Goal: Information Seeking & Learning: Learn about a topic

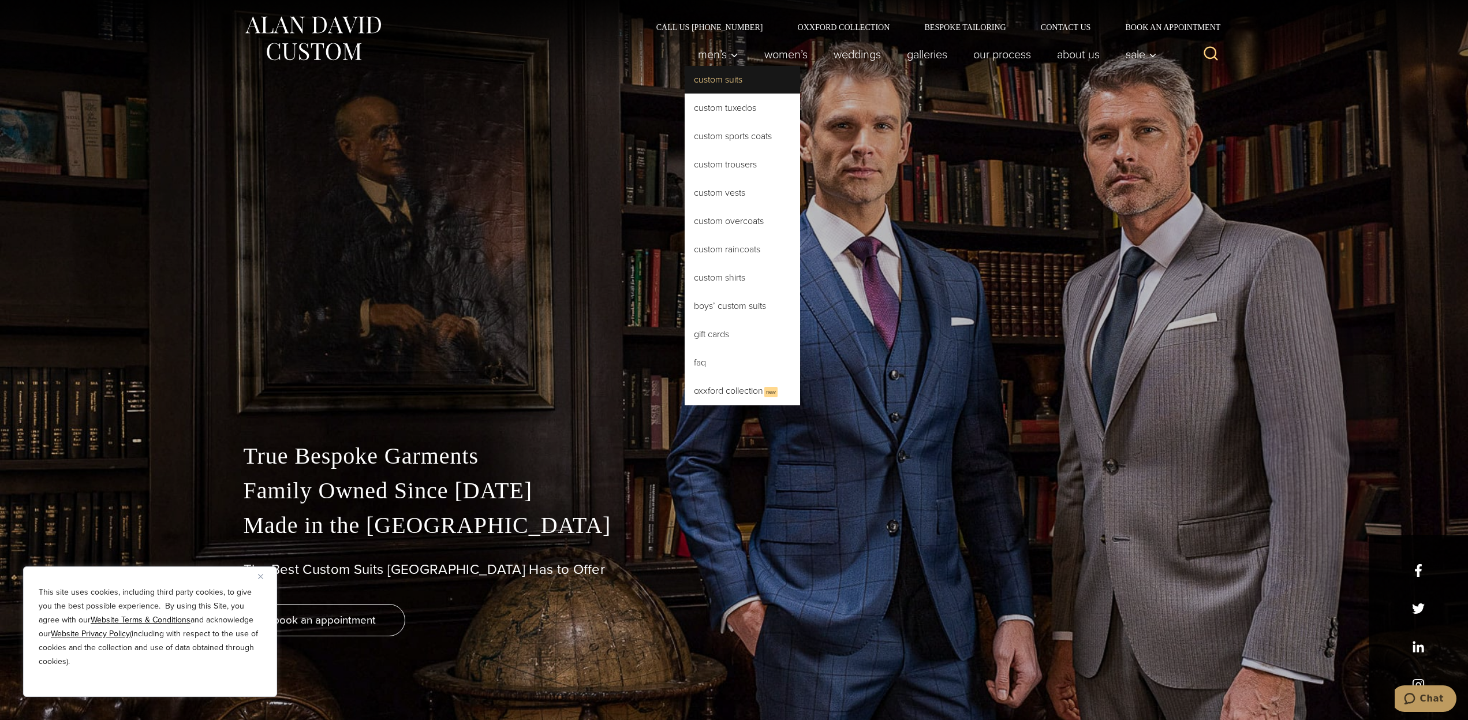
click at [723, 79] on link "Custom Suits" at bounding box center [742, 80] width 115 height 28
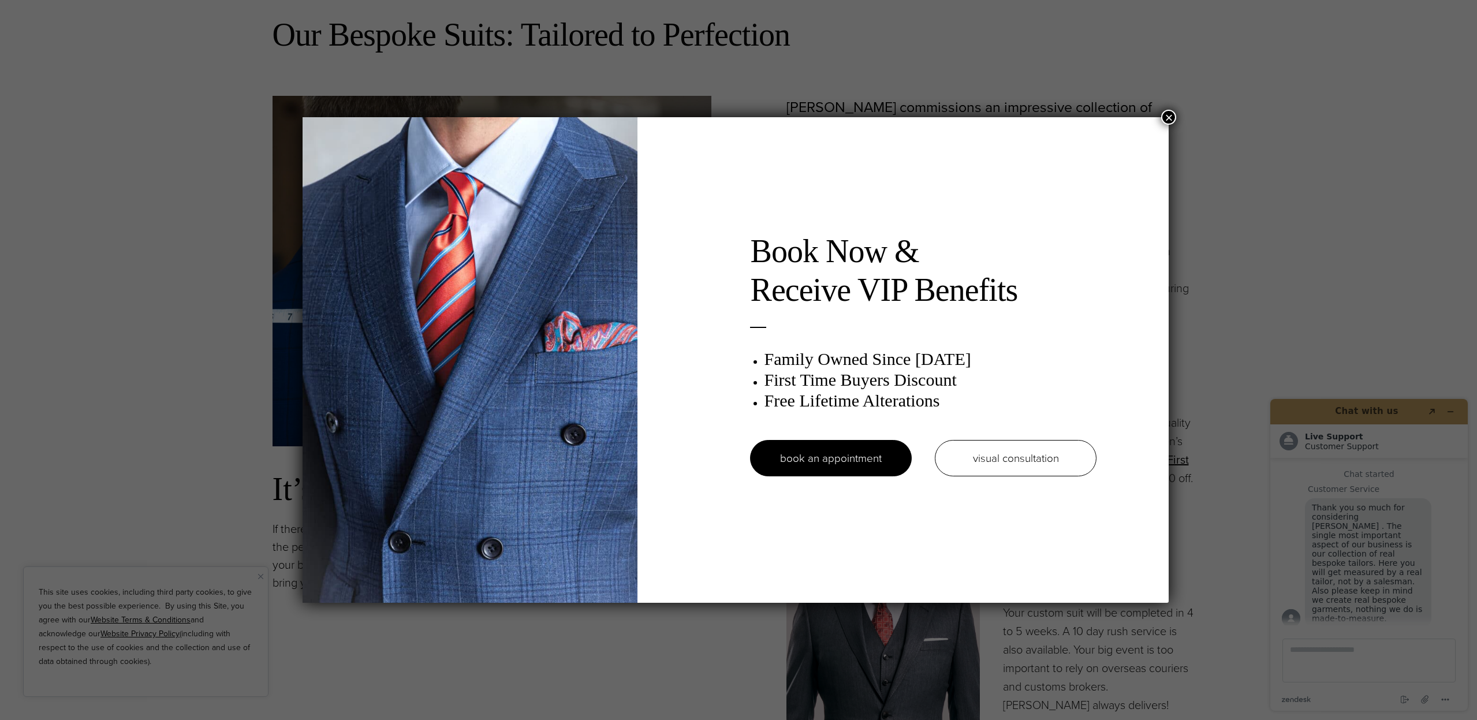
click at [1171, 125] on button "×" at bounding box center [1168, 117] width 15 height 15
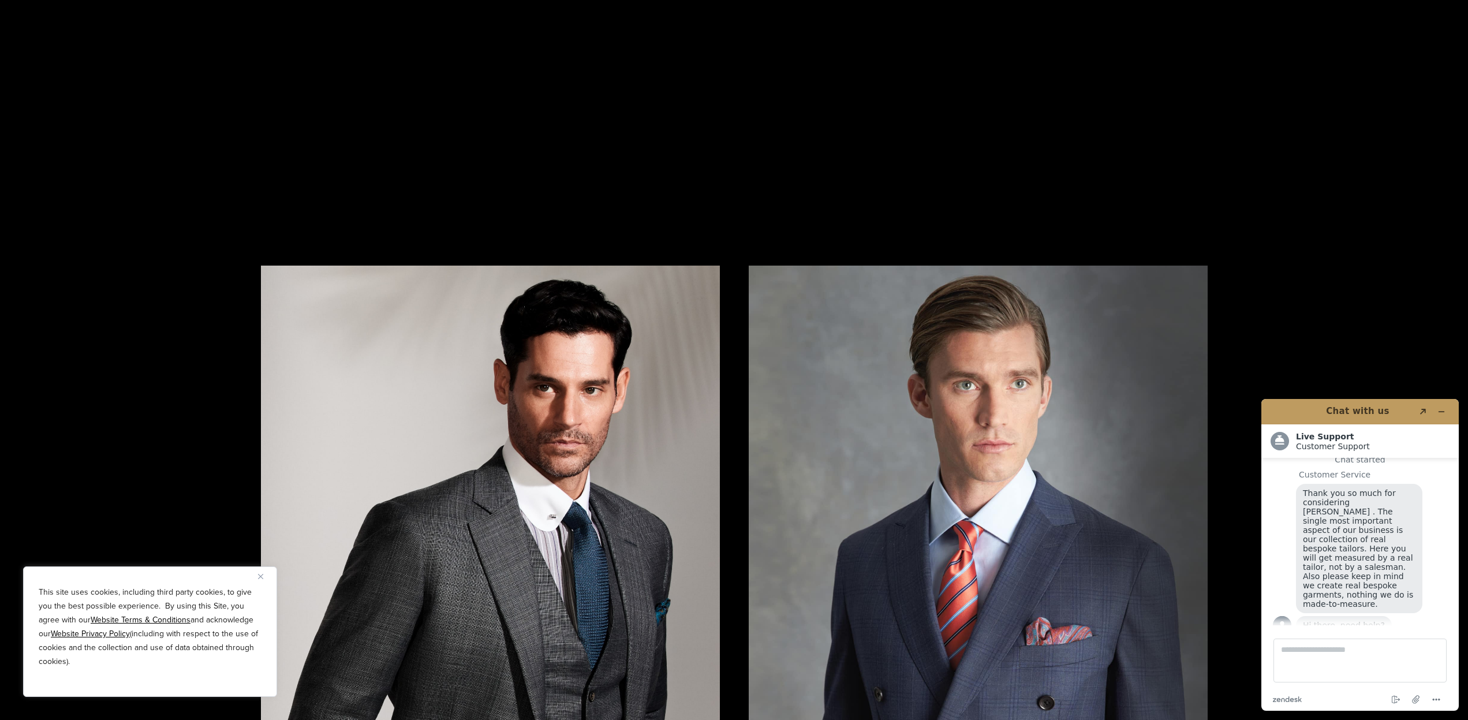
scroll to position [2424, 0]
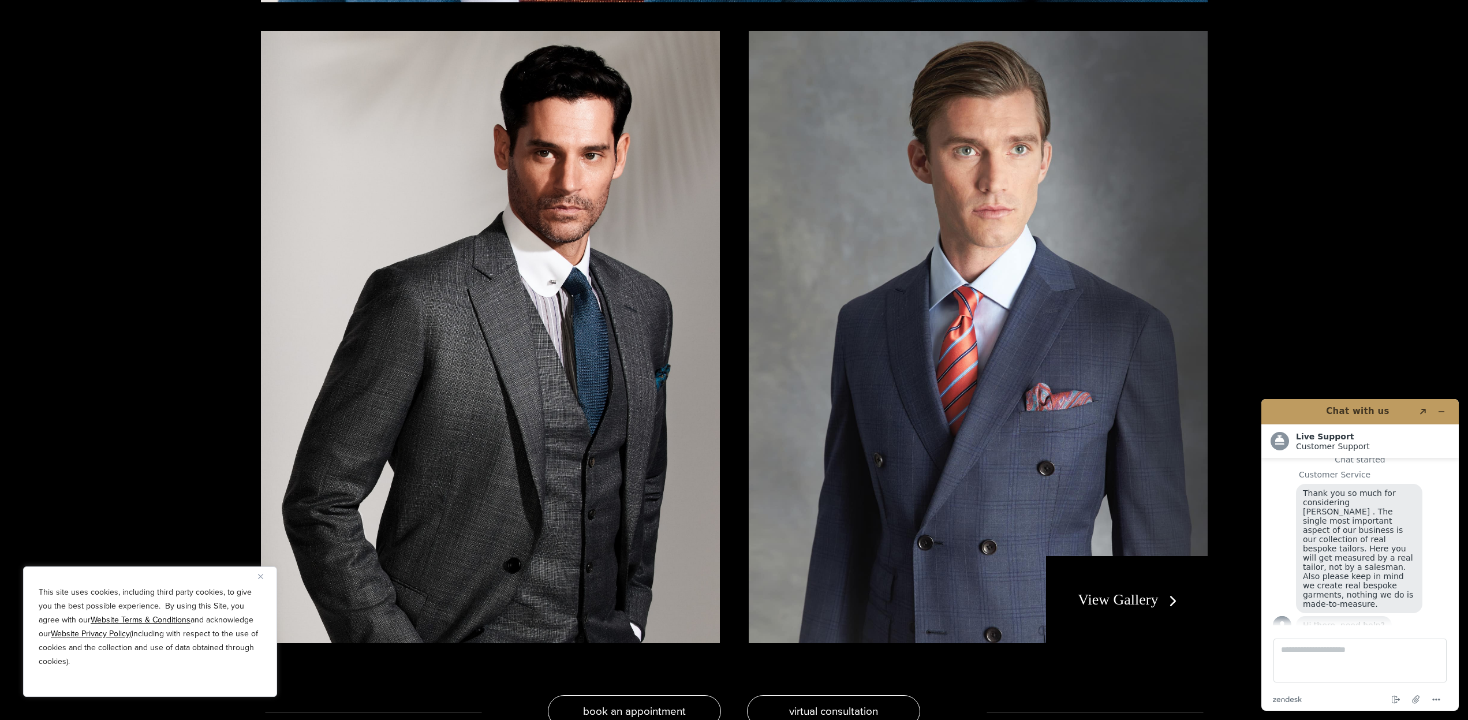
click at [1132, 602] on link "View Gallery" at bounding box center [1129, 599] width 103 height 17
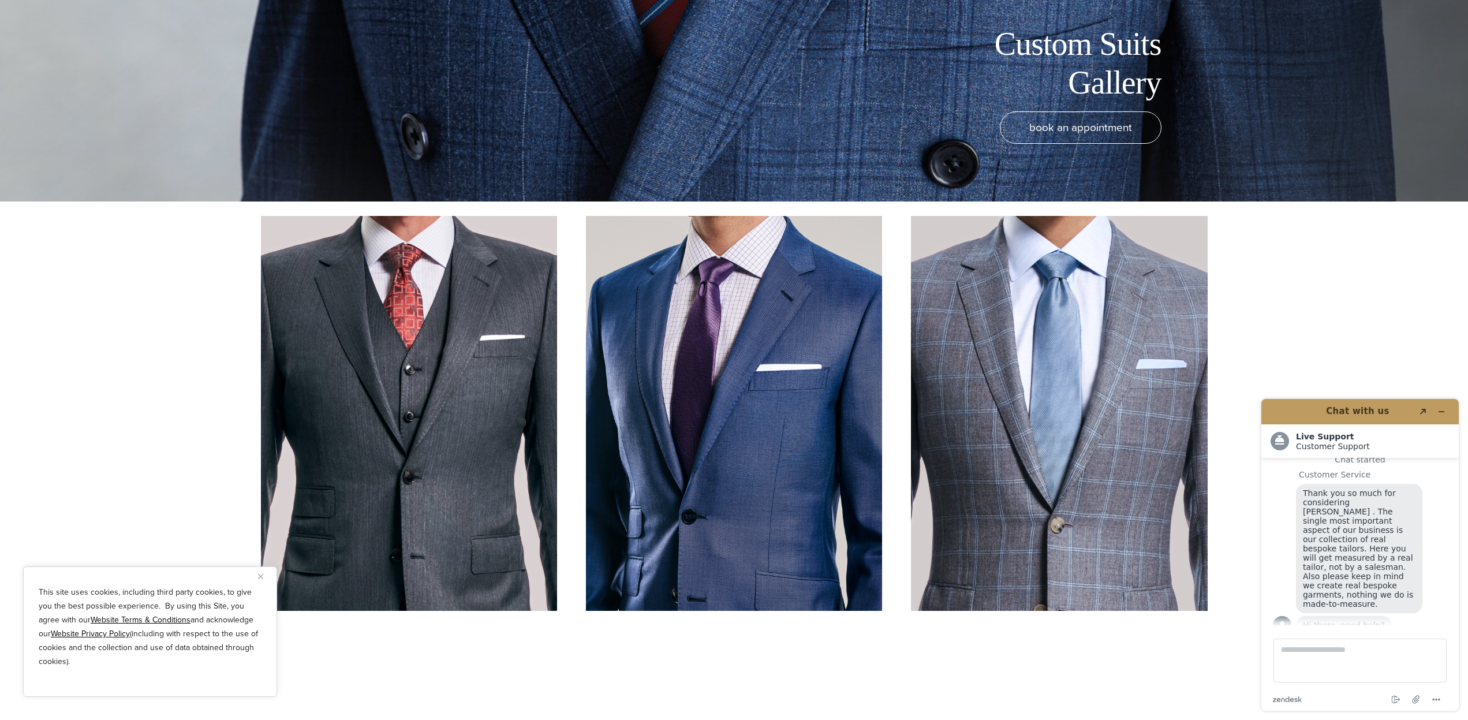
scroll to position [577, 0]
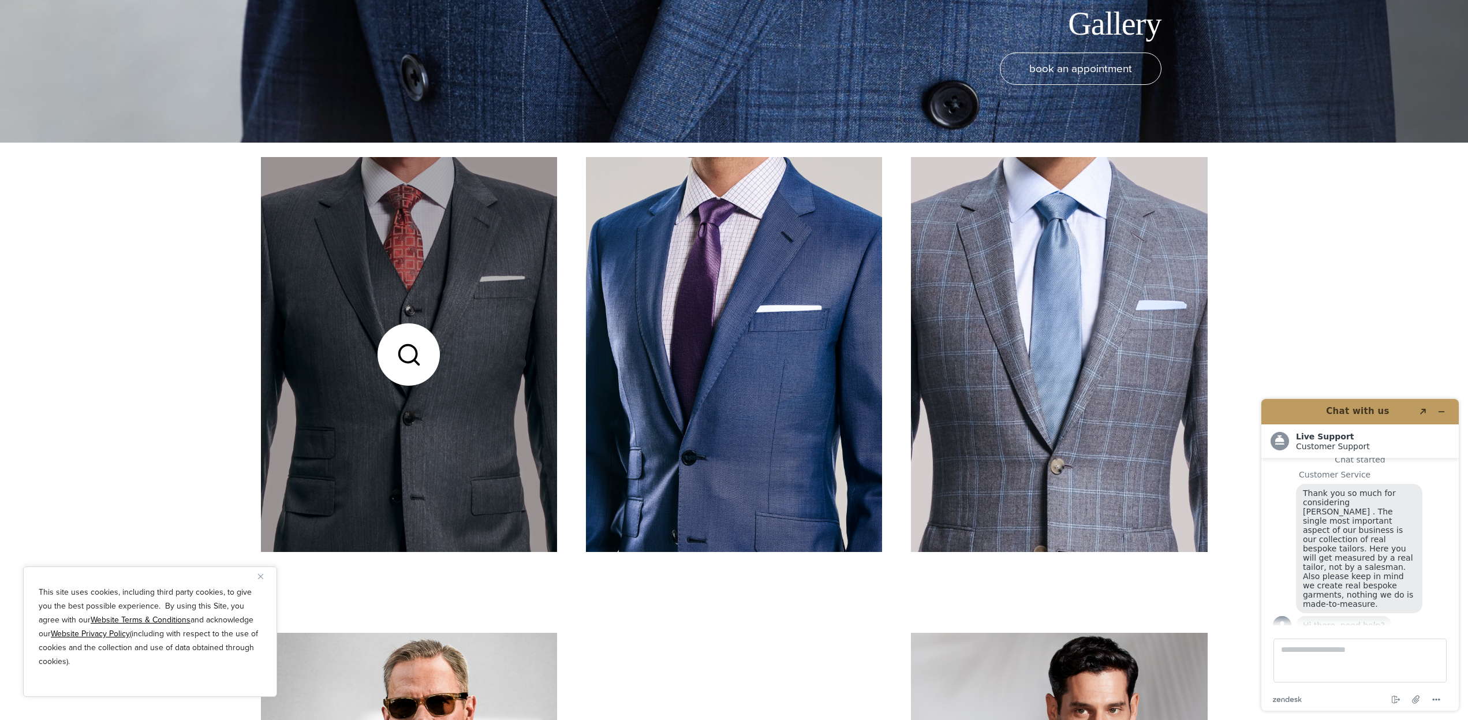
click at [427, 342] on link at bounding box center [409, 354] width 296 height 395
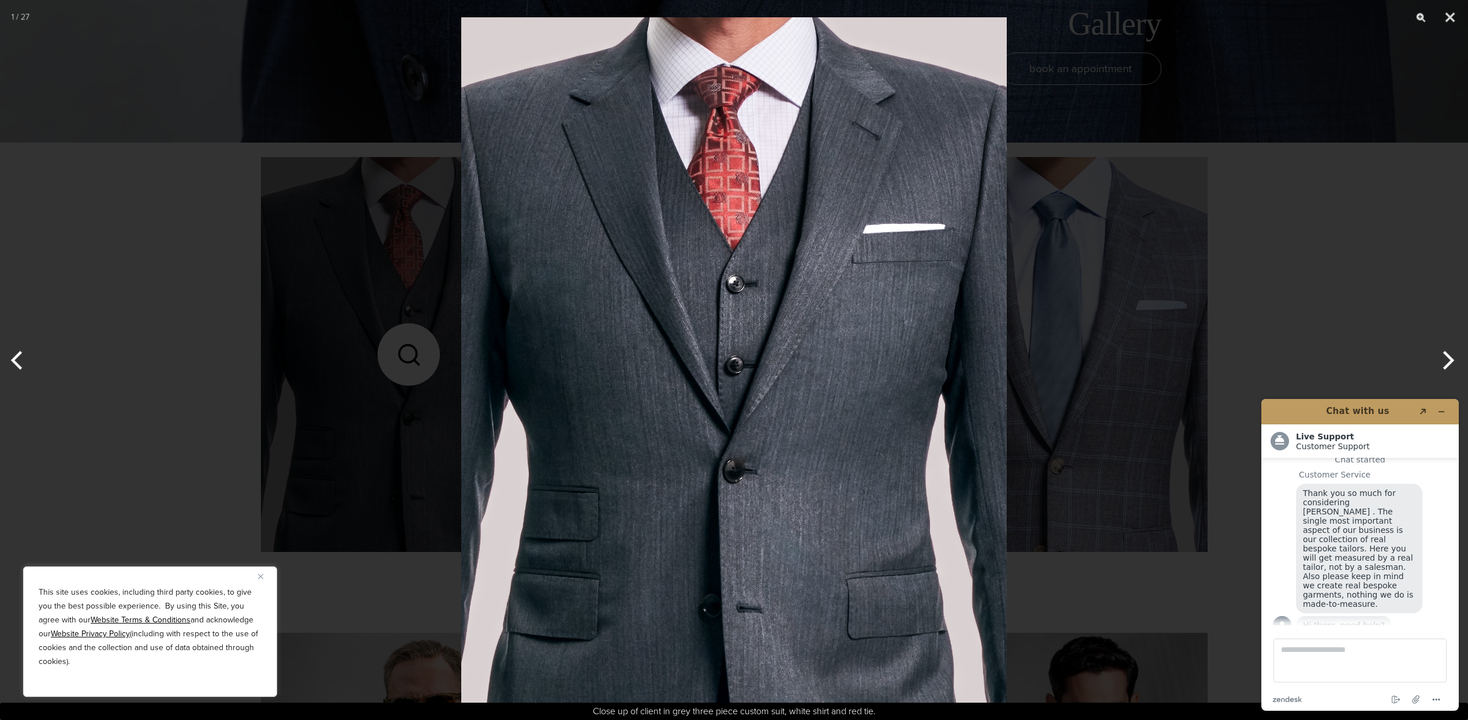
click at [1449, 352] on button "Next" at bounding box center [1446, 360] width 43 height 58
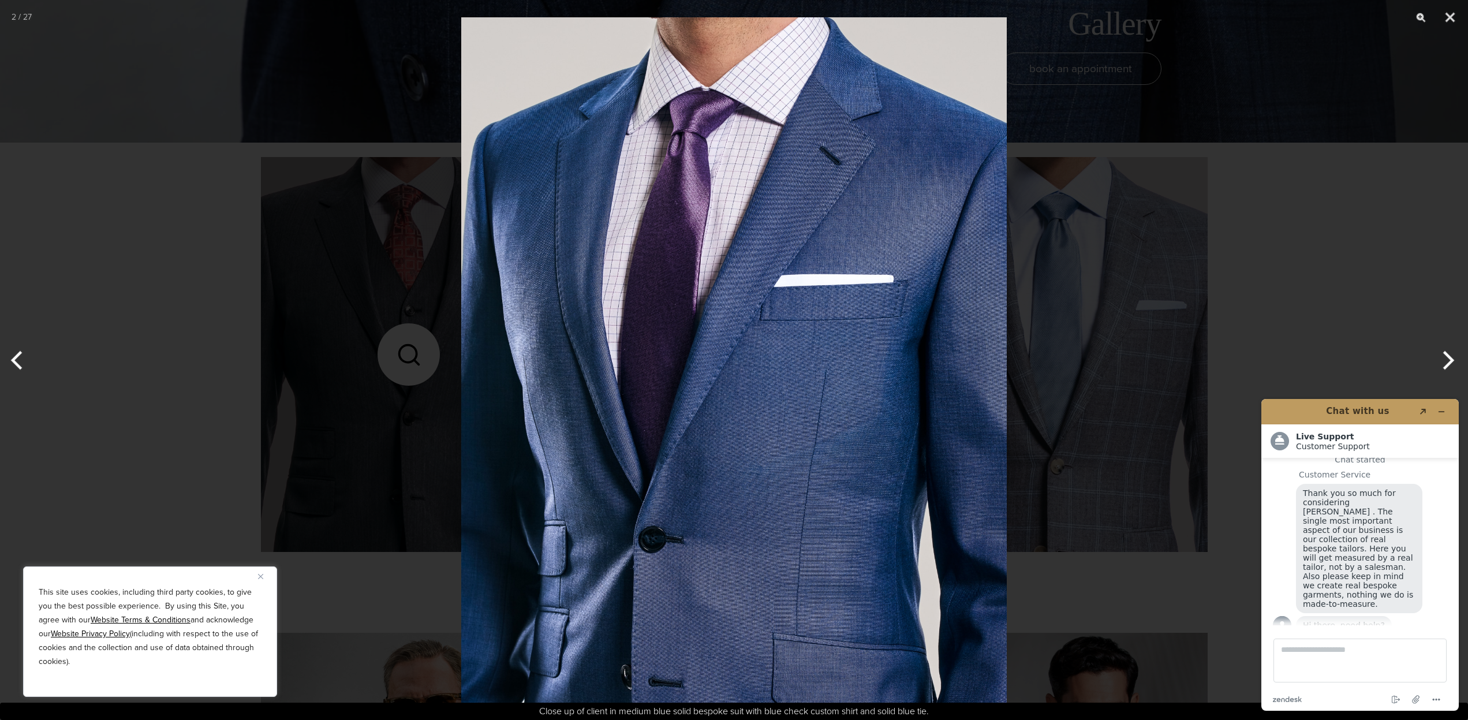
click at [1449, 352] on button "Next" at bounding box center [1446, 360] width 43 height 58
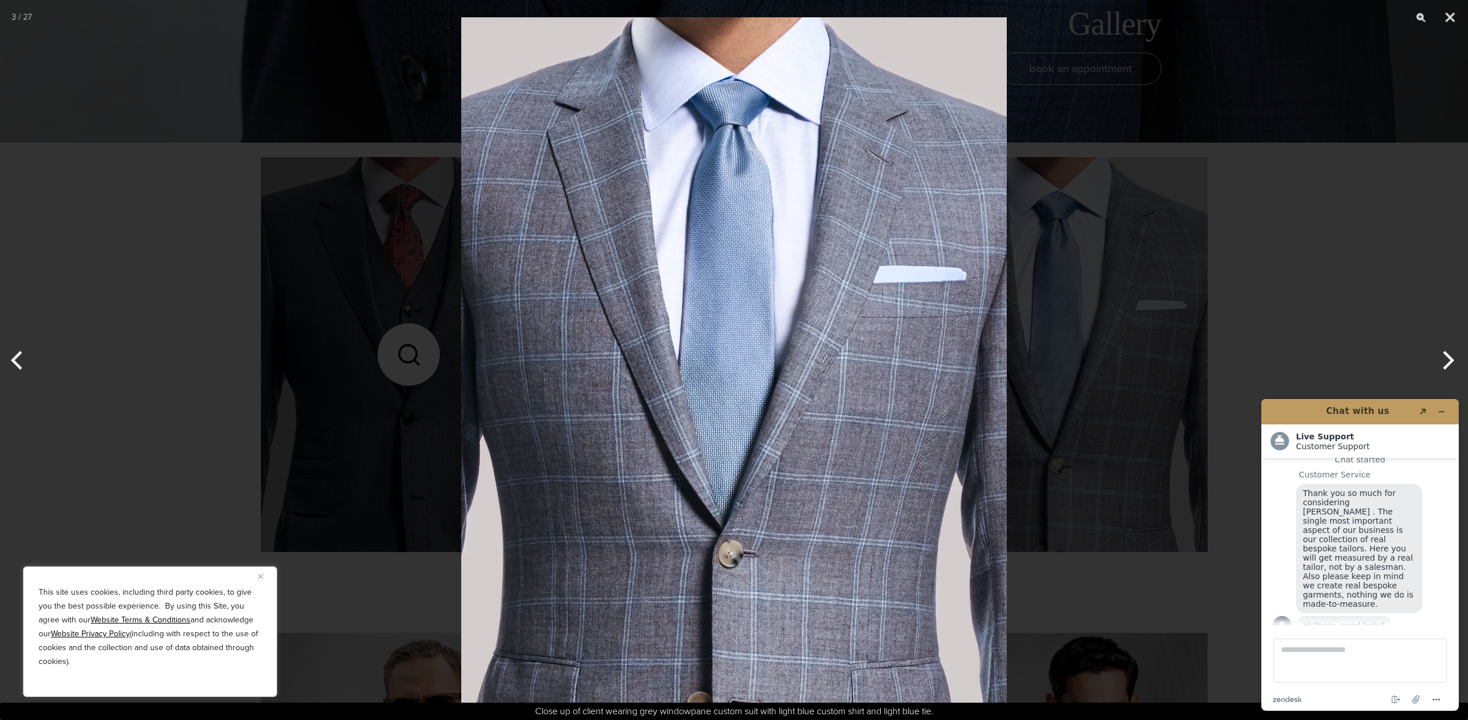
click at [1449, 352] on button "Next" at bounding box center [1446, 360] width 43 height 58
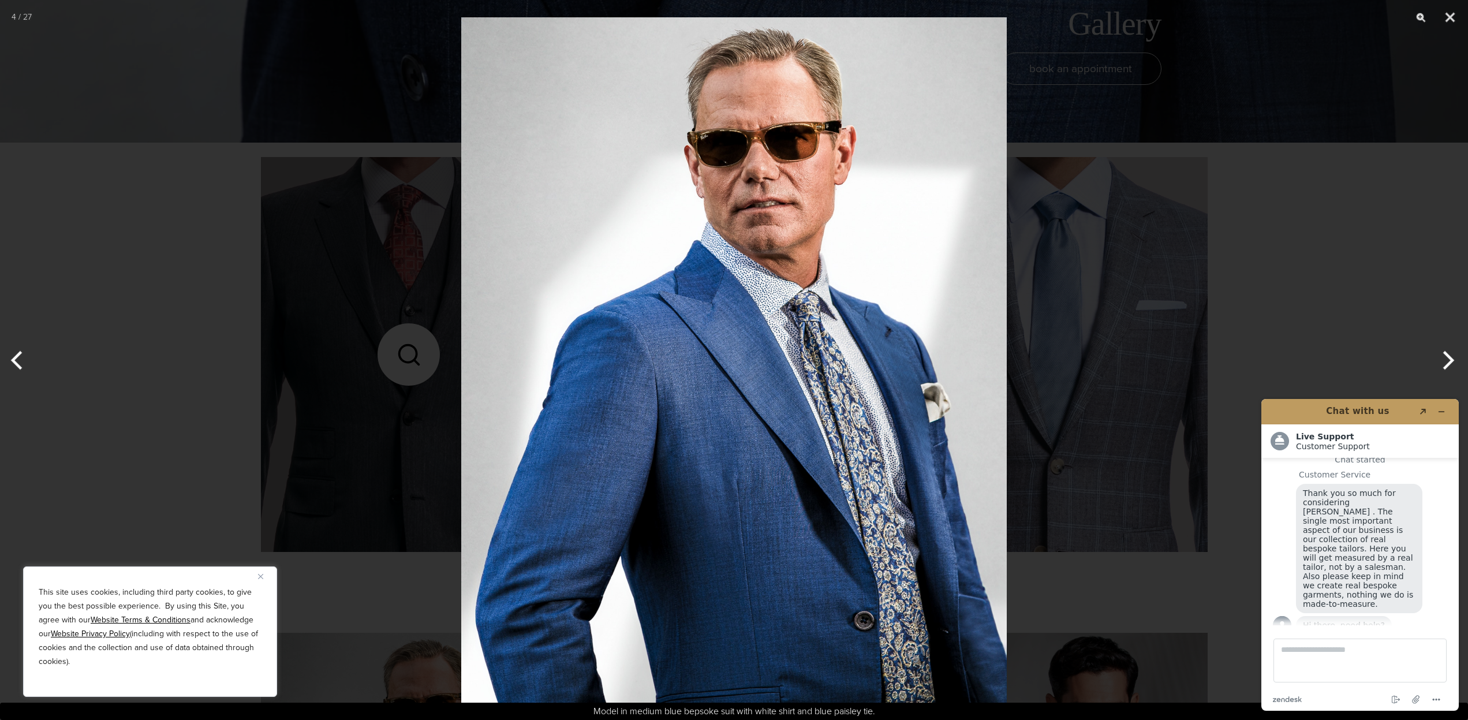
click at [1449, 352] on button "Next" at bounding box center [1446, 360] width 43 height 58
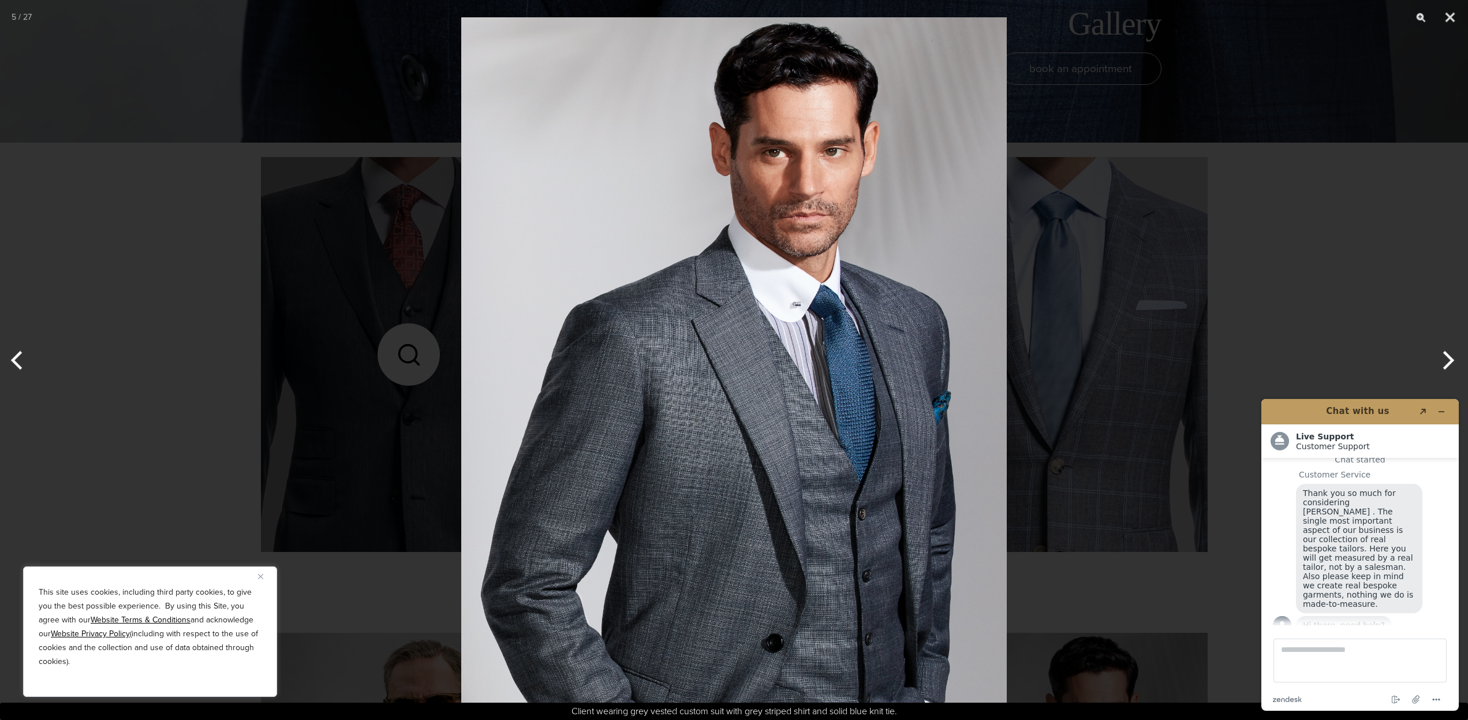
click at [1449, 352] on button "Next" at bounding box center [1446, 360] width 43 height 58
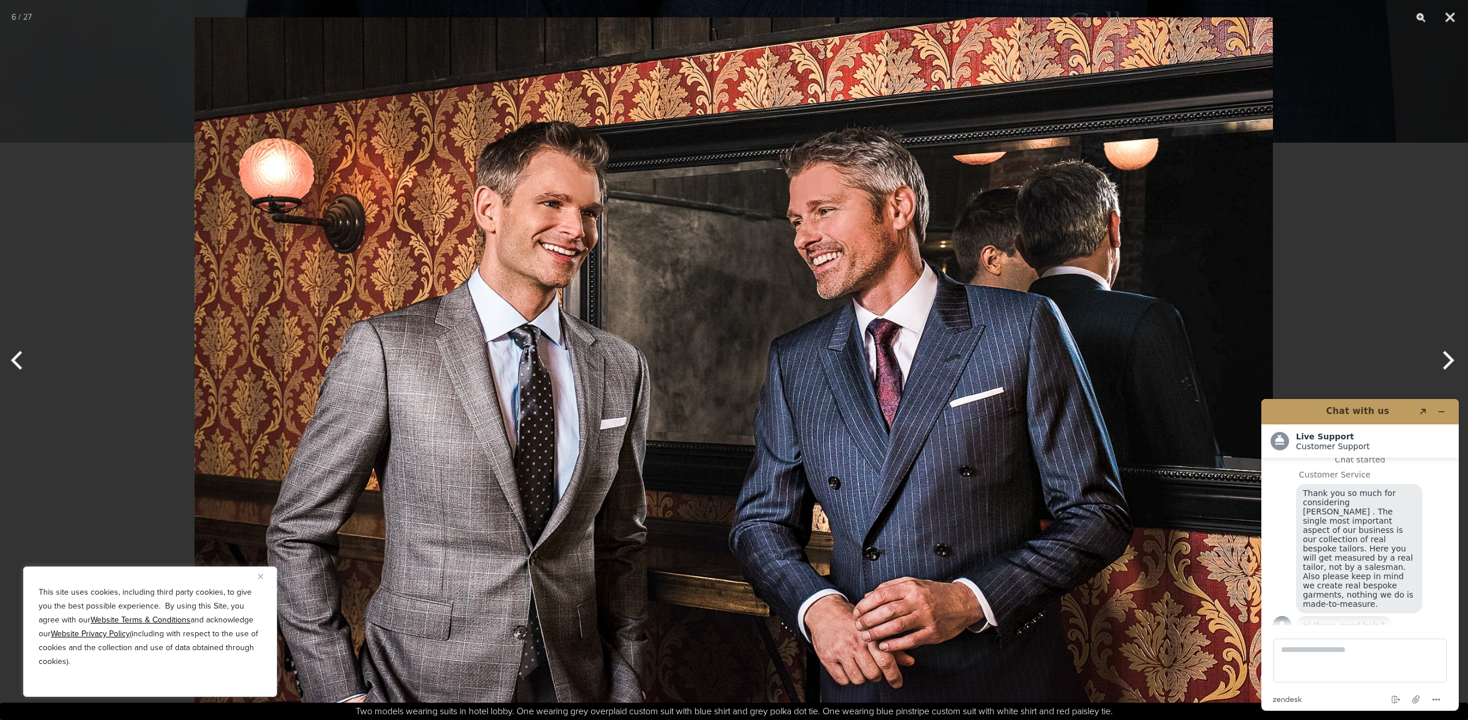
click at [1449, 352] on button "Next" at bounding box center [1446, 360] width 43 height 58
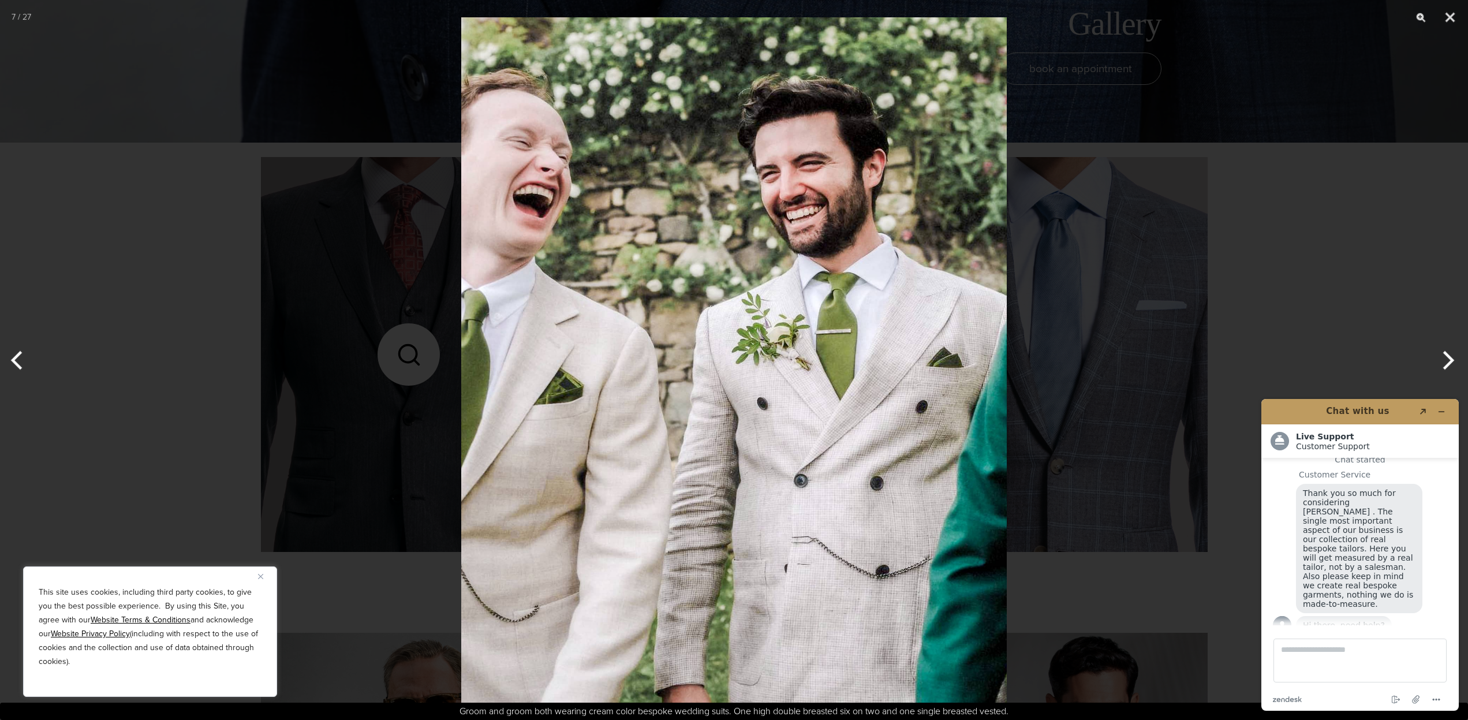
click at [1449, 352] on button "Next" at bounding box center [1446, 360] width 43 height 58
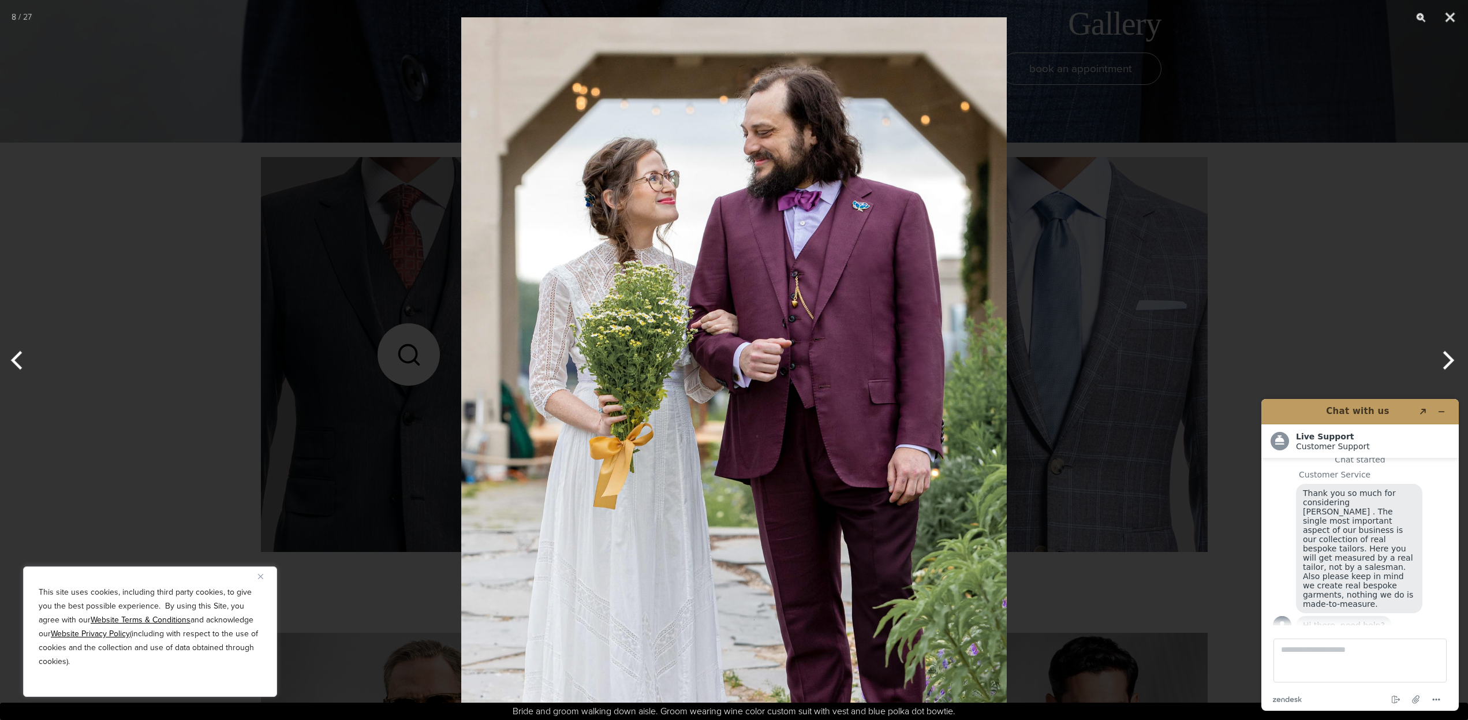
click at [1449, 352] on button "Next" at bounding box center [1446, 360] width 43 height 58
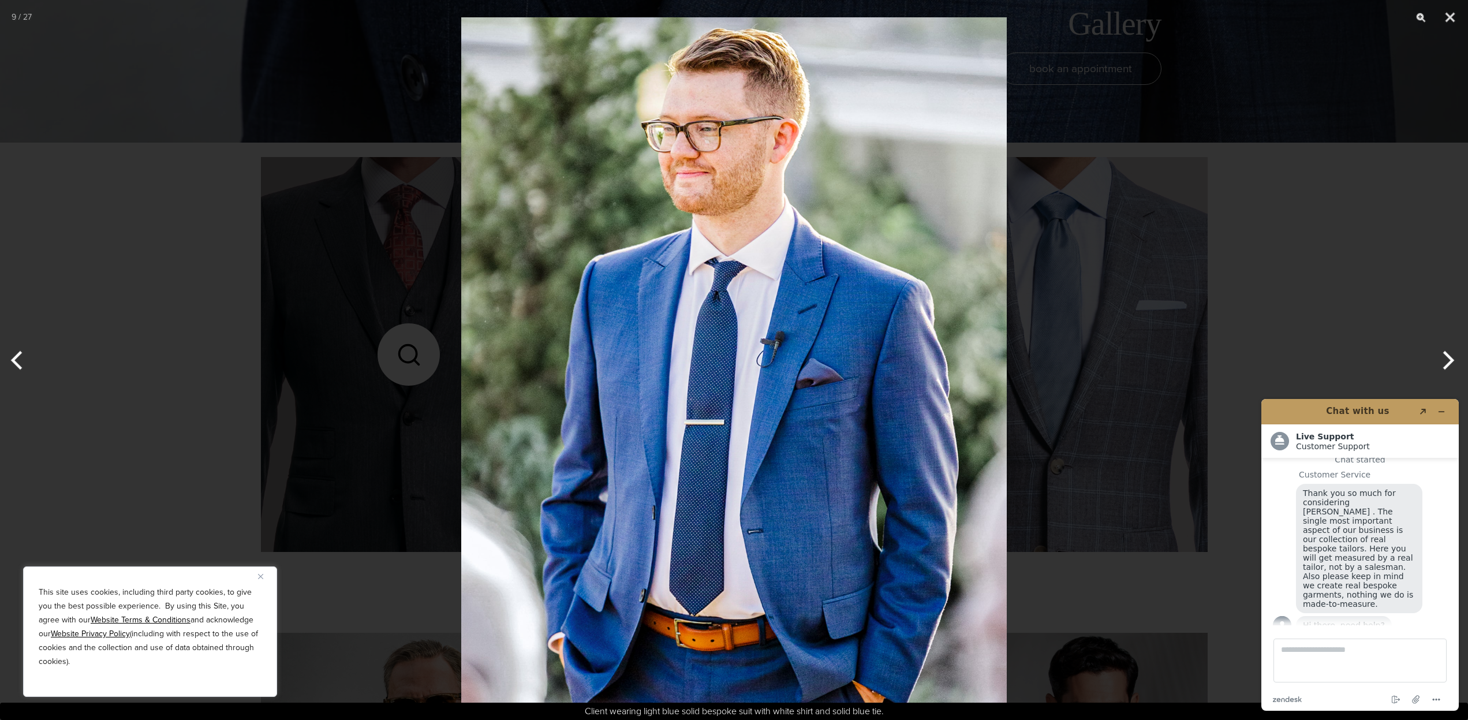
click at [1449, 352] on button "Next" at bounding box center [1446, 360] width 43 height 58
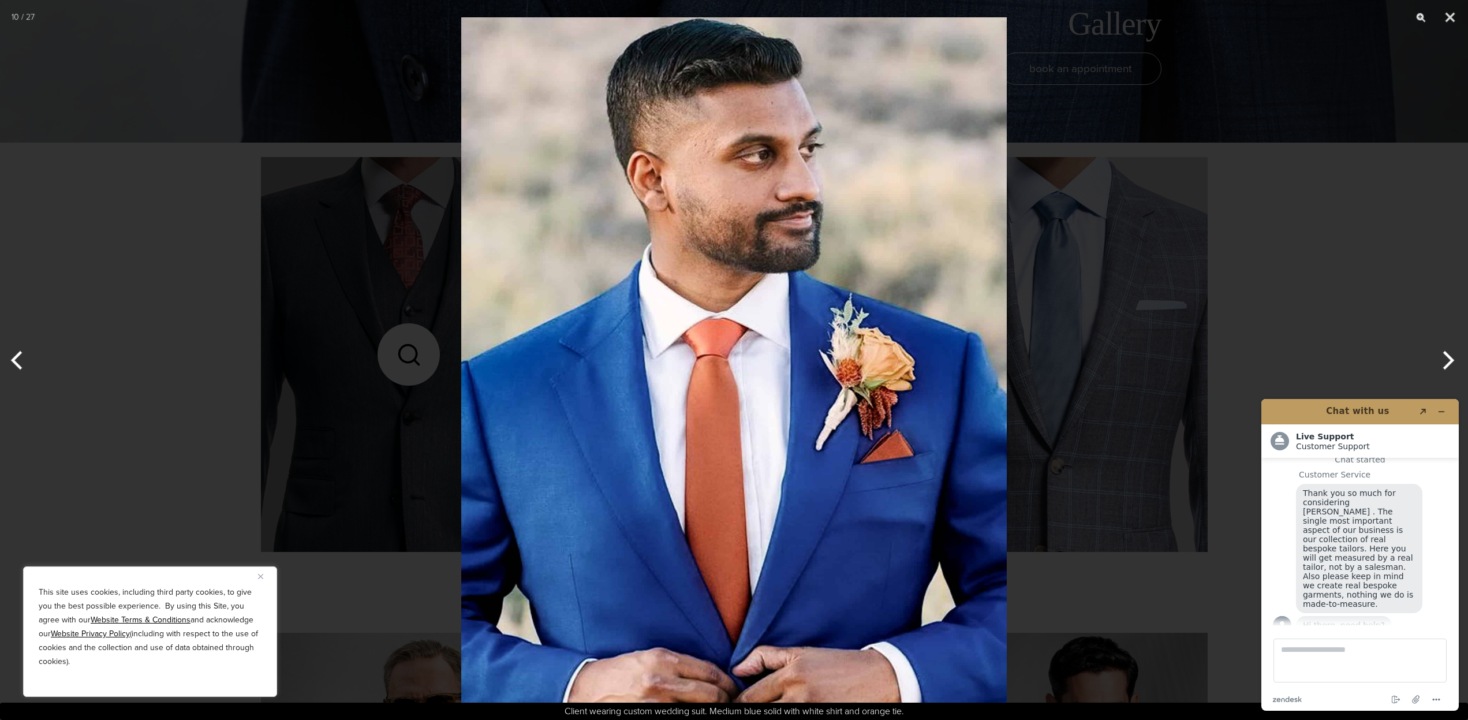
click at [1449, 352] on button "Next" at bounding box center [1446, 360] width 43 height 58
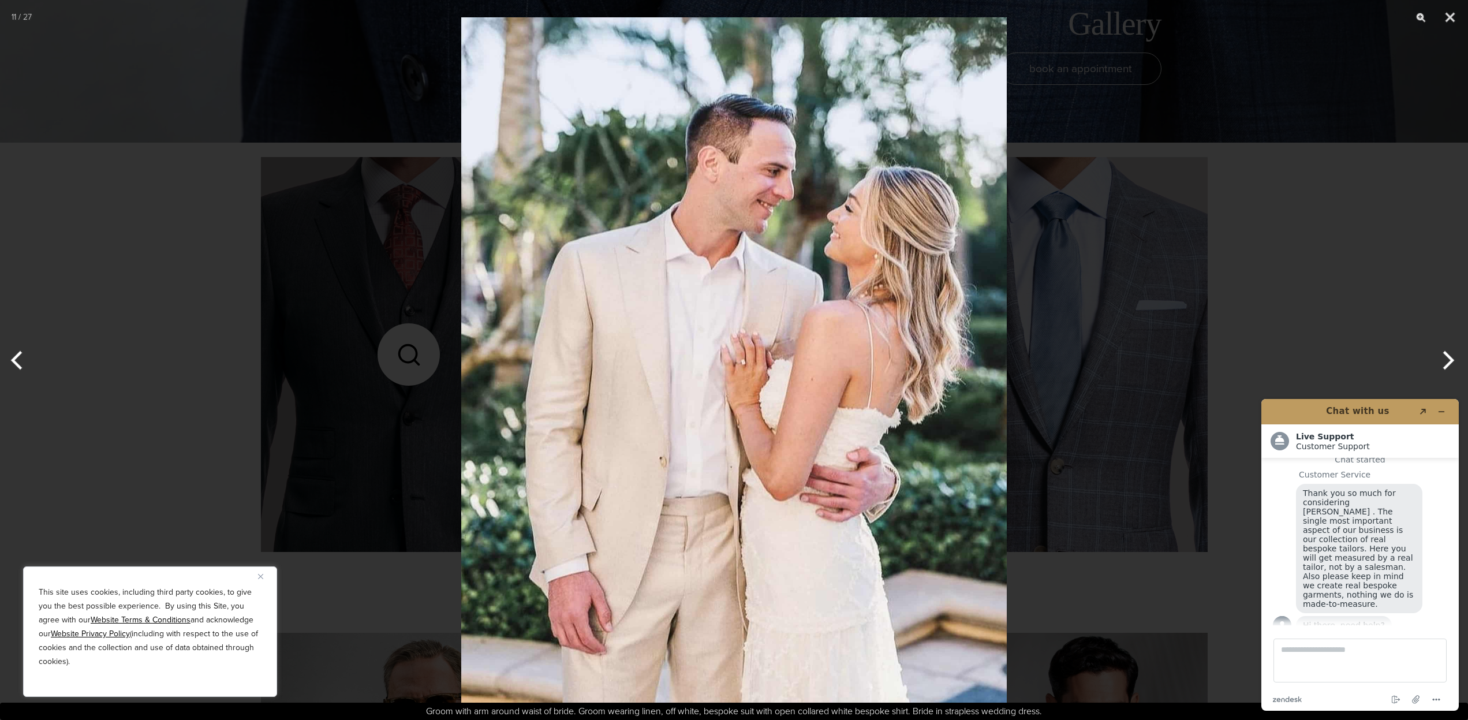
click at [1449, 352] on button "Next" at bounding box center [1446, 360] width 43 height 58
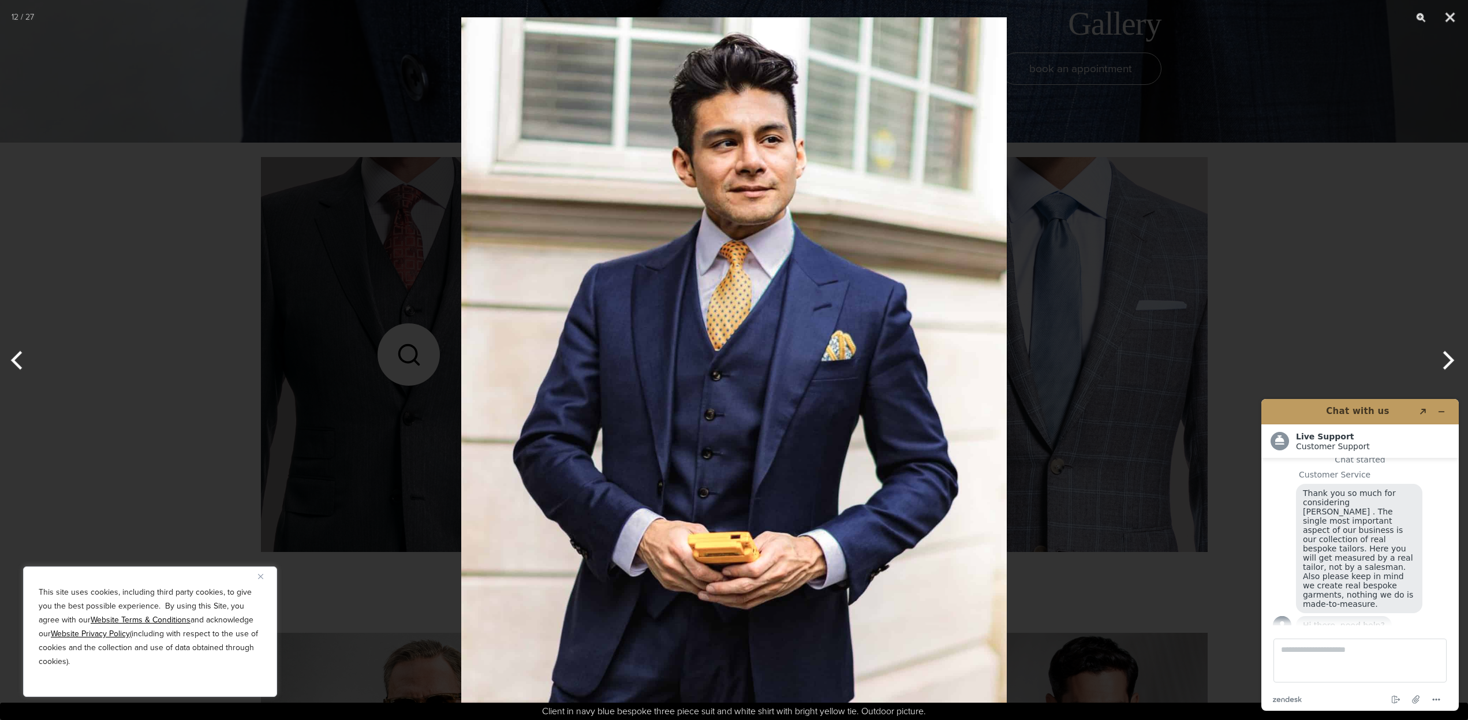
click at [1455, 353] on button "Next" at bounding box center [1446, 360] width 43 height 58
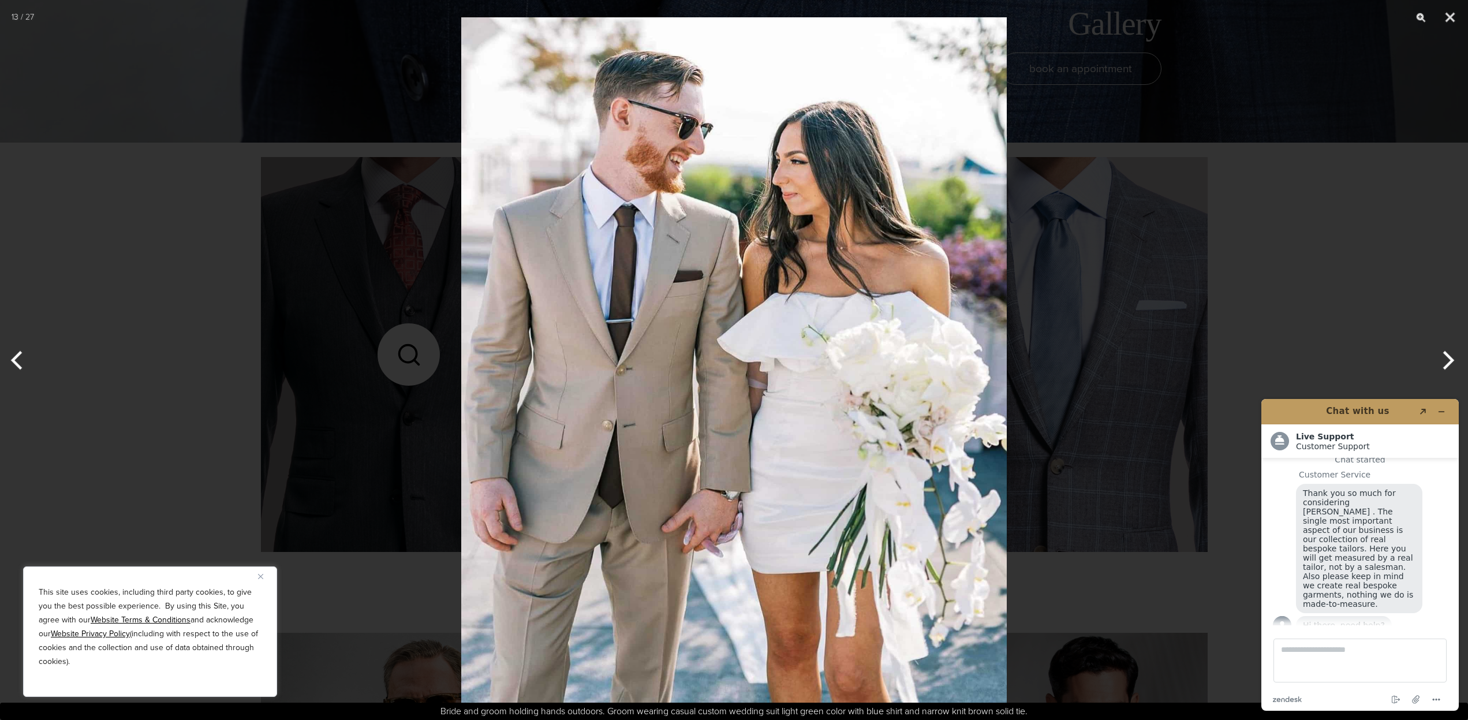
click at [1455, 353] on button "Next" at bounding box center [1446, 360] width 43 height 58
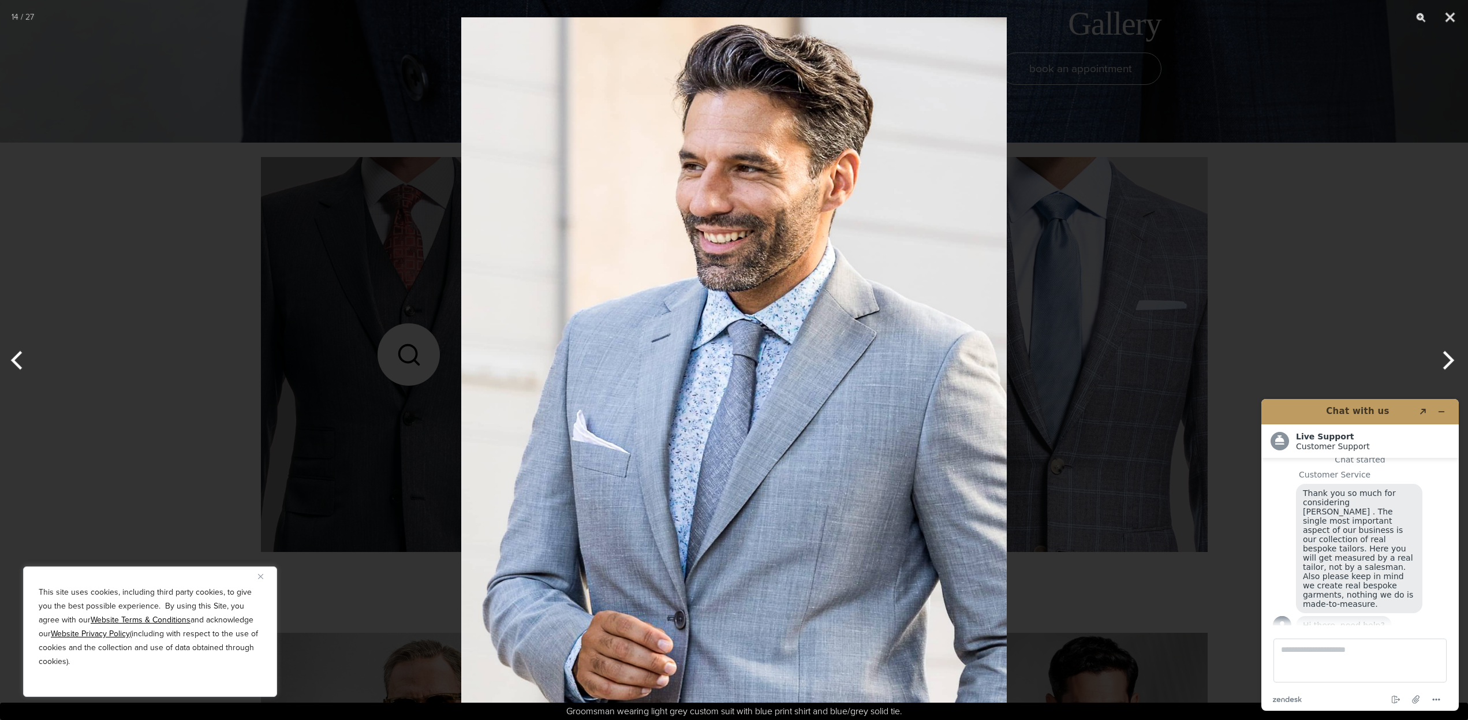
click at [13, 365] on button "Previous" at bounding box center [21, 360] width 43 height 58
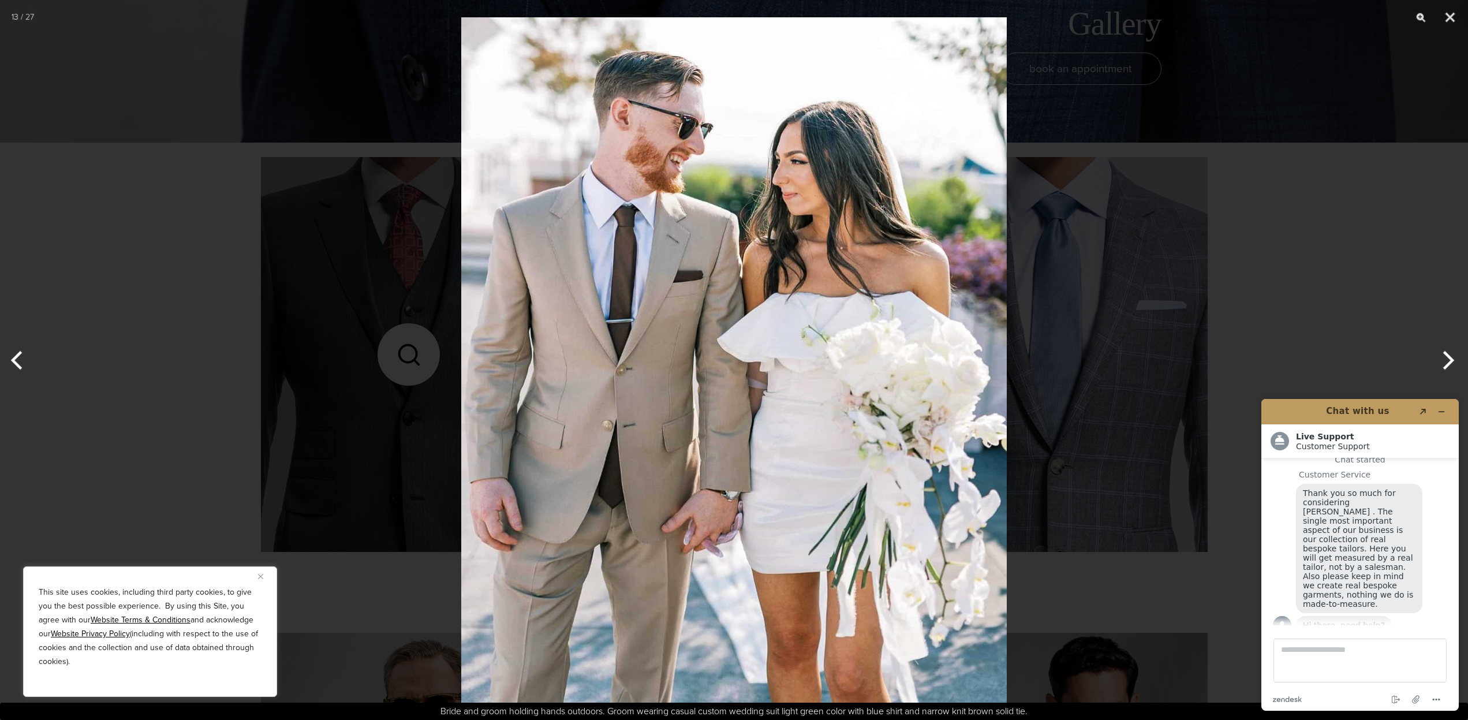
click at [1451, 349] on button "Next" at bounding box center [1446, 360] width 43 height 58
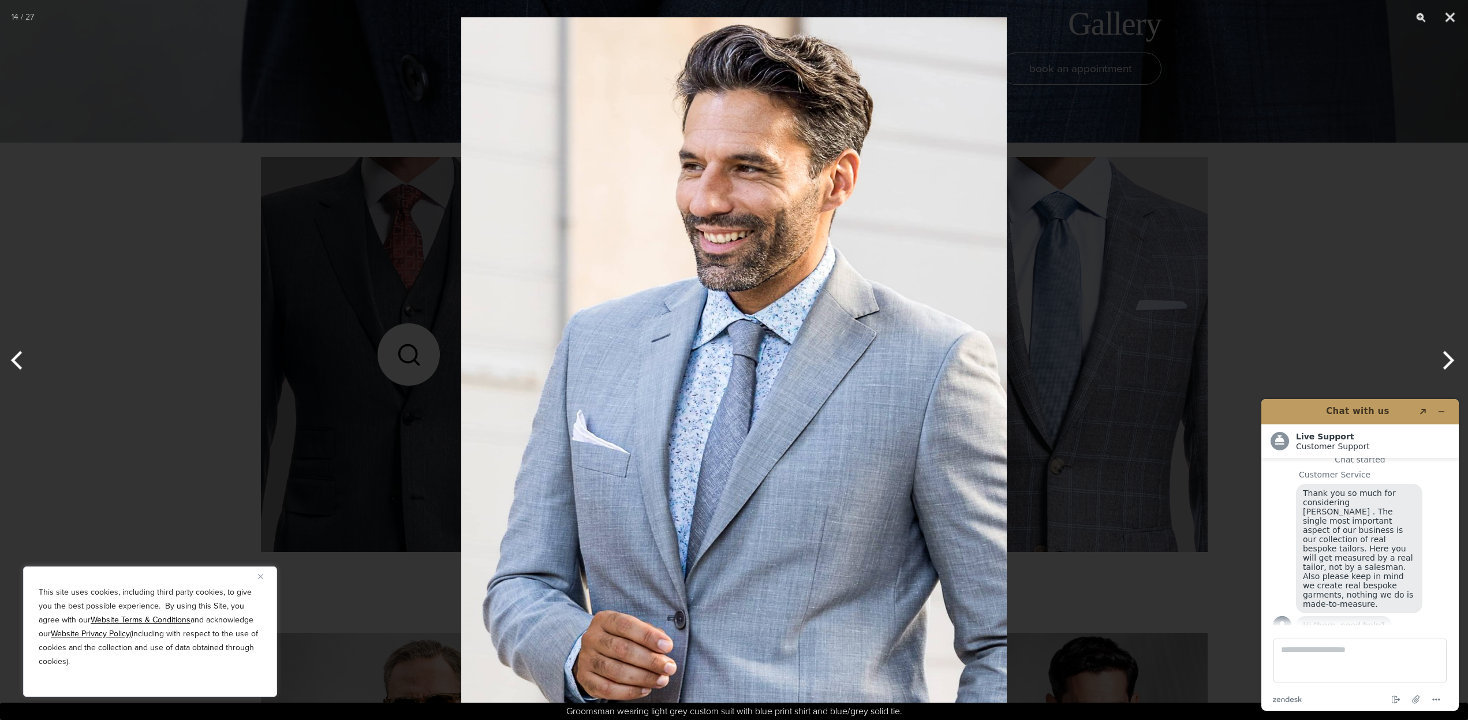
click at [1451, 349] on button "Next" at bounding box center [1446, 360] width 43 height 58
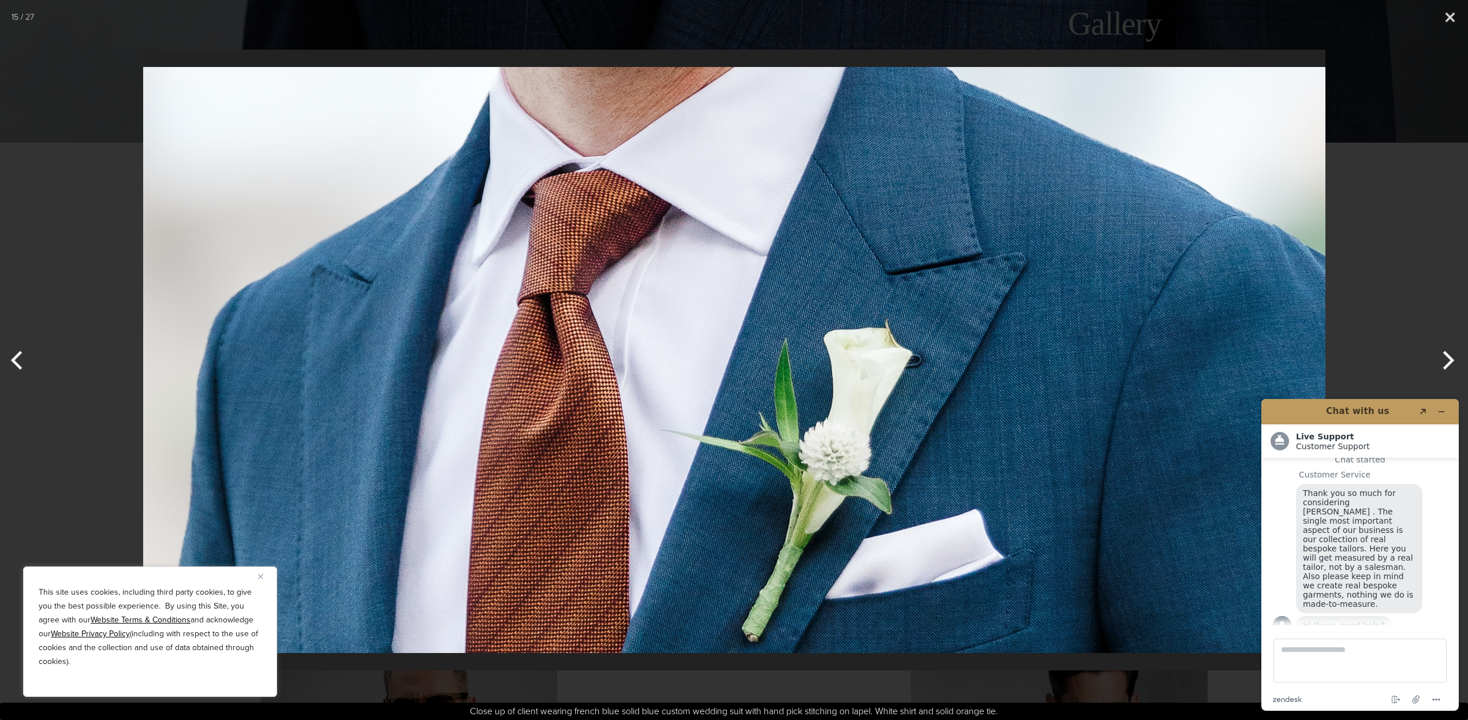
click at [1451, 349] on button "Next" at bounding box center [1446, 360] width 43 height 58
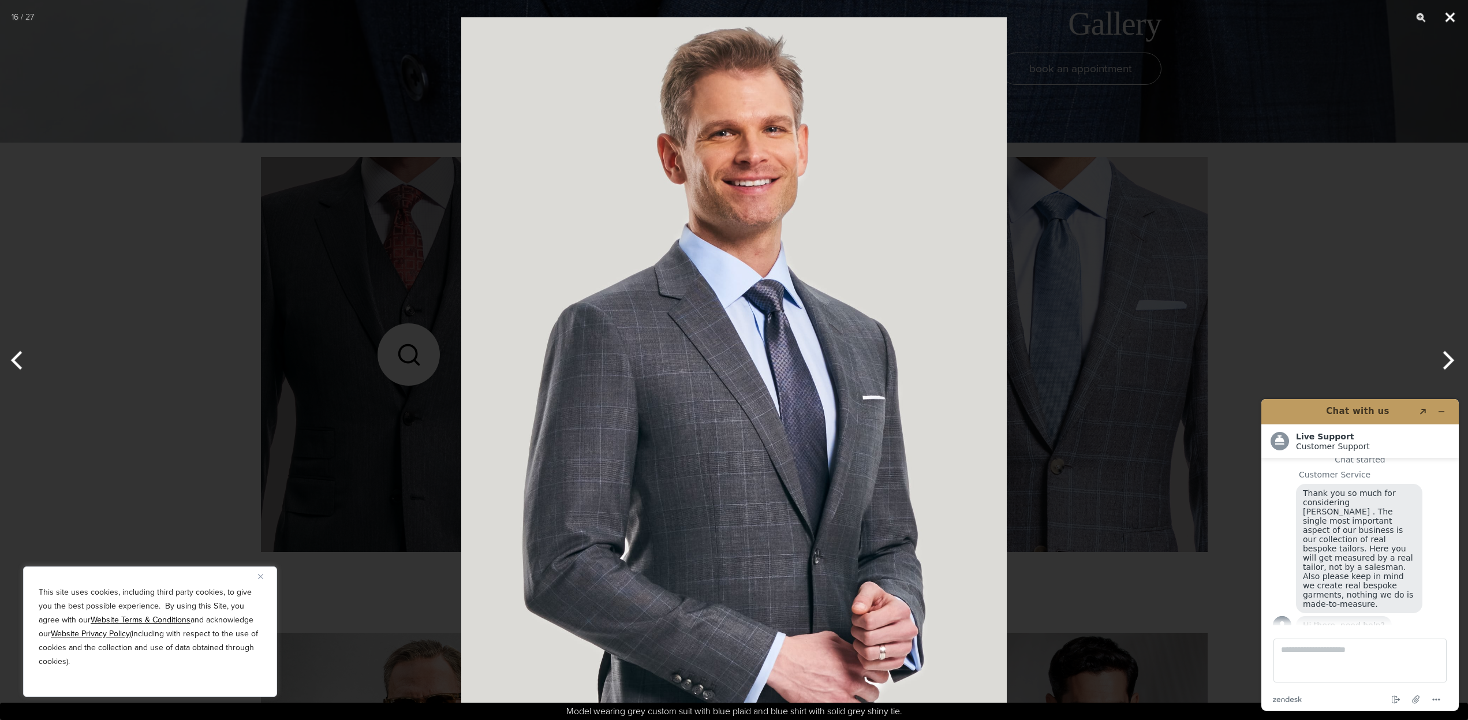
click at [1446, 12] on button "Close" at bounding box center [1450, 17] width 29 height 35
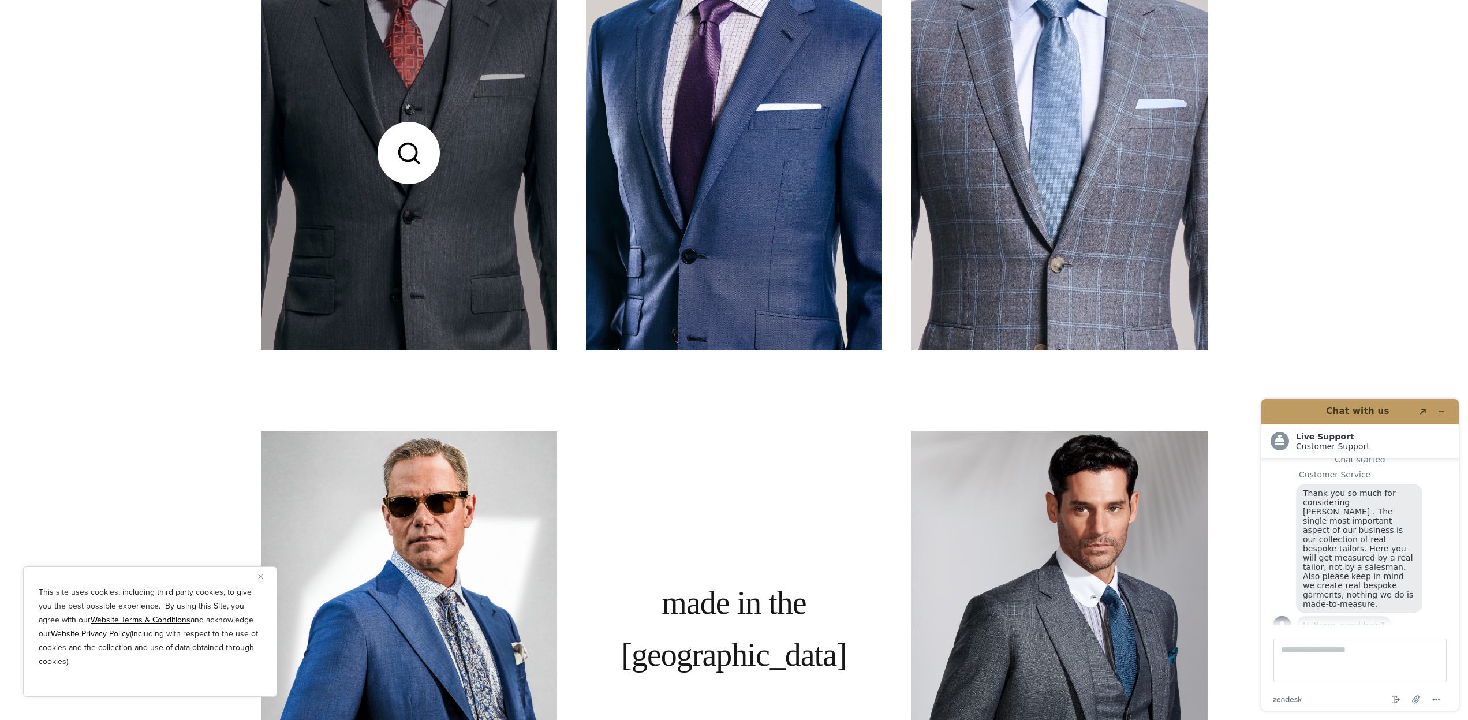
scroll to position [808, 0]
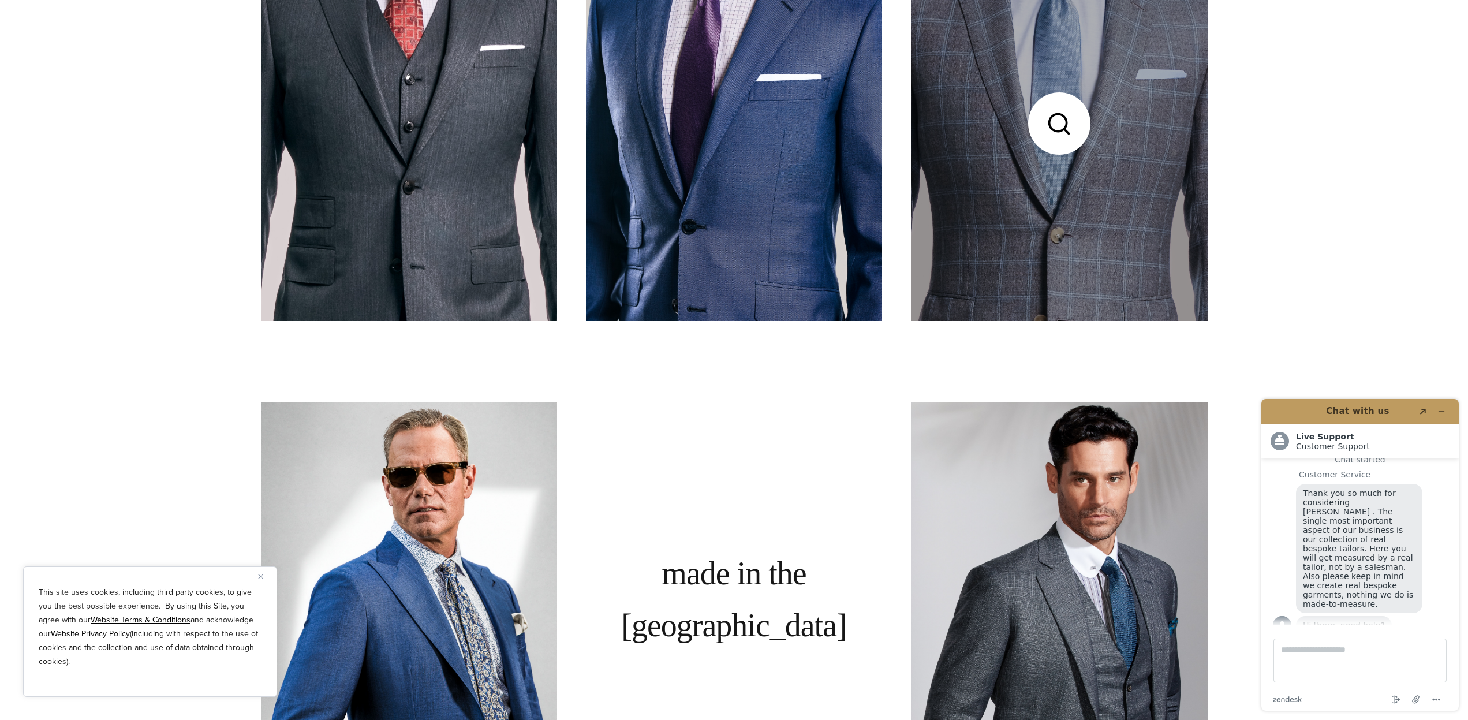
click at [1094, 129] on link at bounding box center [1059, 123] width 296 height 395
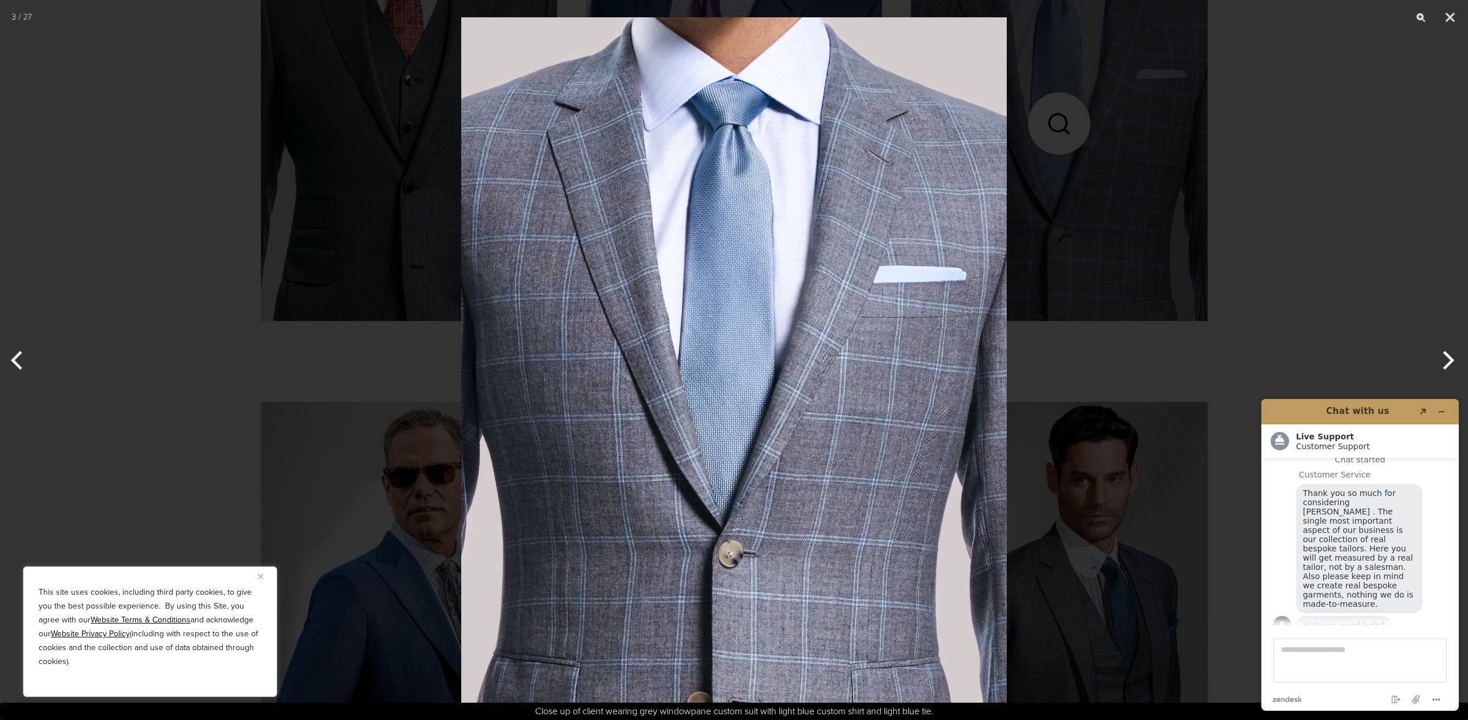
click at [1449, 357] on button "Next" at bounding box center [1446, 360] width 43 height 58
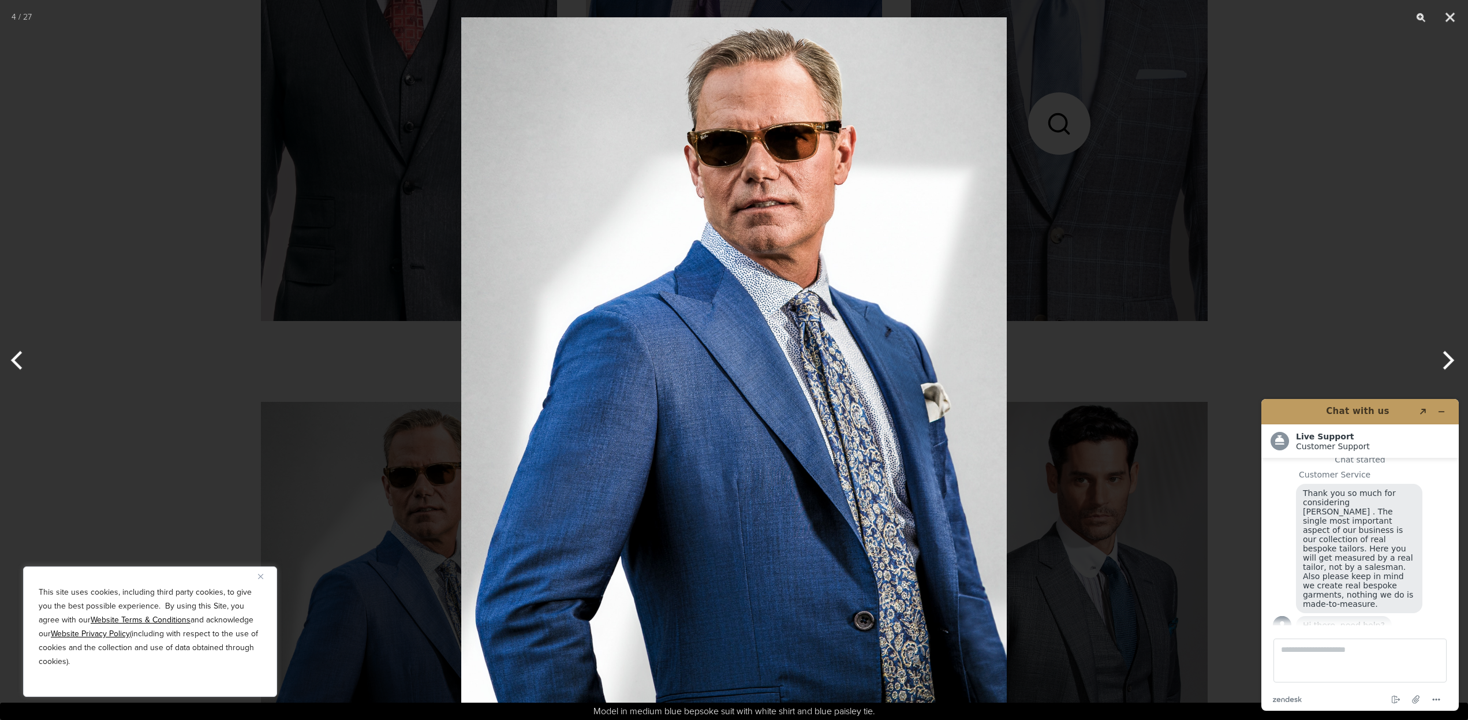
click at [1449, 357] on button "Next" at bounding box center [1446, 360] width 43 height 58
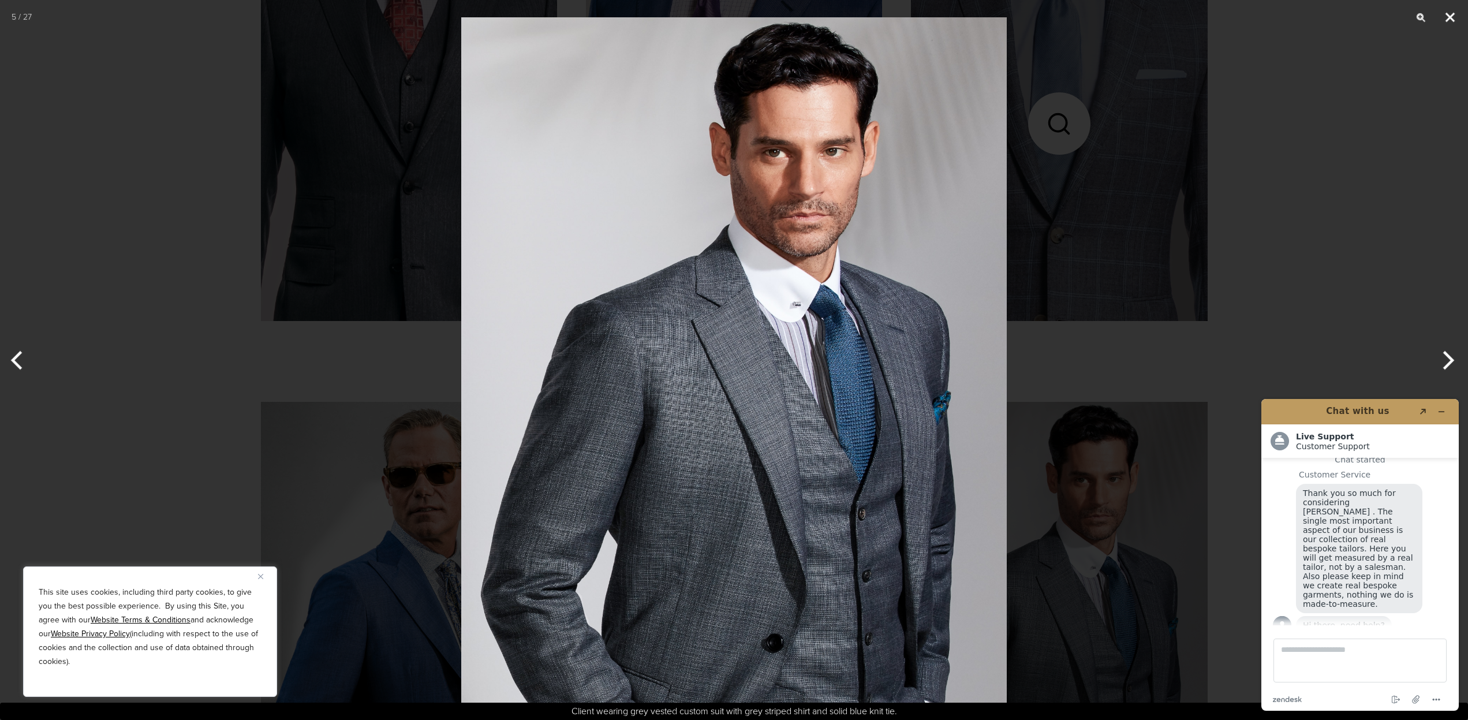
click at [1447, 16] on button "Close" at bounding box center [1450, 17] width 29 height 35
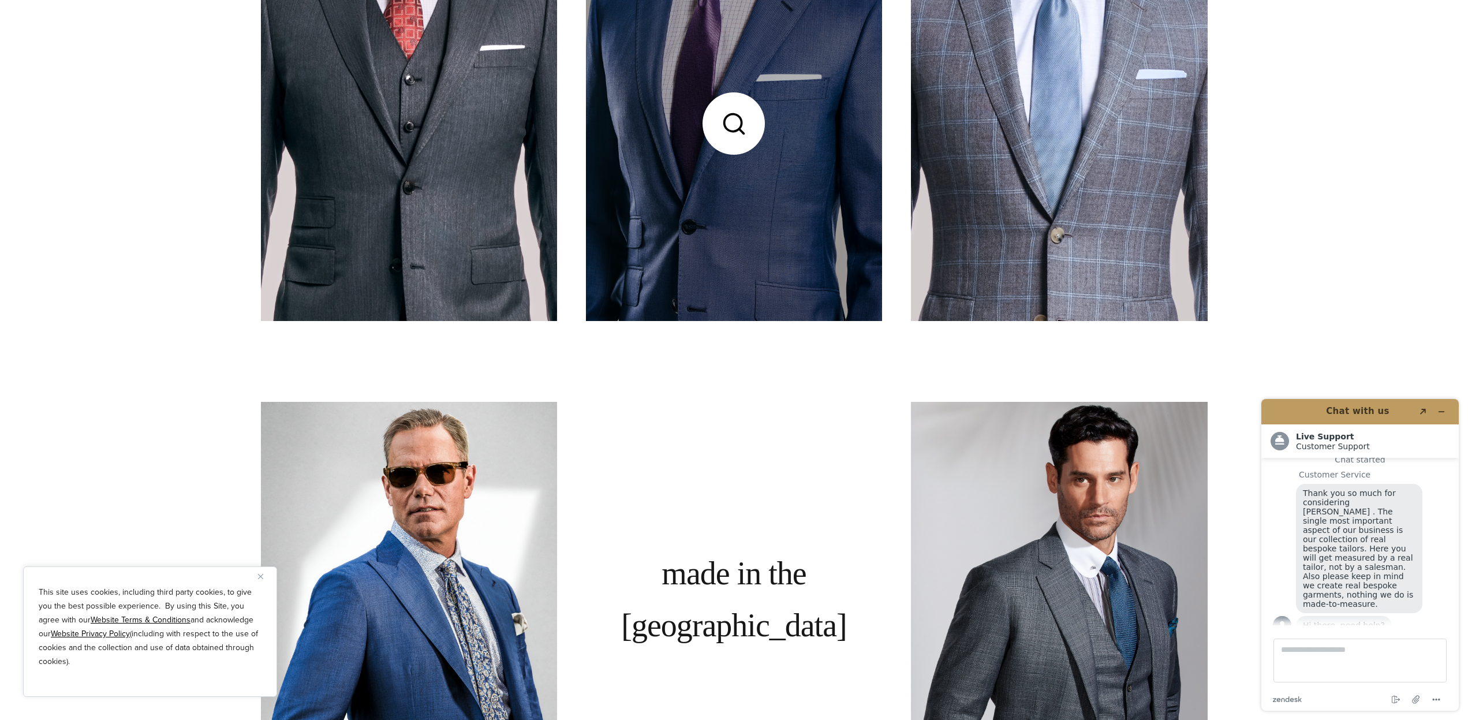
click at [779, 223] on link at bounding box center [734, 123] width 296 height 395
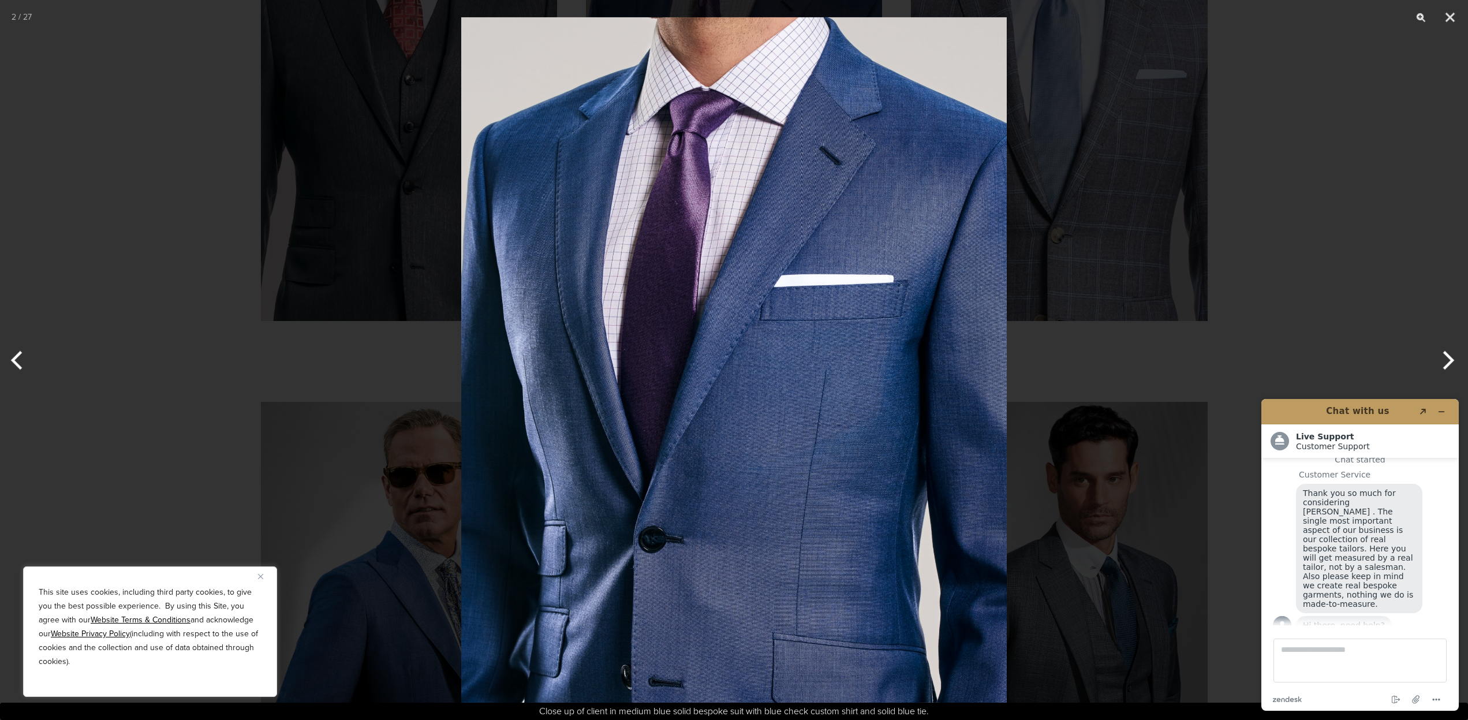
click at [1445, 356] on button "Next" at bounding box center [1446, 360] width 43 height 58
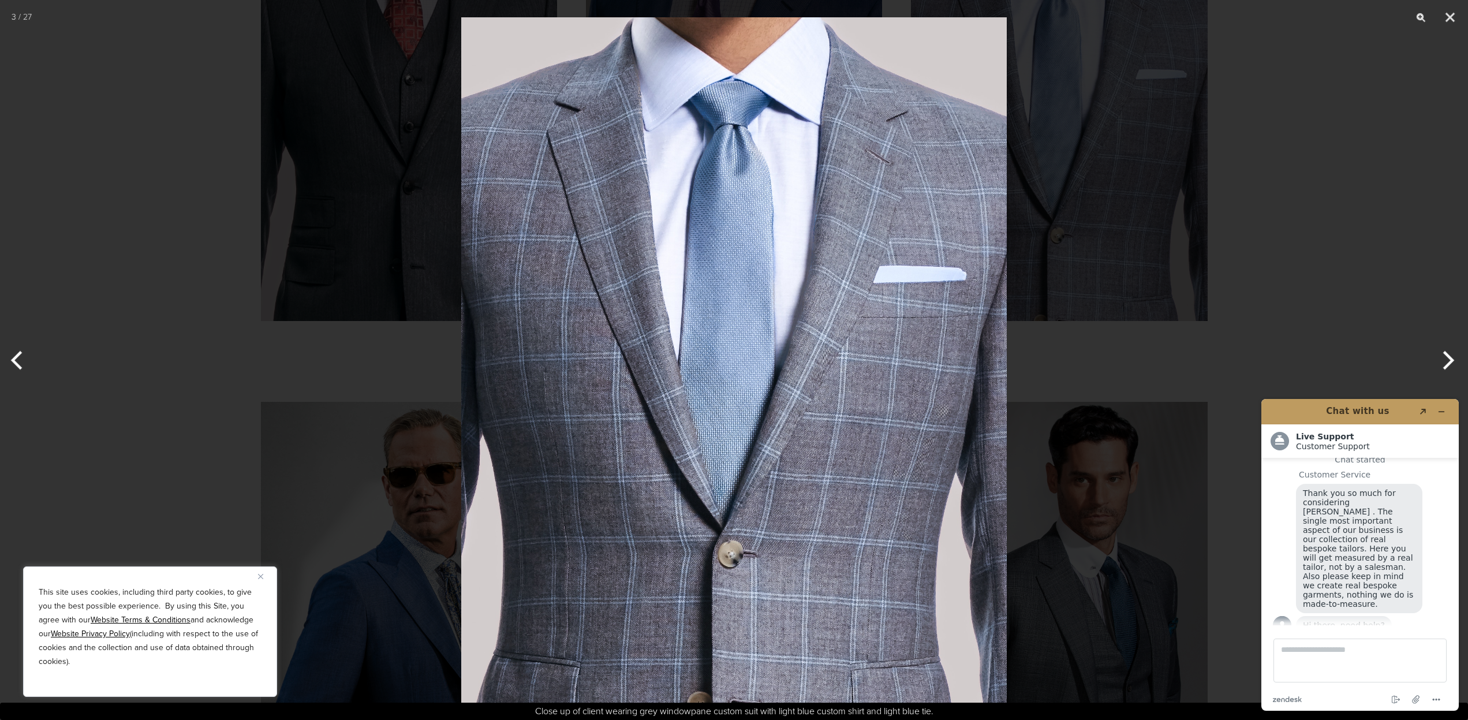
click at [1445, 356] on button "Next" at bounding box center [1446, 360] width 43 height 58
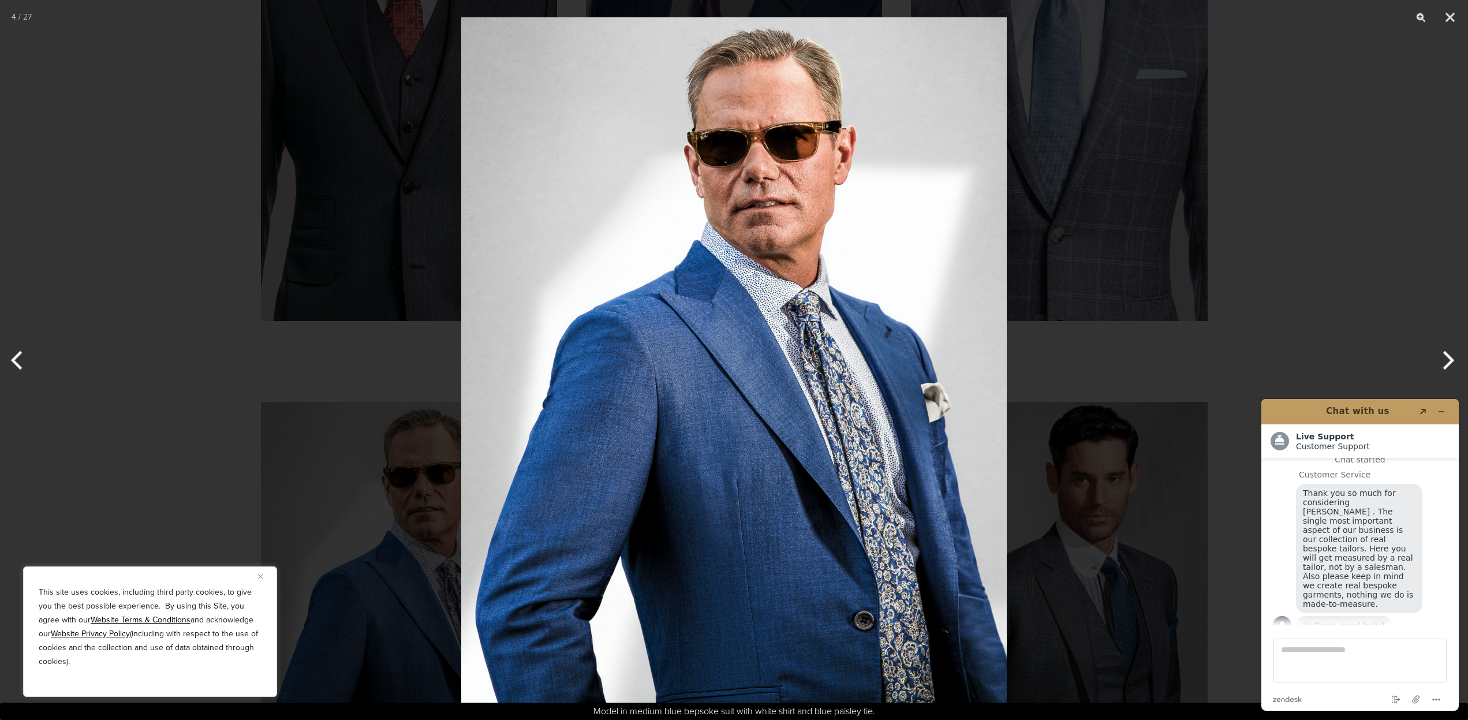
click at [1445, 356] on button "Next" at bounding box center [1446, 360] width 43 height 58
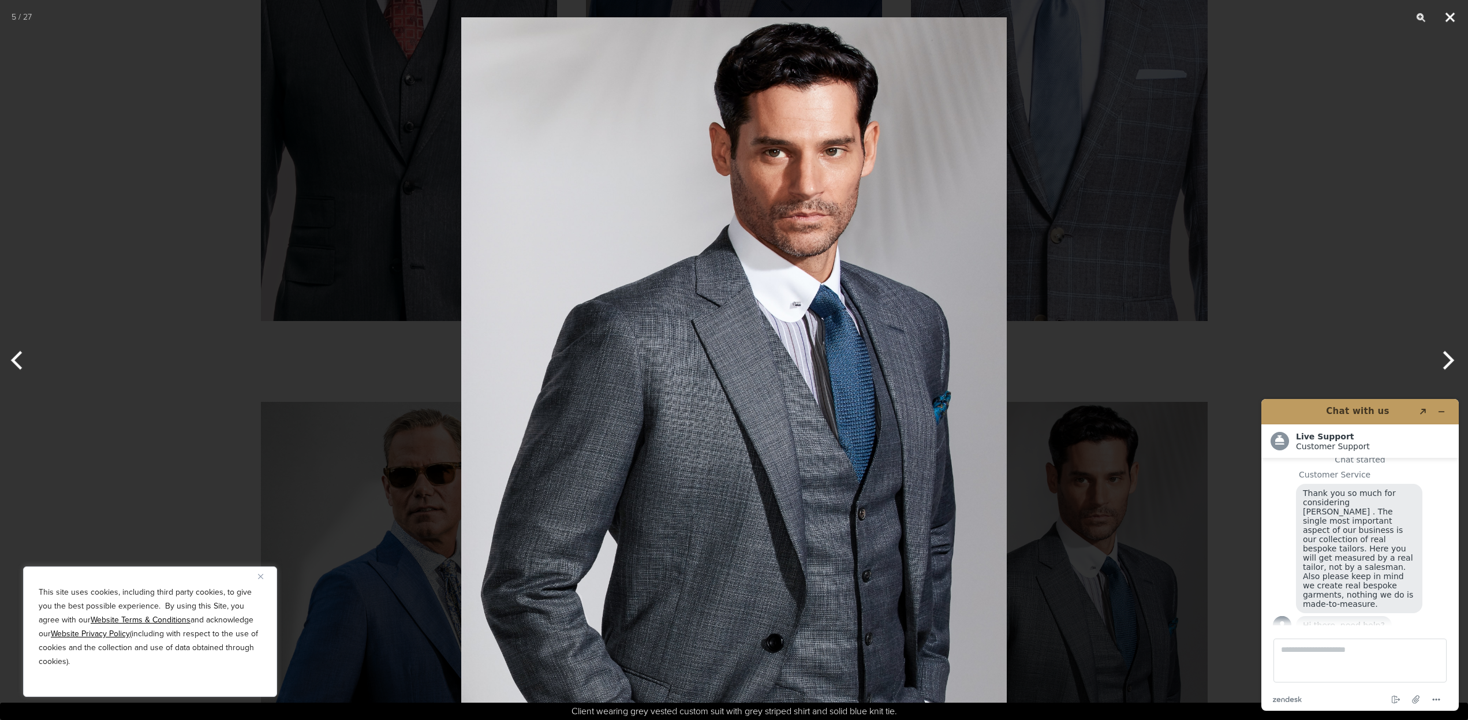
click at [1447, 16] on button "Close" at bounding box center [1450, 17] width 29 height 35
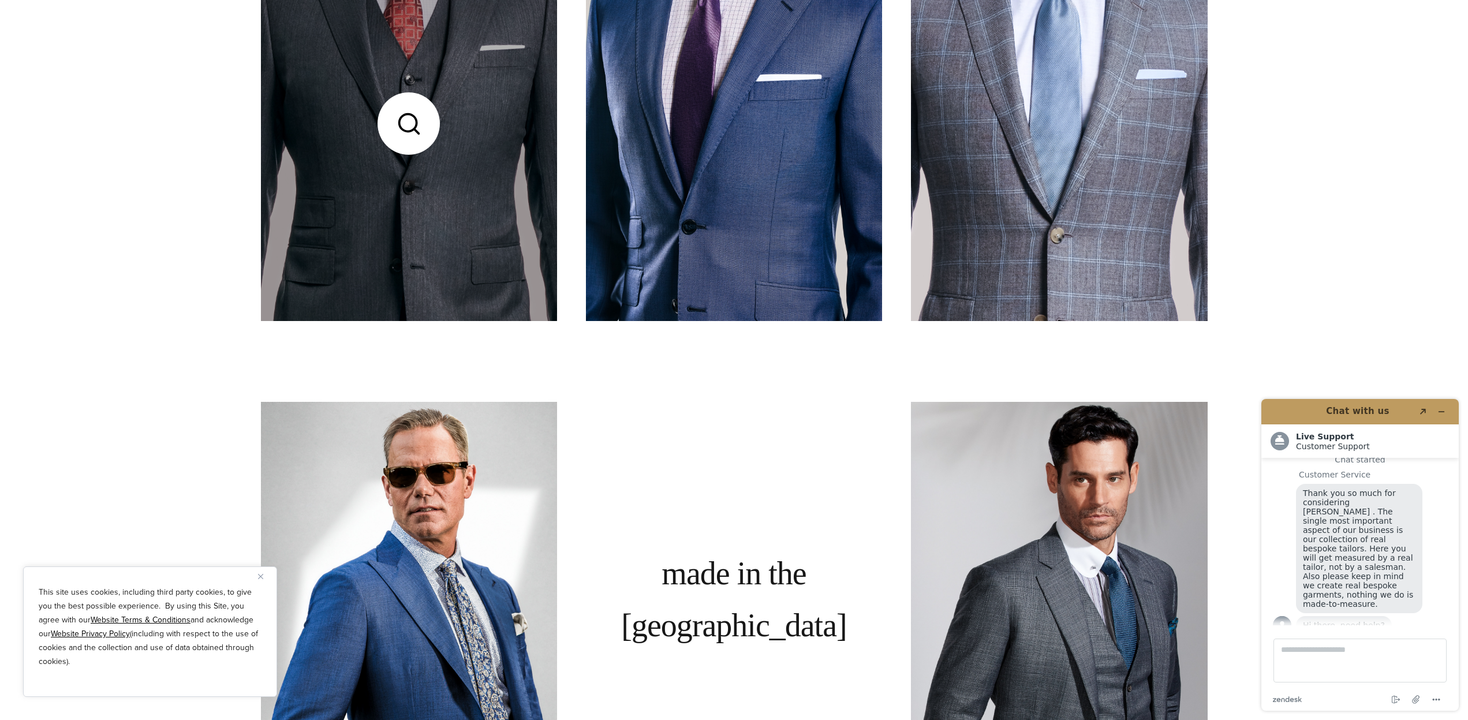
click at [459, 159] on link at bounding box center [409, 123] width 296 height 395
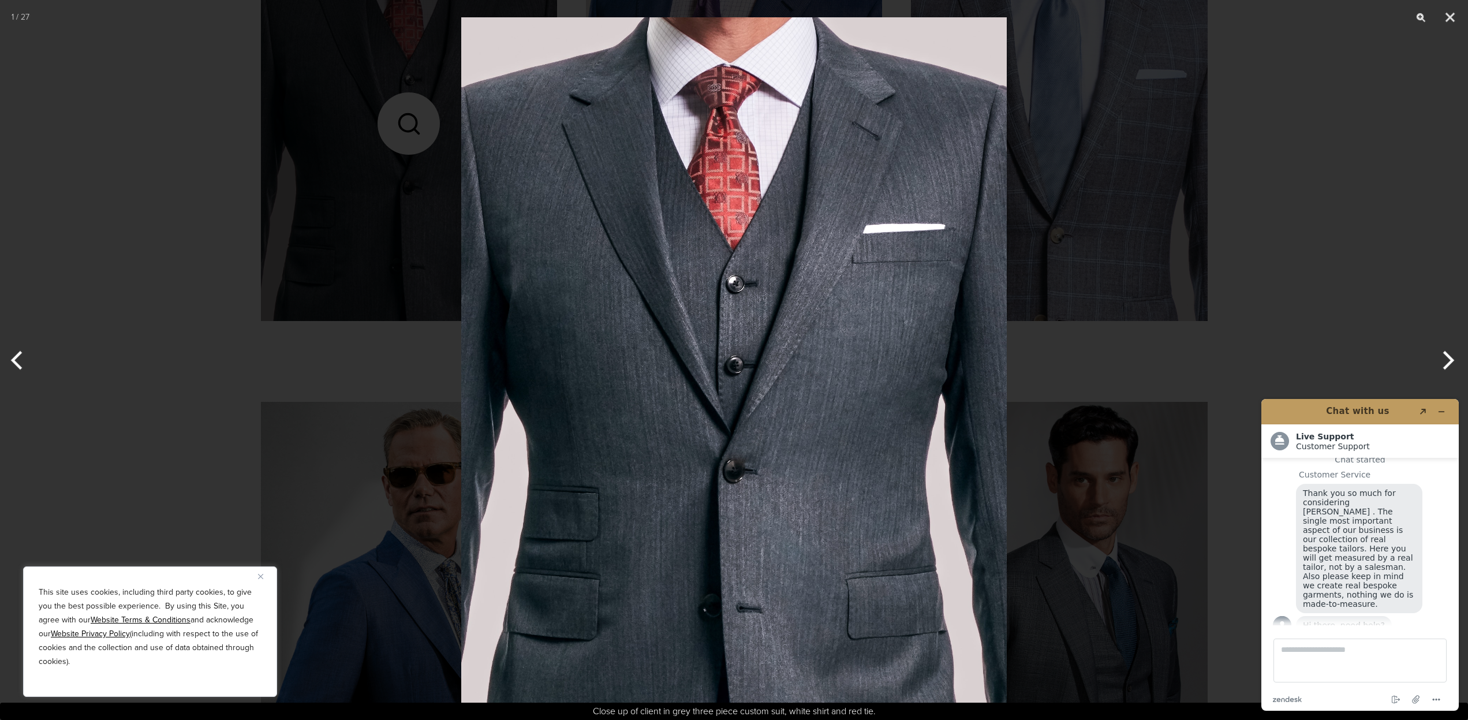
click at [10, 361] on button "Previous" at bounding box center [21, 360] width 43 height 58
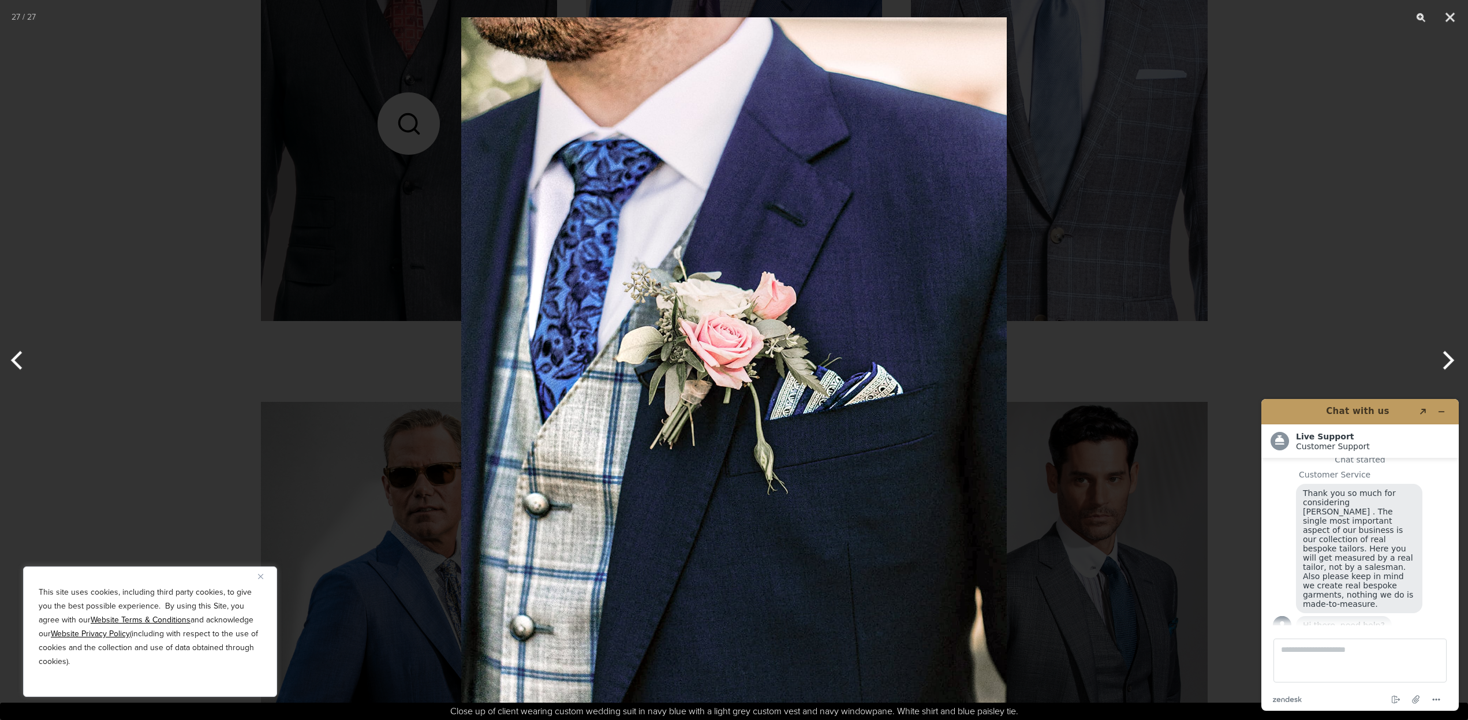
click at [10, 361] on button "Previous" at bounding box center [21, 360] width 43 height 58
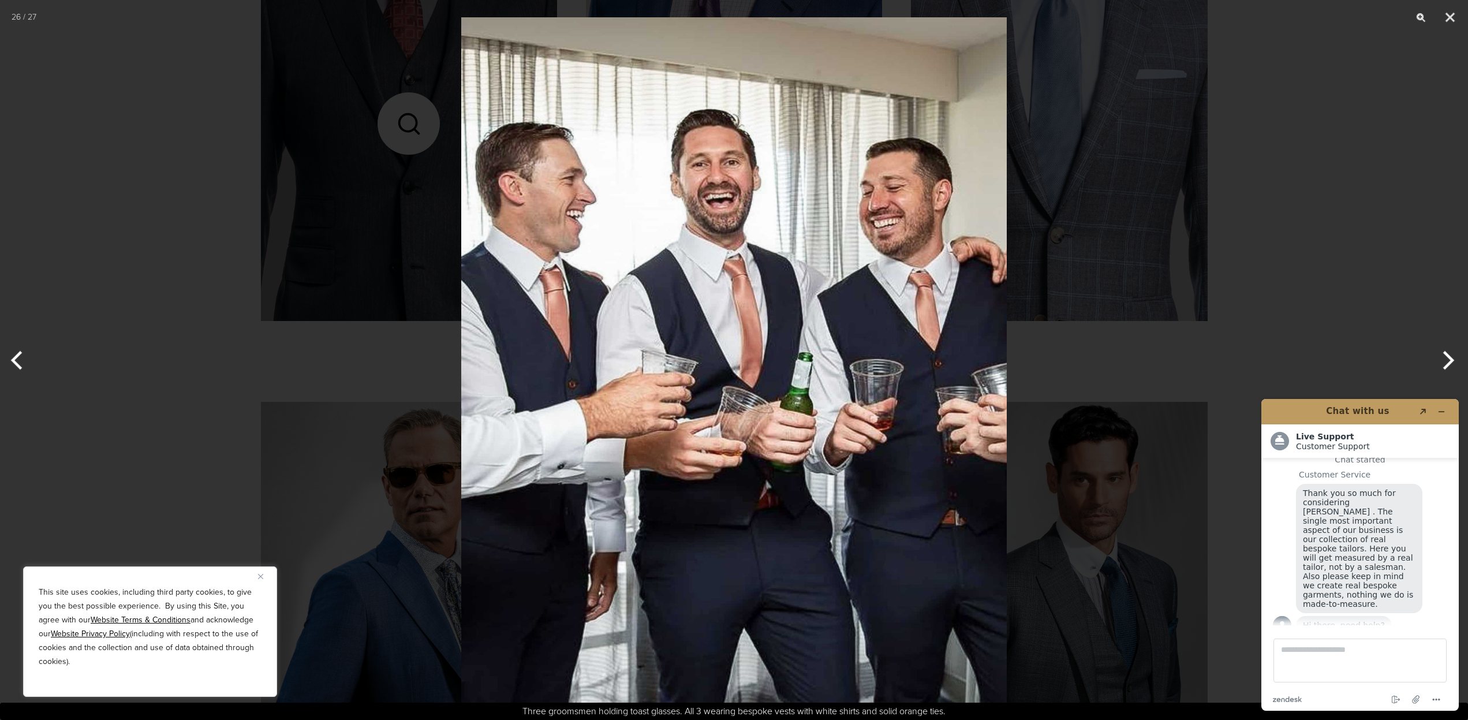
click at [10, 361] on button "Previous" at bounding box center [21, 360] width 43 height 58
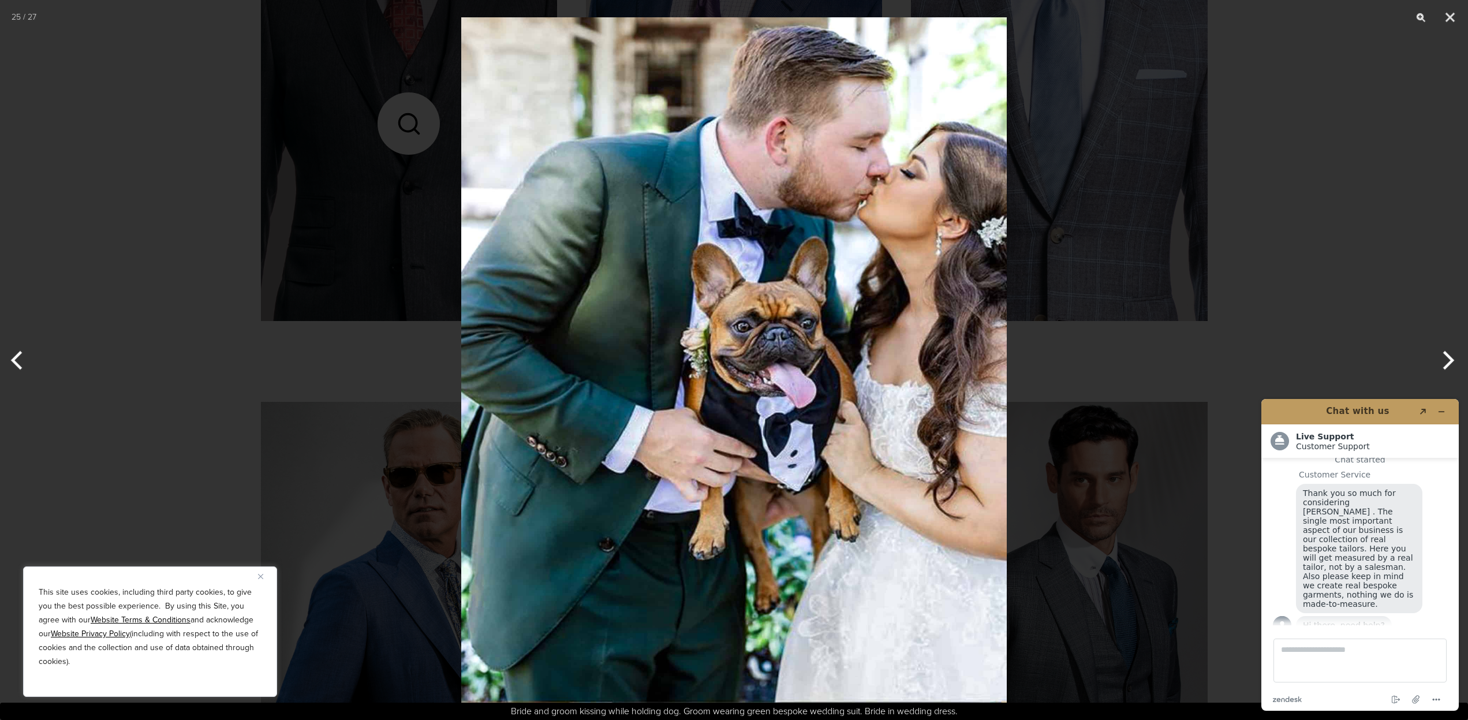
click at [10, 361] on button "Previous" at bounding box center [21, 360] width 43 height 58
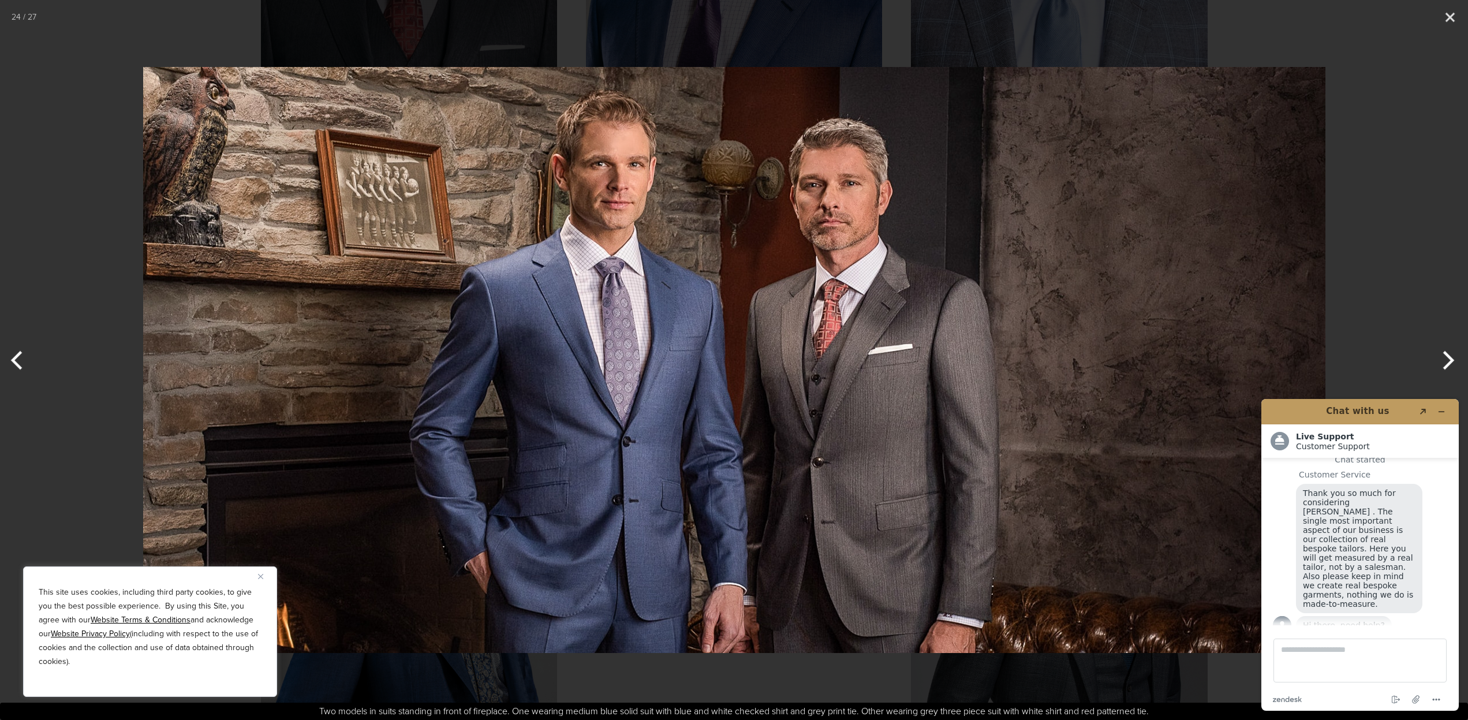
click at [10, 361] on button "Previous" at bounding box center [21, 360] width 43 height 58
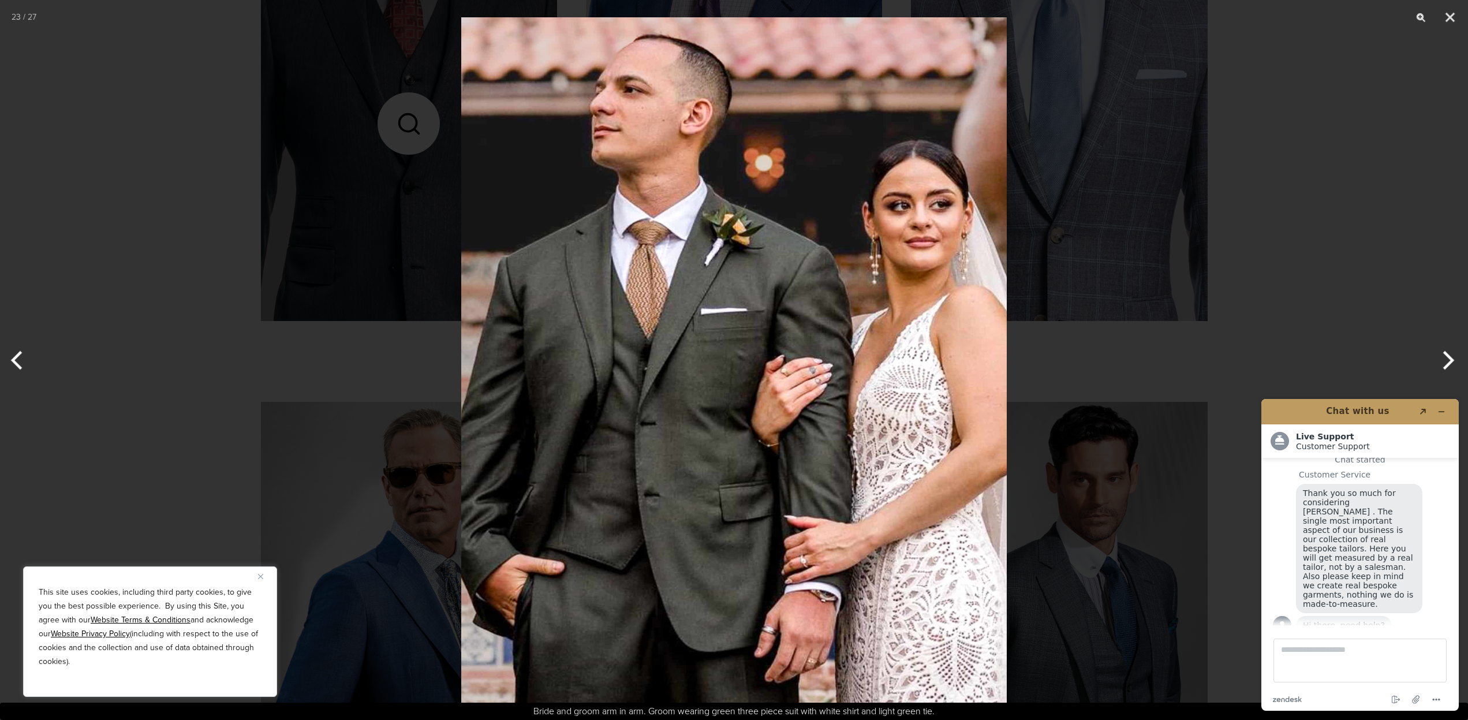
click at [10, 361] on button "Previous" at bounding box center [21, 360] width 43 height 58
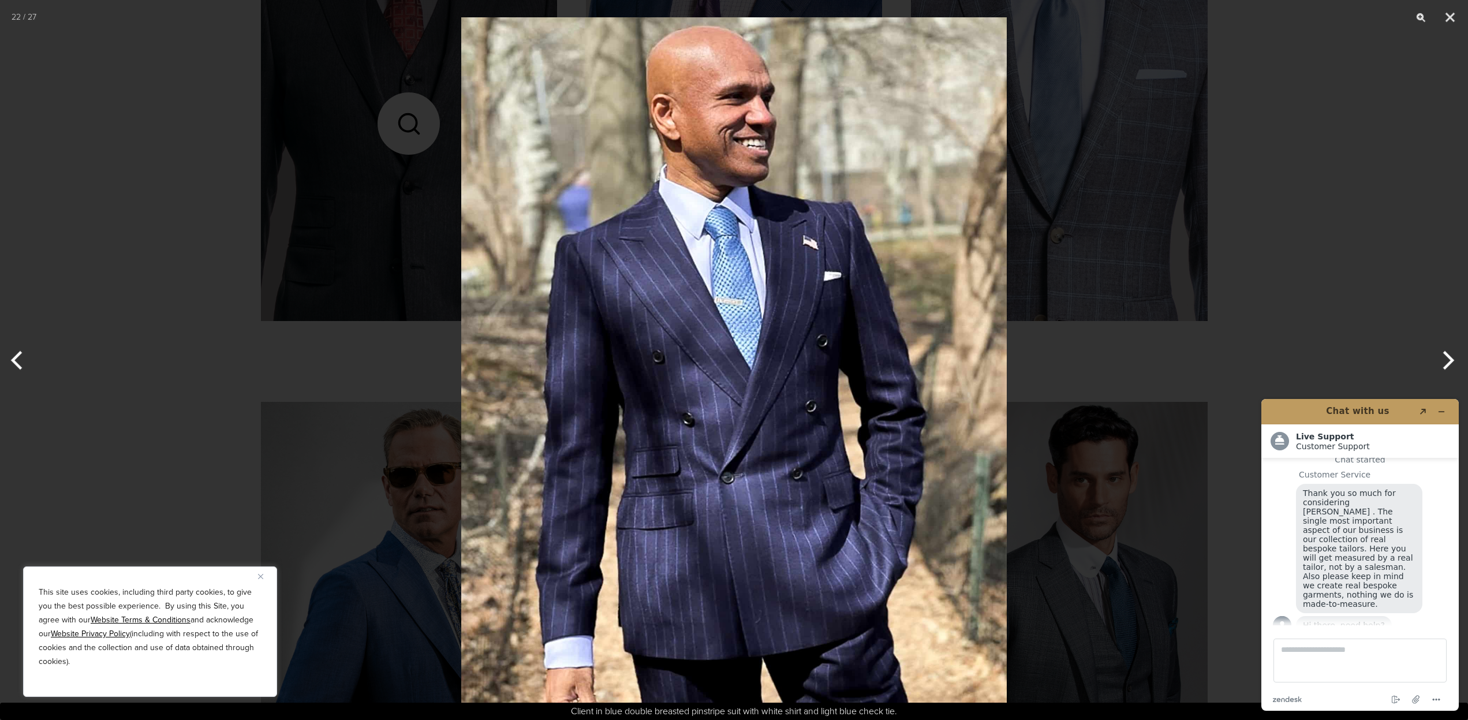
click at [10, 361] on button "Previous" at bounding box center [21, 360] width 43 height 58
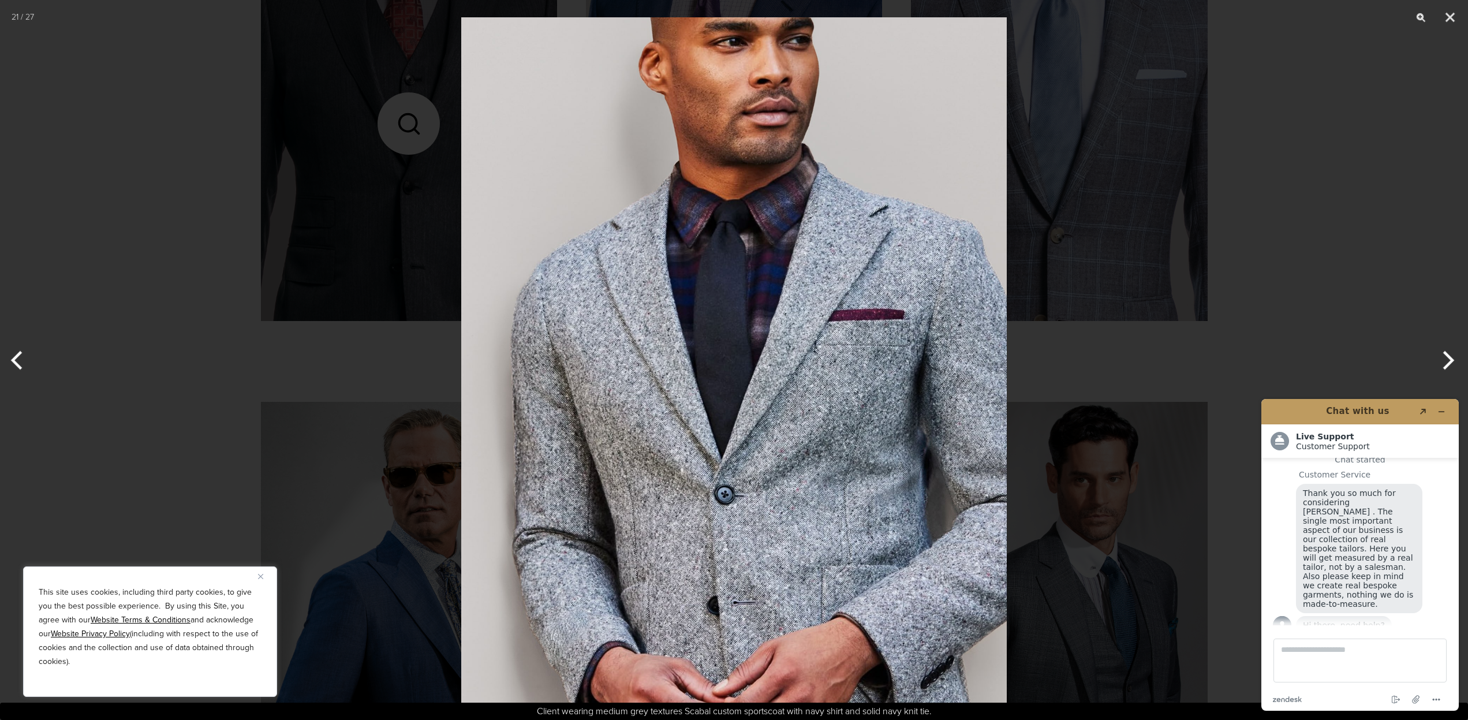
click at [10, 361] on button "Previous" at bounding box center [21, 360] width 43 height 58
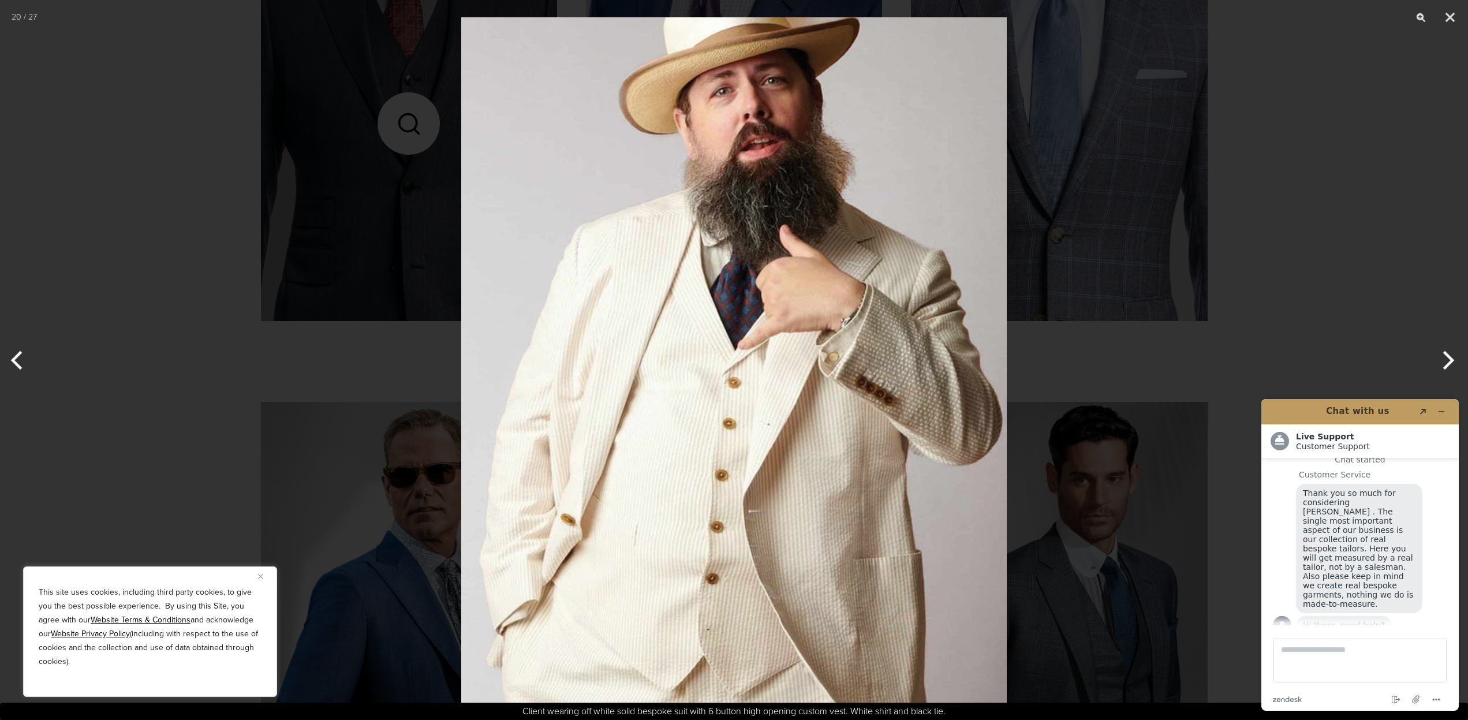
click at [10, 361] on button "Previous" at bounding box center [21, 360] width 43 height 58
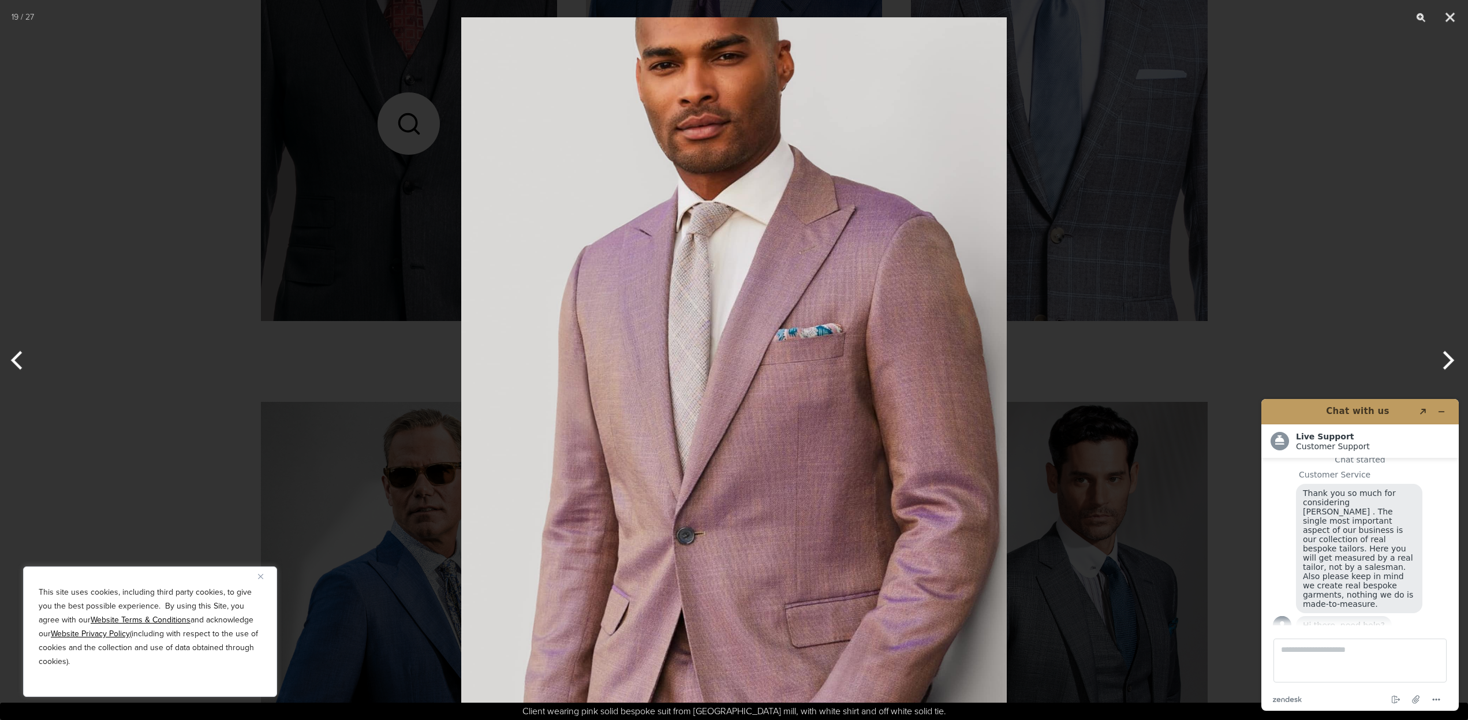
click at [10, 361] on button "Previous" at bounding box center [21, 360] width 43 height 58
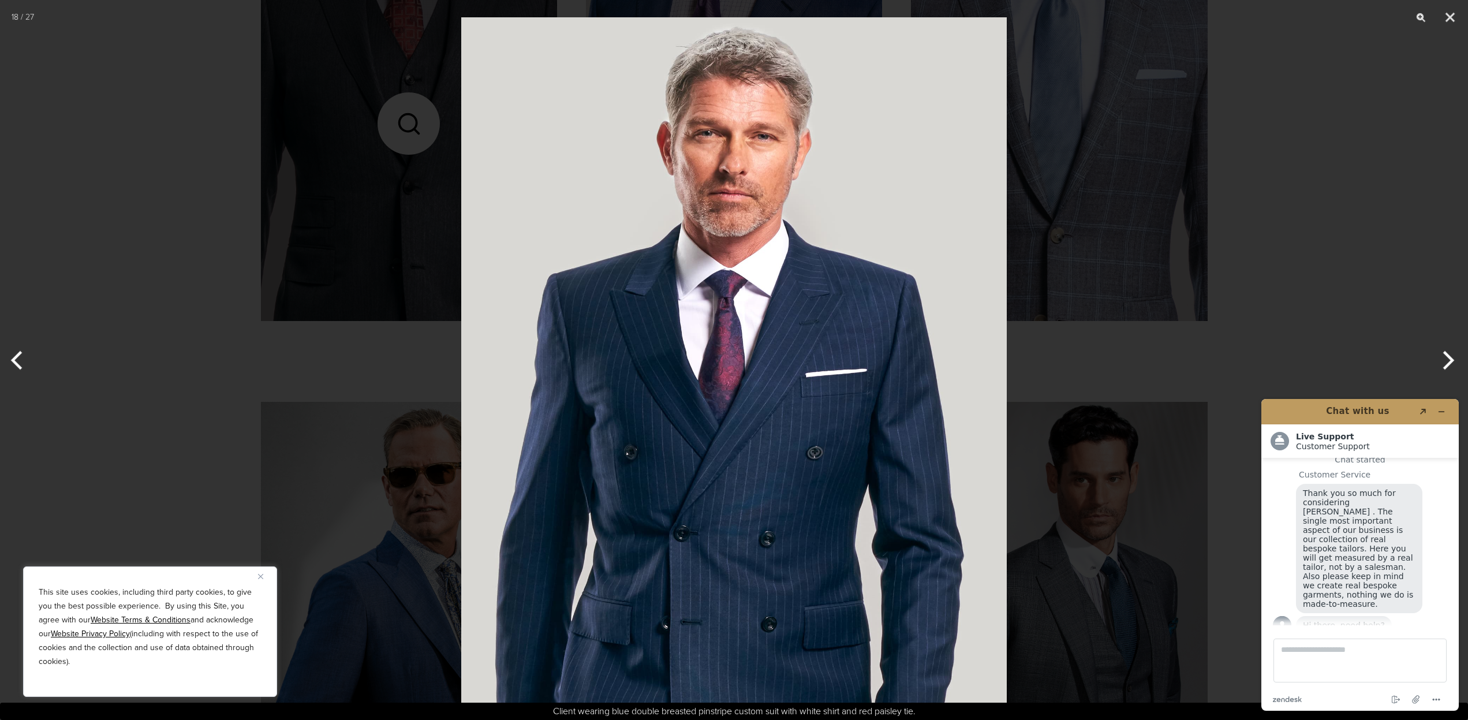
click at [10, 361] on button "Previous" at bounding box center [21, 360] width 43 height 58
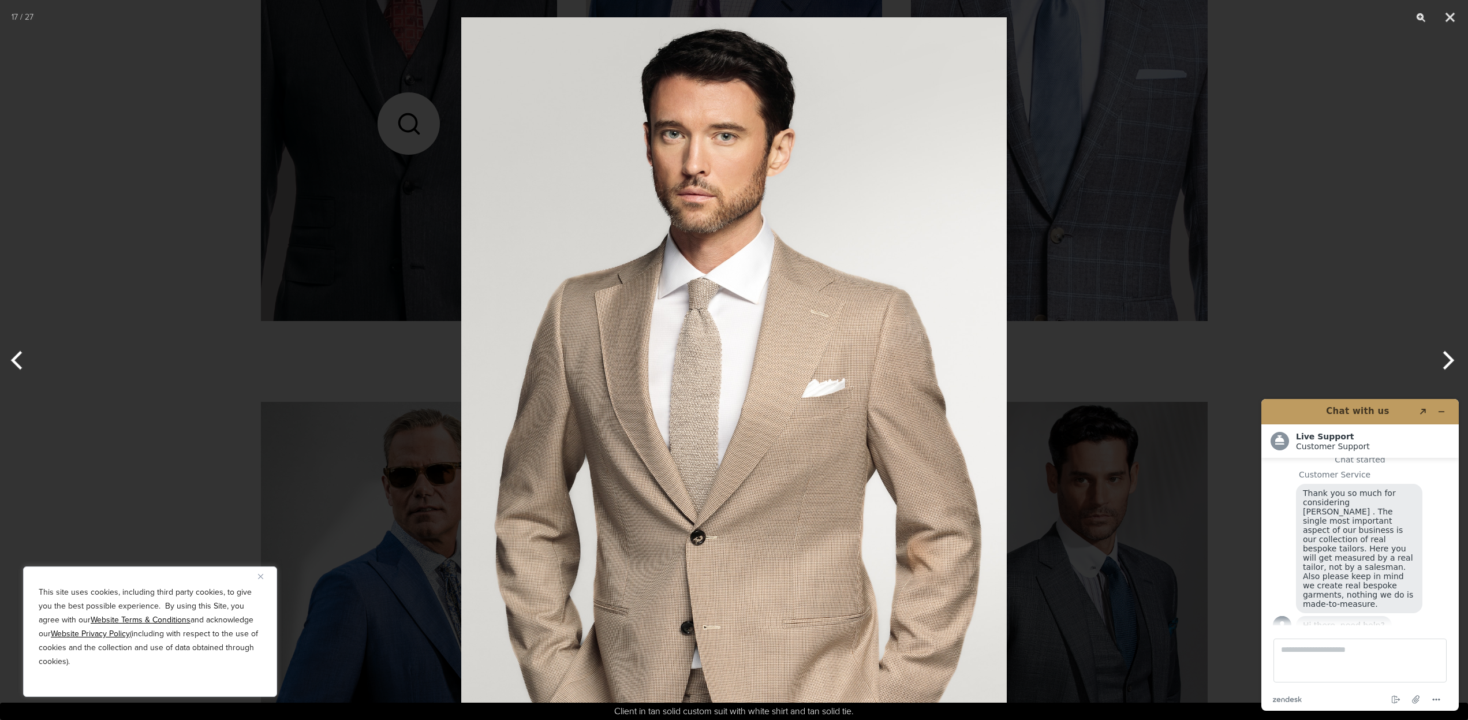
click at [1440, 358] on button "Next" at bounding box center [1446, 360] width 43 height 58
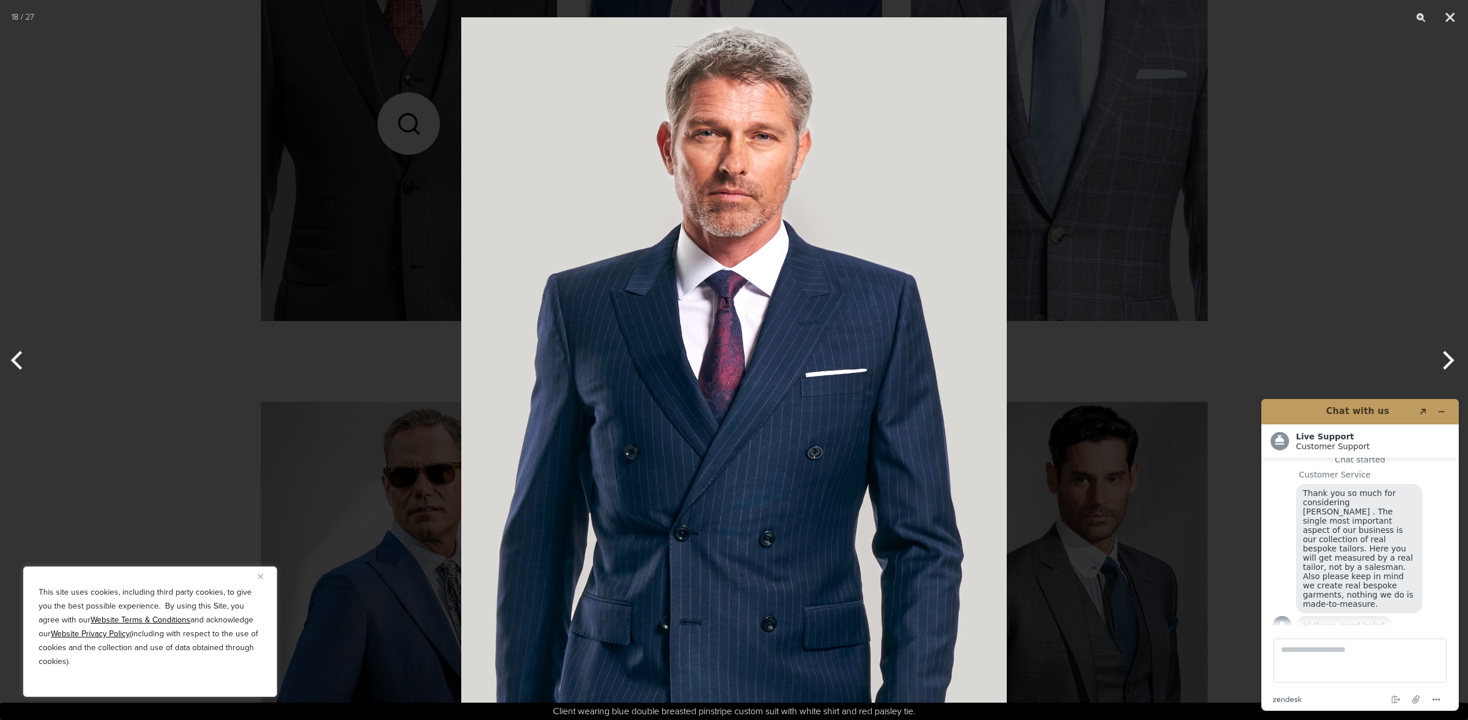
click at [1440, 358] on button "Next" at bounding box center [1446, 360] width 43 height 58
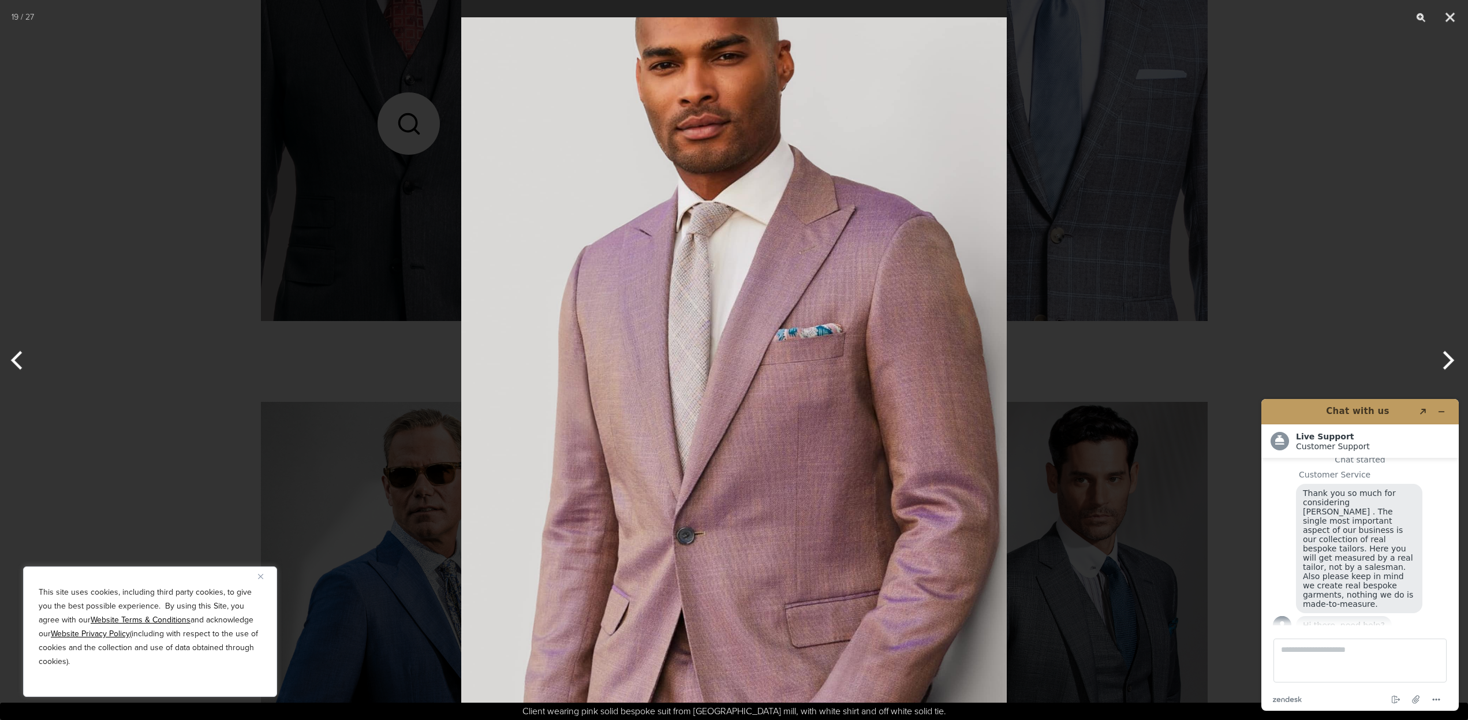
click at [1440, 358] on button "Next" at bounding box center [1446, 360] width 43 height 58
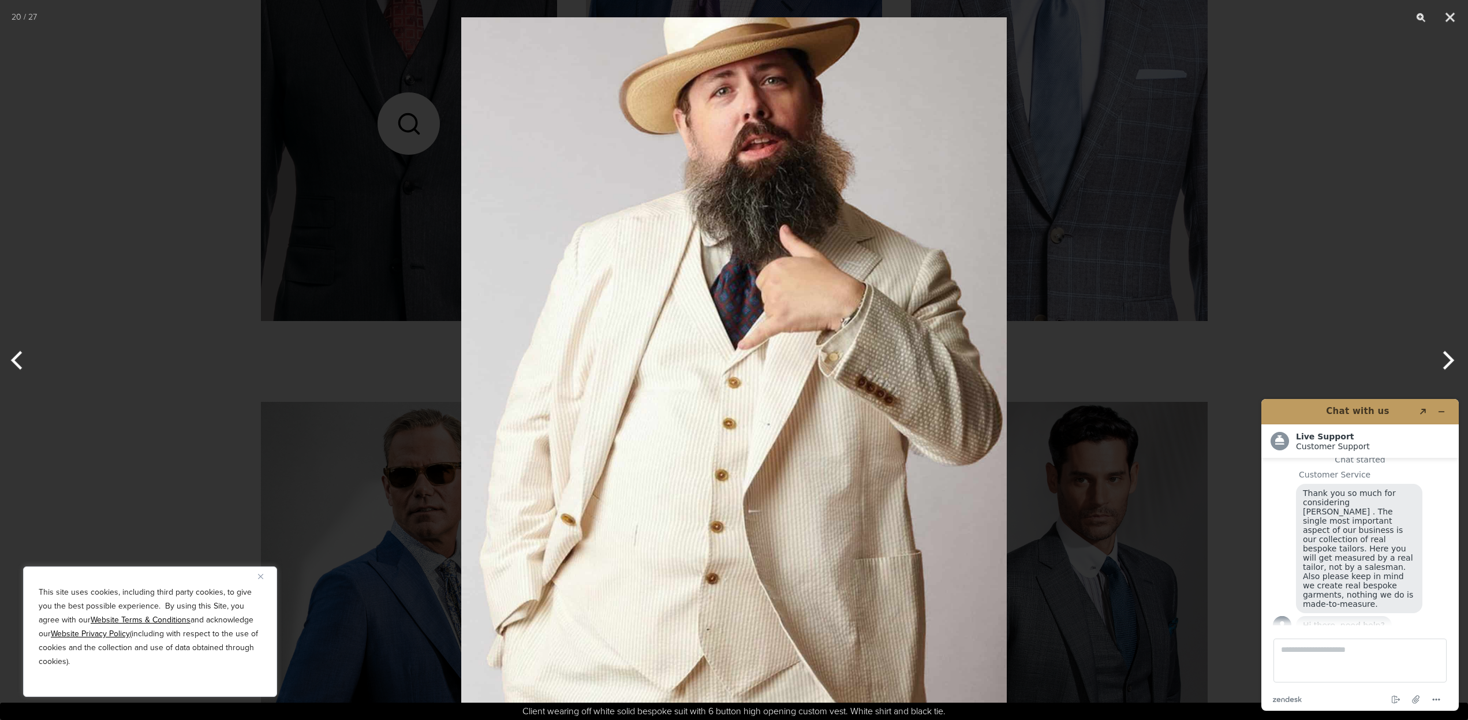
click at [18, 369] on button "Previous" at bounding box center [21, 360] width 43 height 58
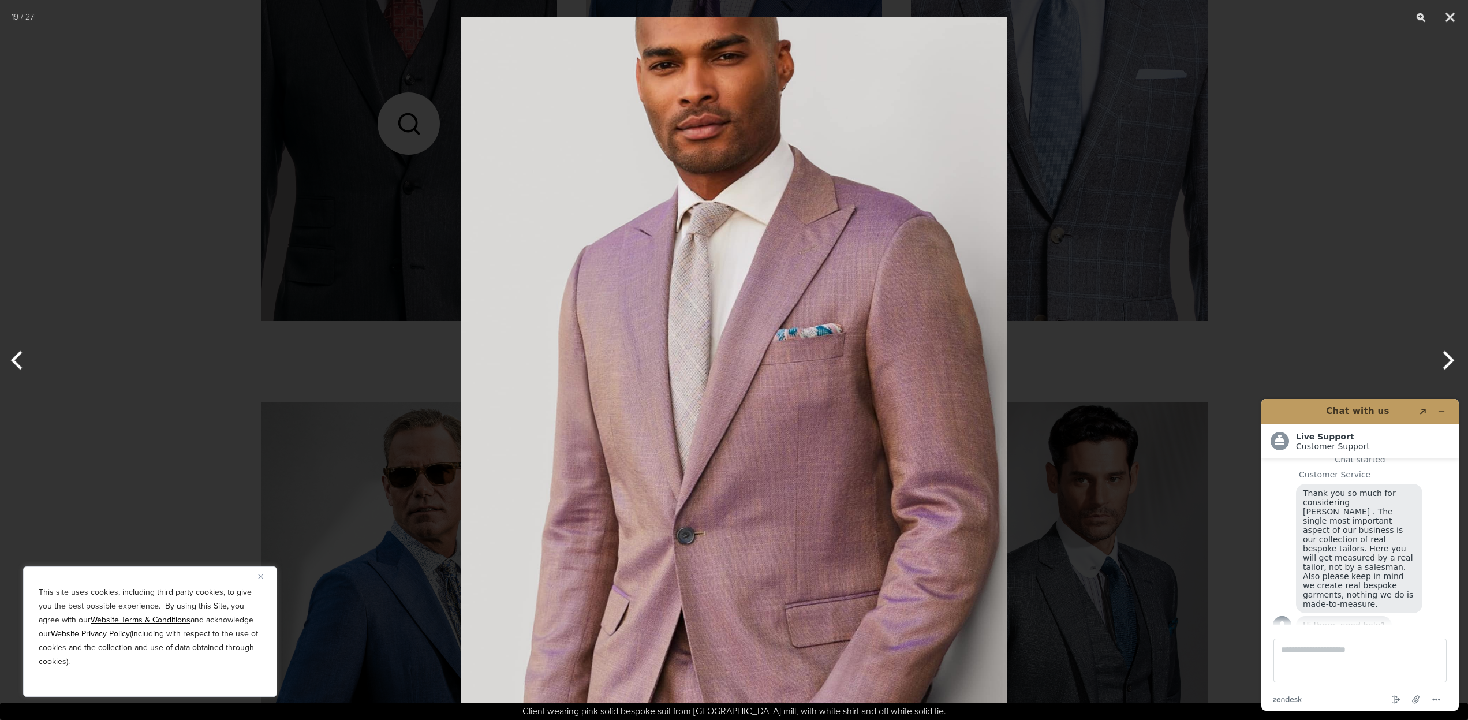
click at [18, 369] on button "Previous" at bounding box center [21, 360] width 43 height 58
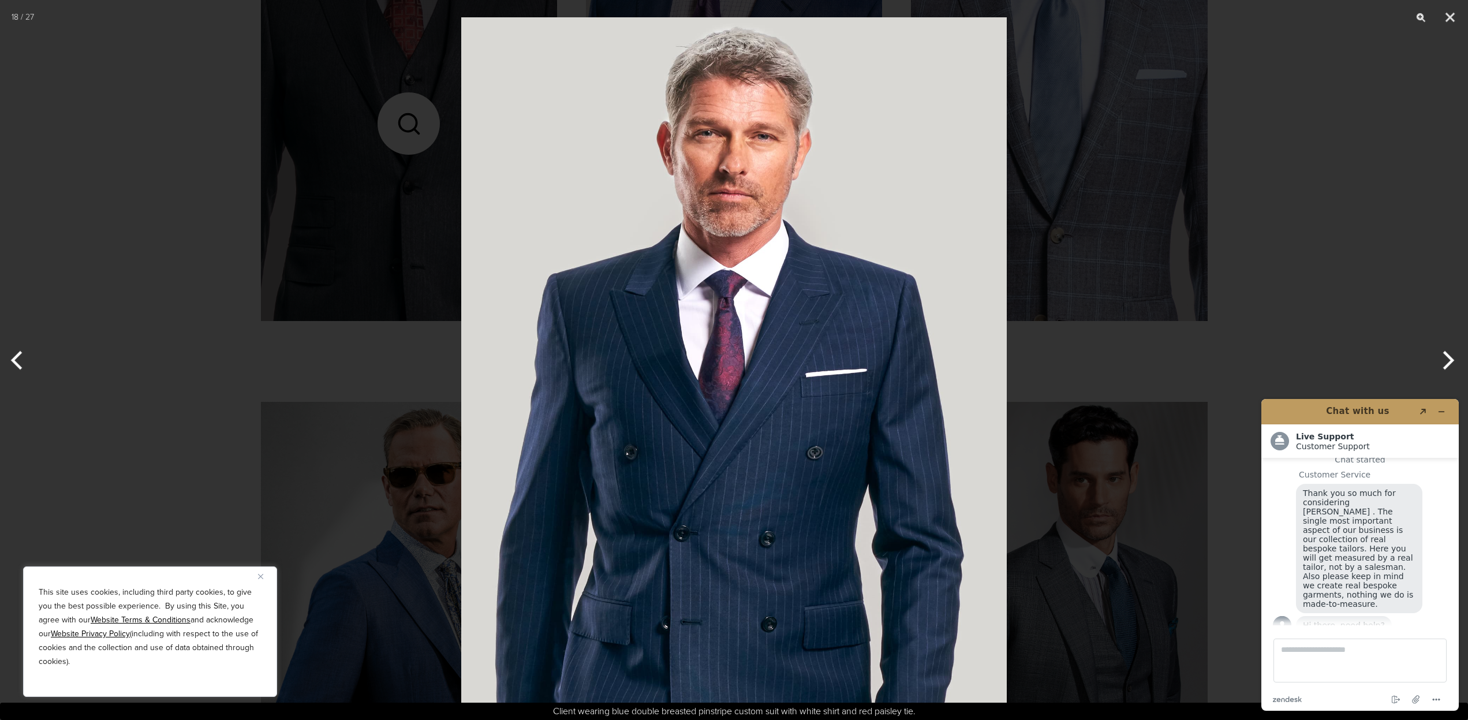
click at [1450, 360] on button "Next" at bounding box center [1446, 360] width 43 height 58
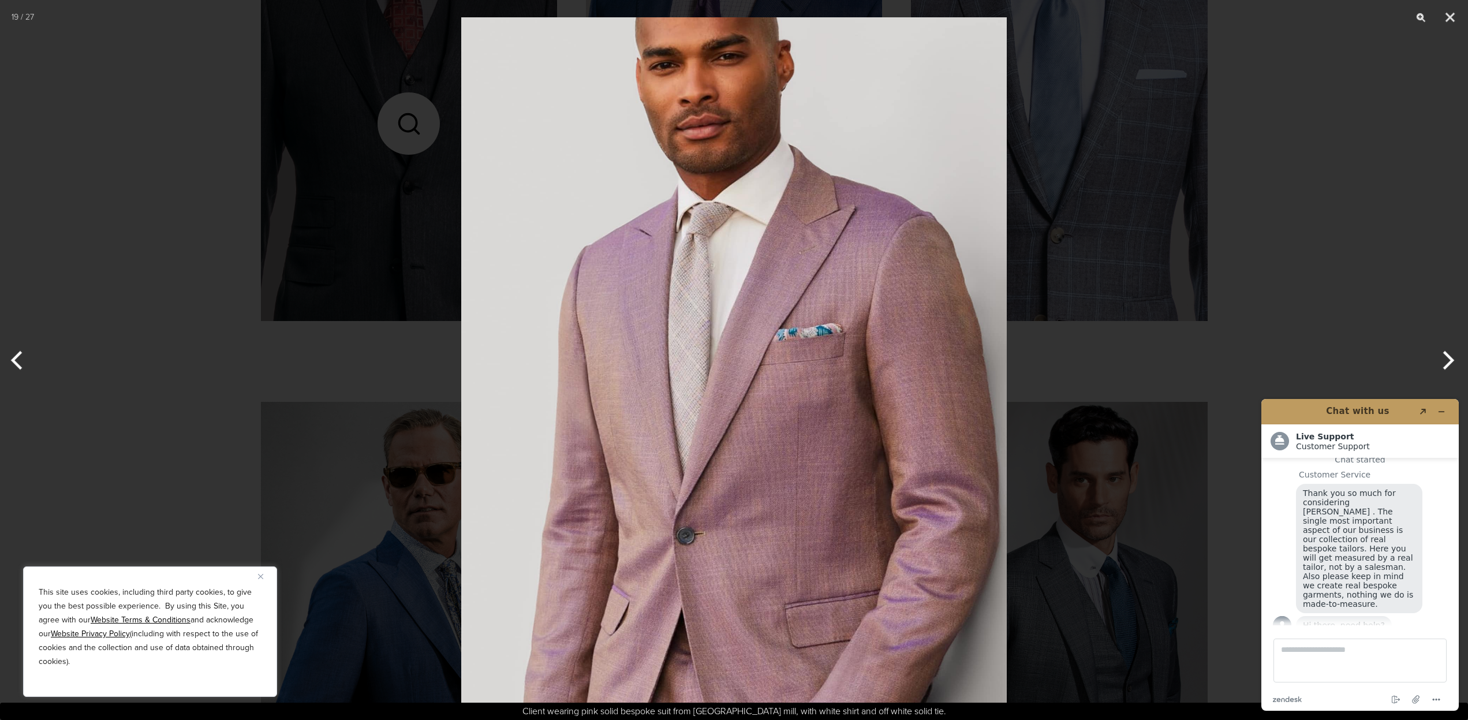
click at [18, 356] on button "Previous" at bounding box center [21, 360] width 43 height 58
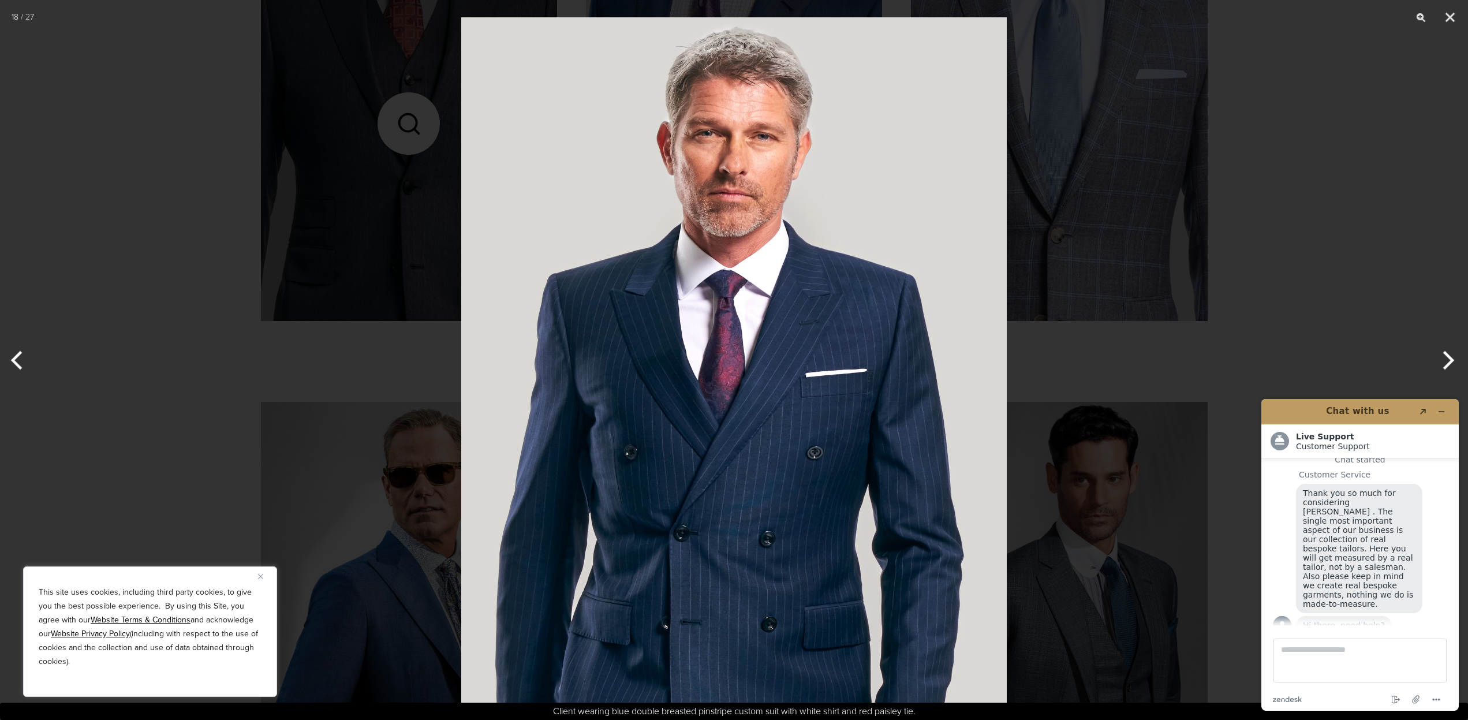
click at [7, 350] on button "Previous" at bounding box center [21, 360] width 43 height 58
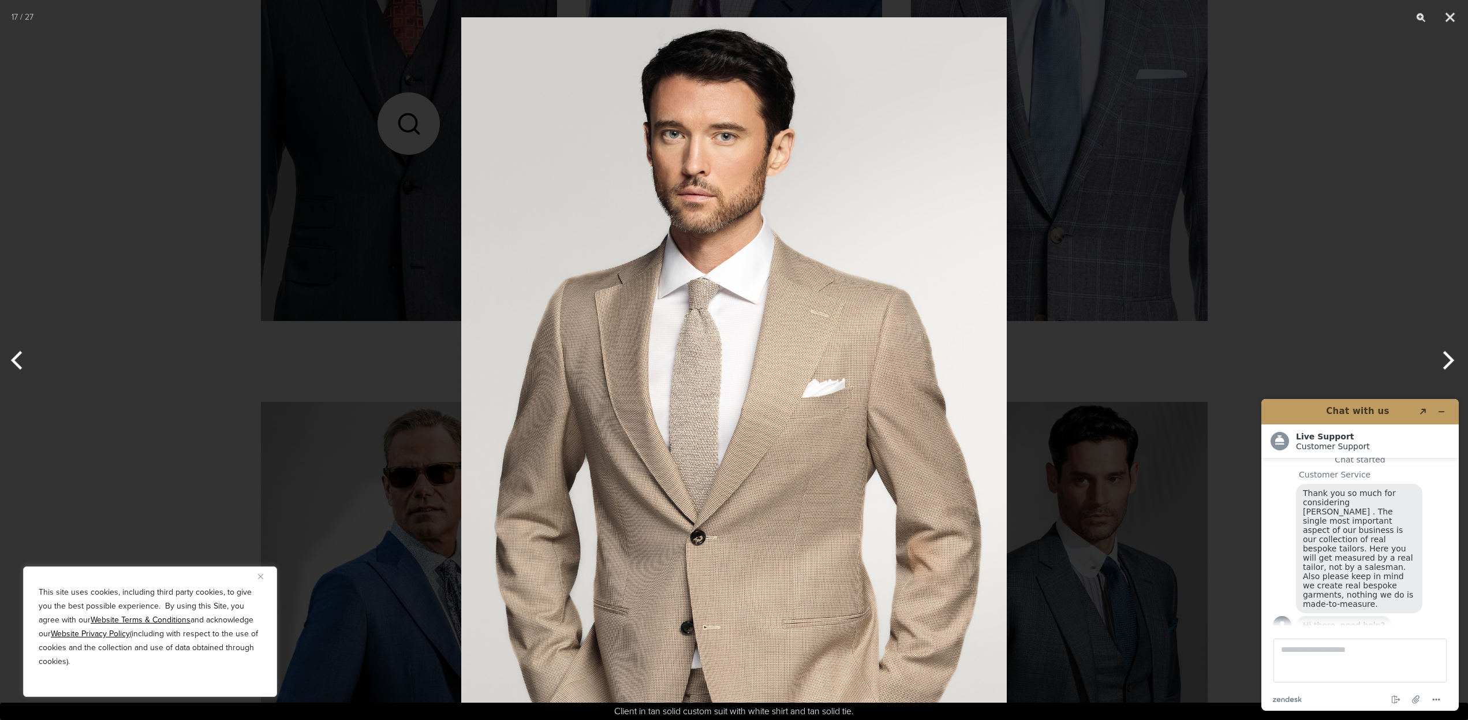
click at [656, 344] on img at bounding box center [734, 360] width 546 height 720
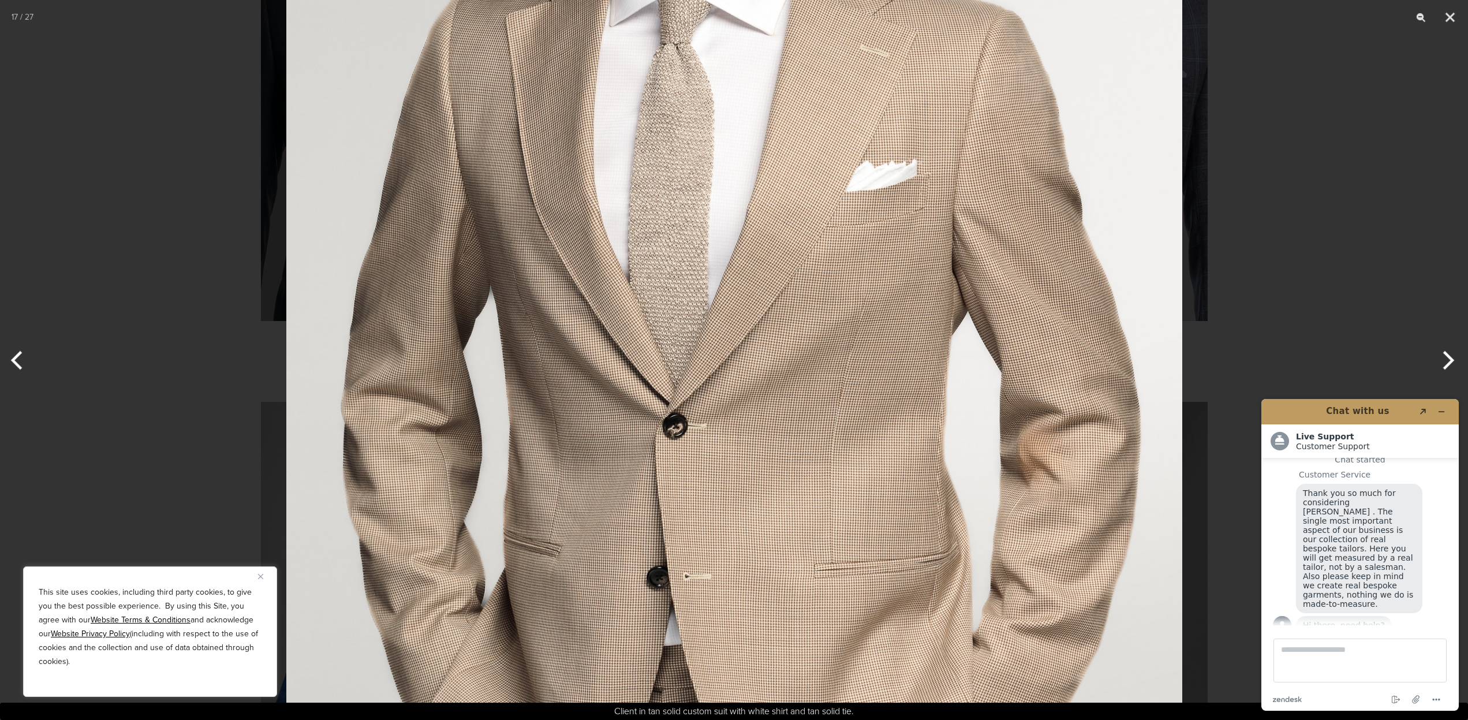
click at [14, 360] on button "Previous" at bounding box center [21, 360] width 43 height 58
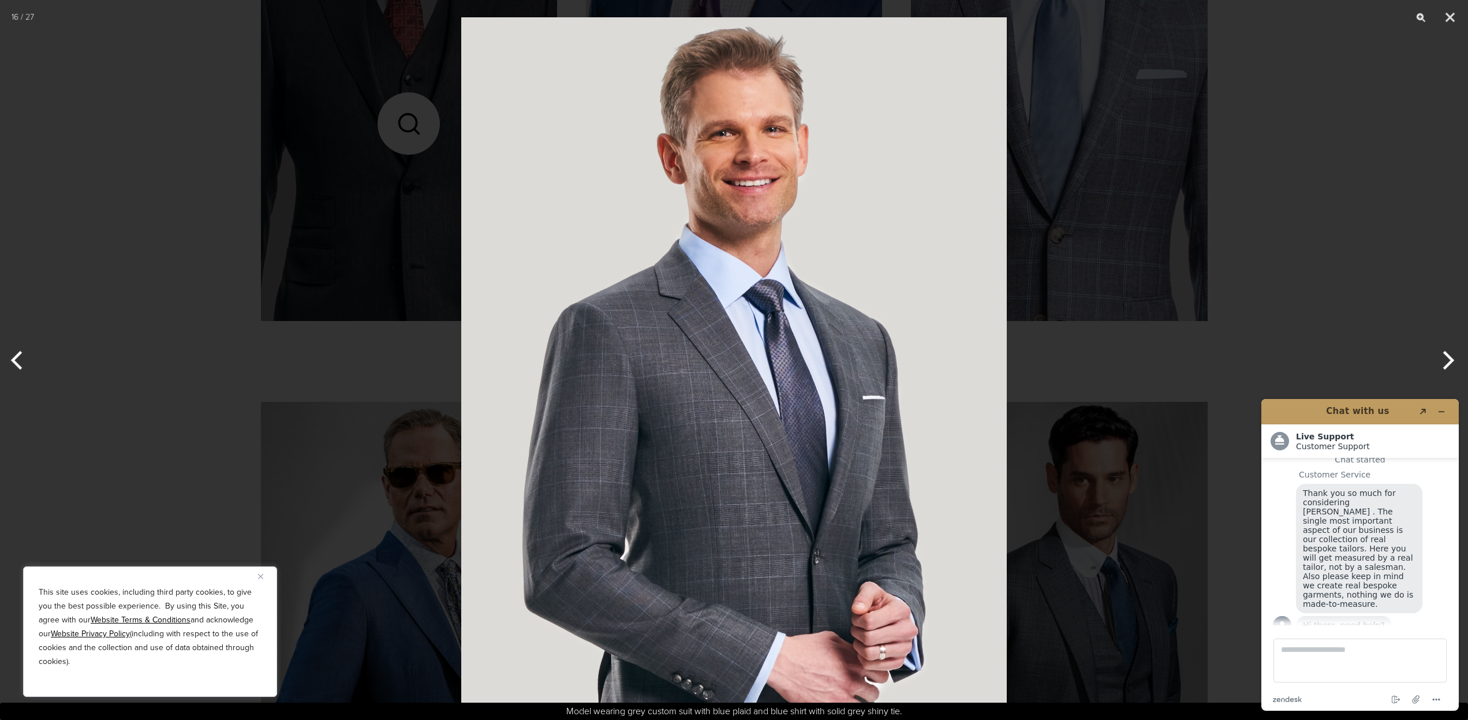
click at [14, 360] on button "Previous" at bounding box center [21, 360] width 43 height 58
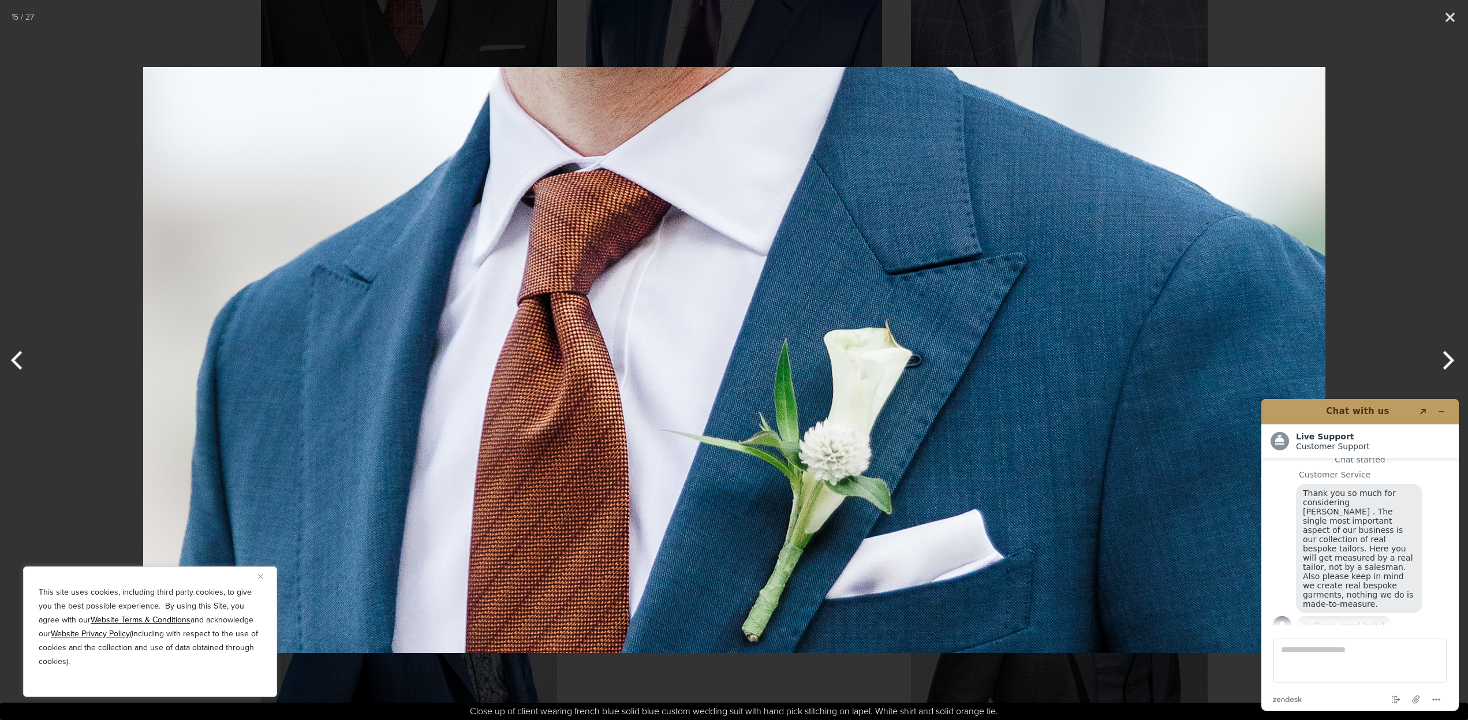
click at [17, 357] on button "Previous" at bounding box center [21, 360] width 43 height 58
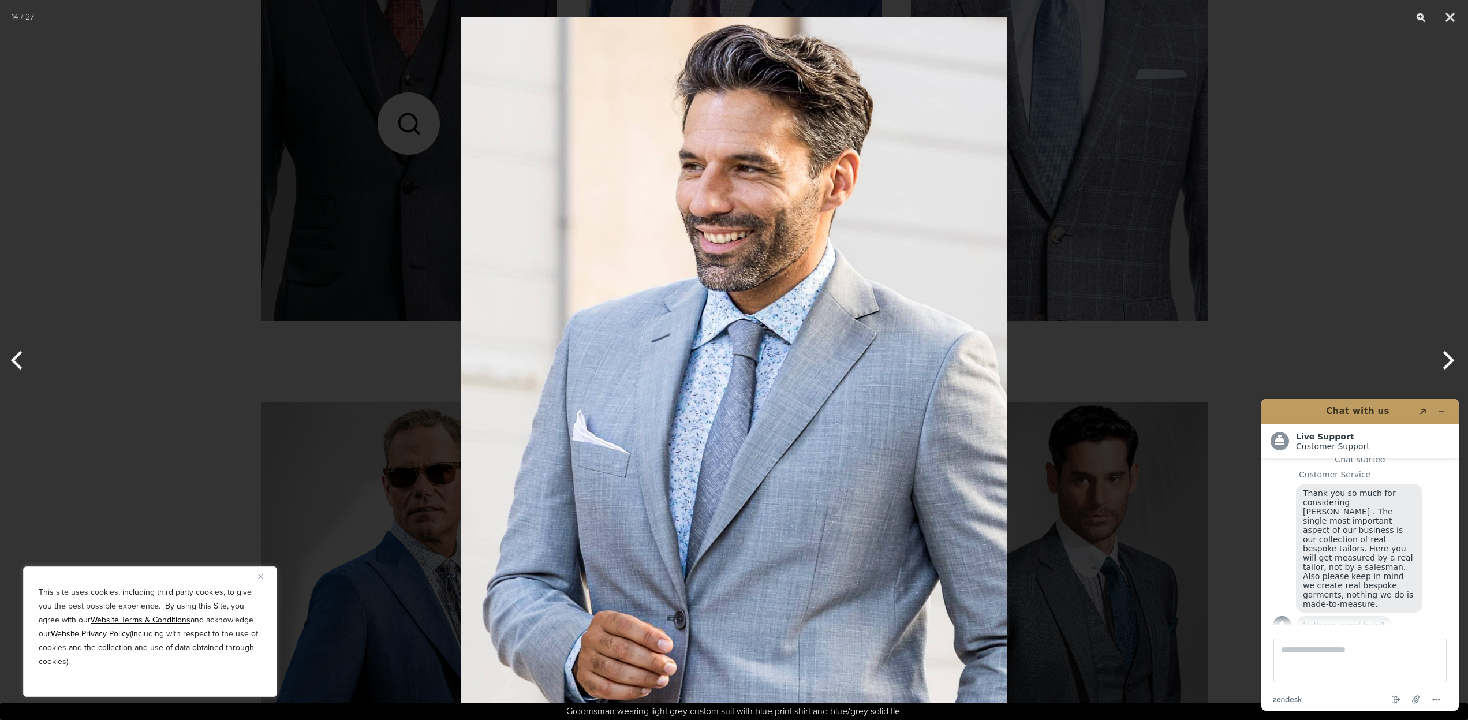
click at [17, 357] on button "Previous" at bounding box center [21, 360] width 43 height 58
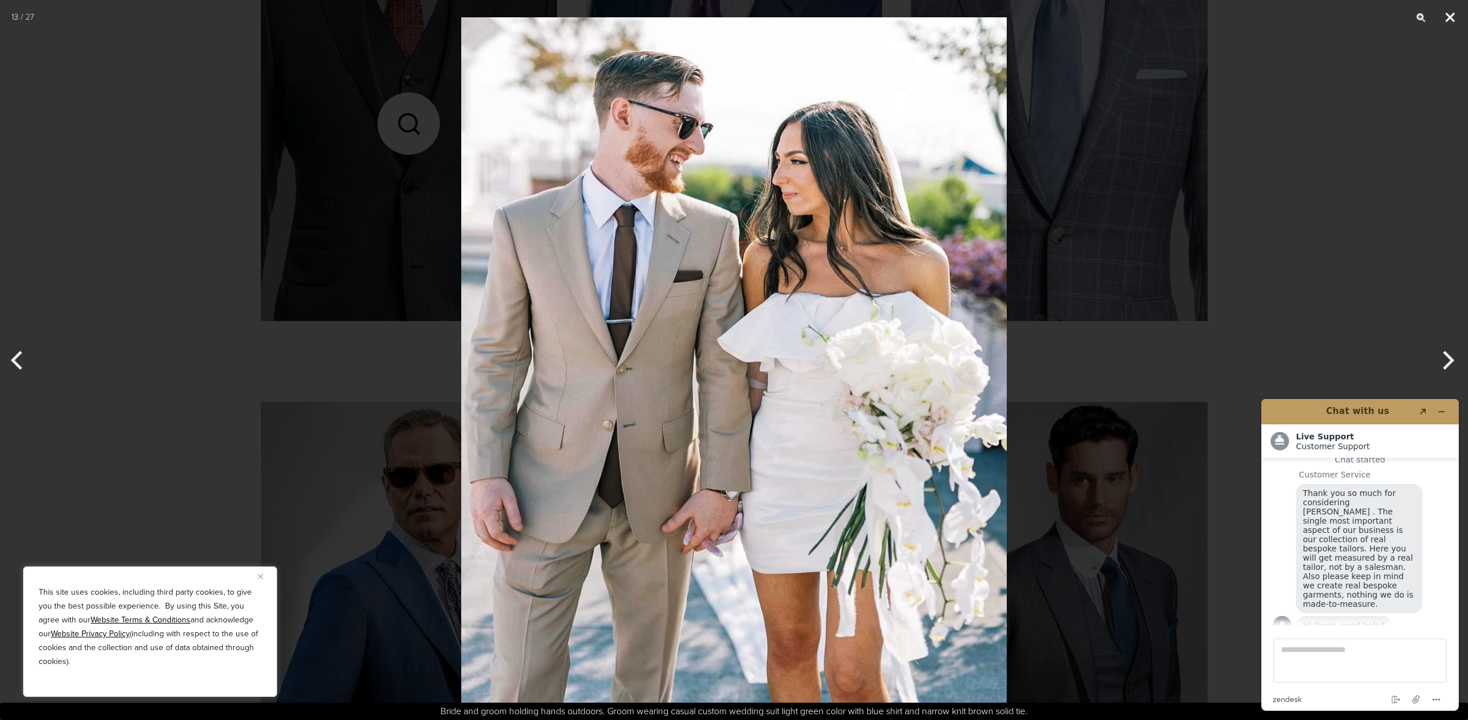
click at [1449, 14] on button "Close" at bounding box center [1450, 17] width 29 height 35
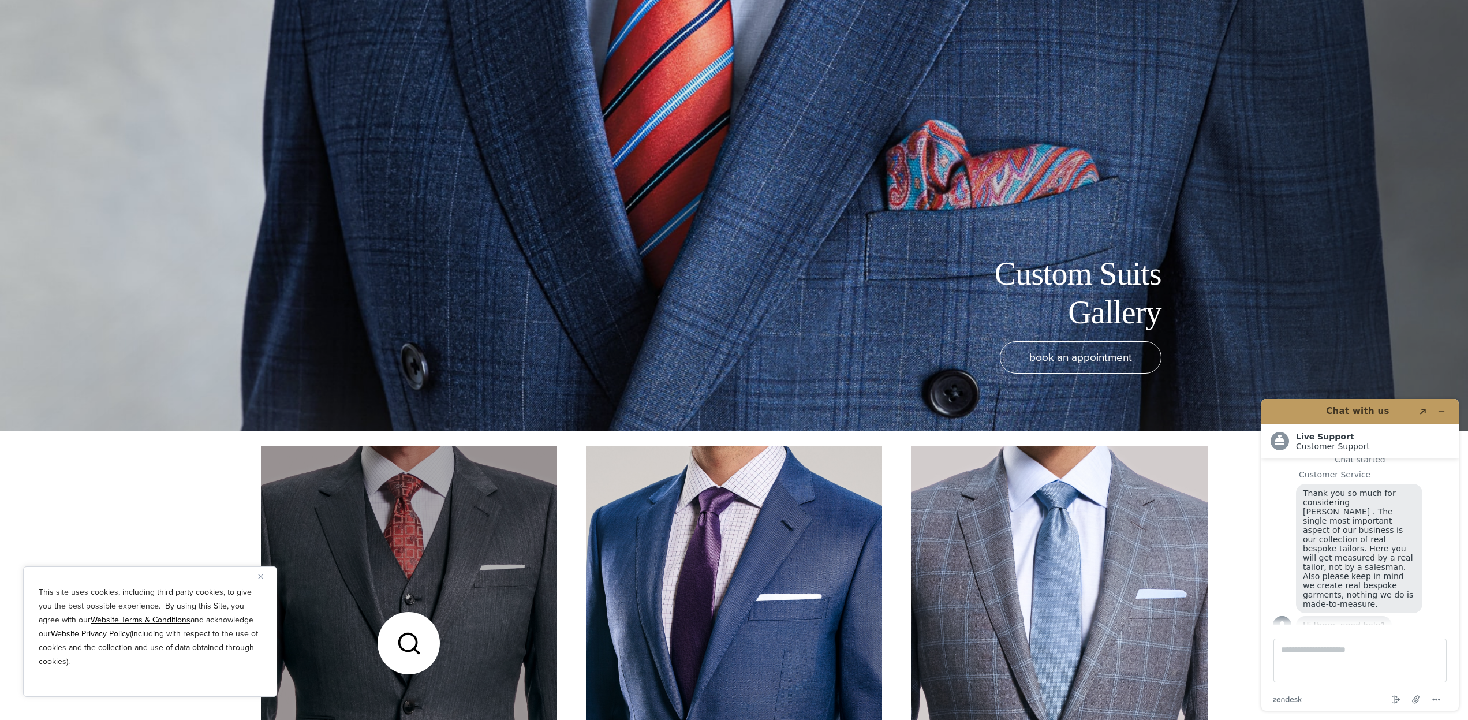
scroll to position [0, 0]
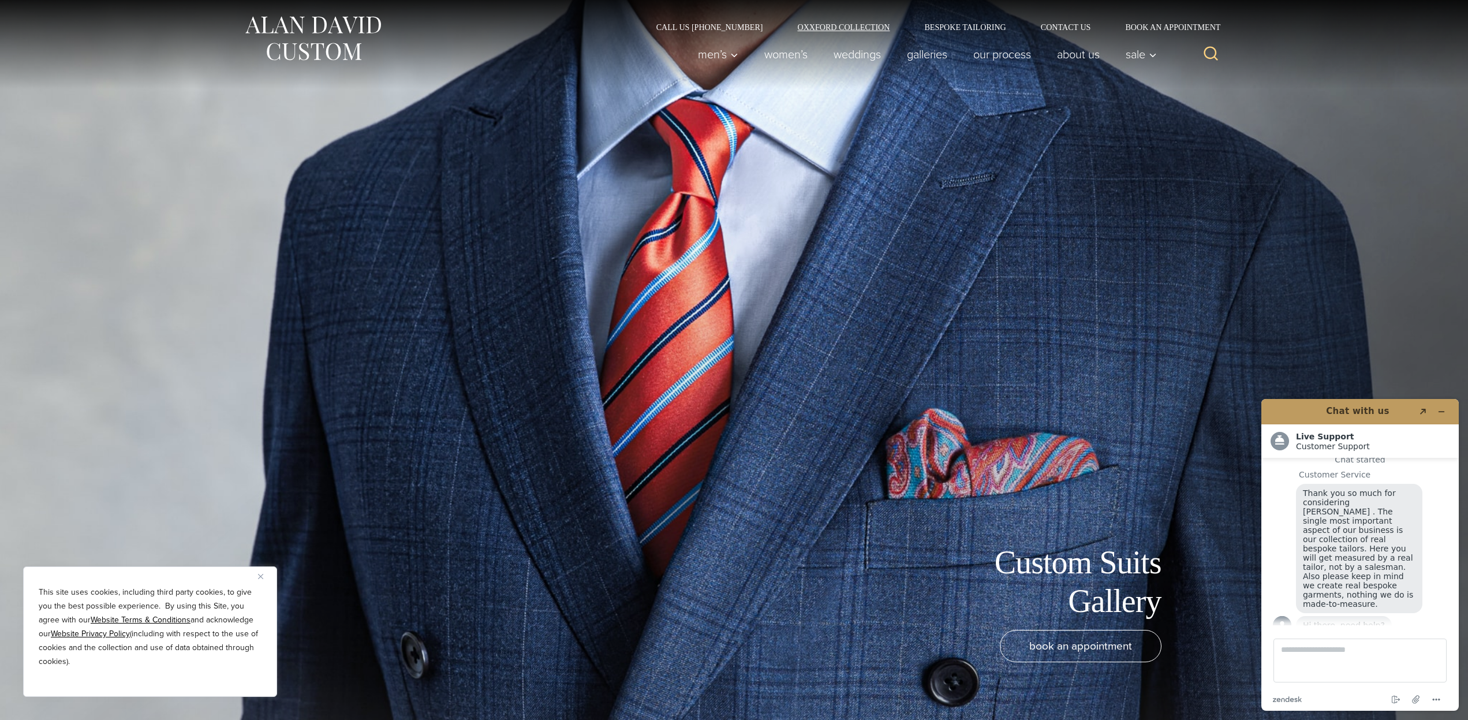
click at [864, 28] on link "Oxxford Collection" at bounding box center [843, 27] width 127 height 8
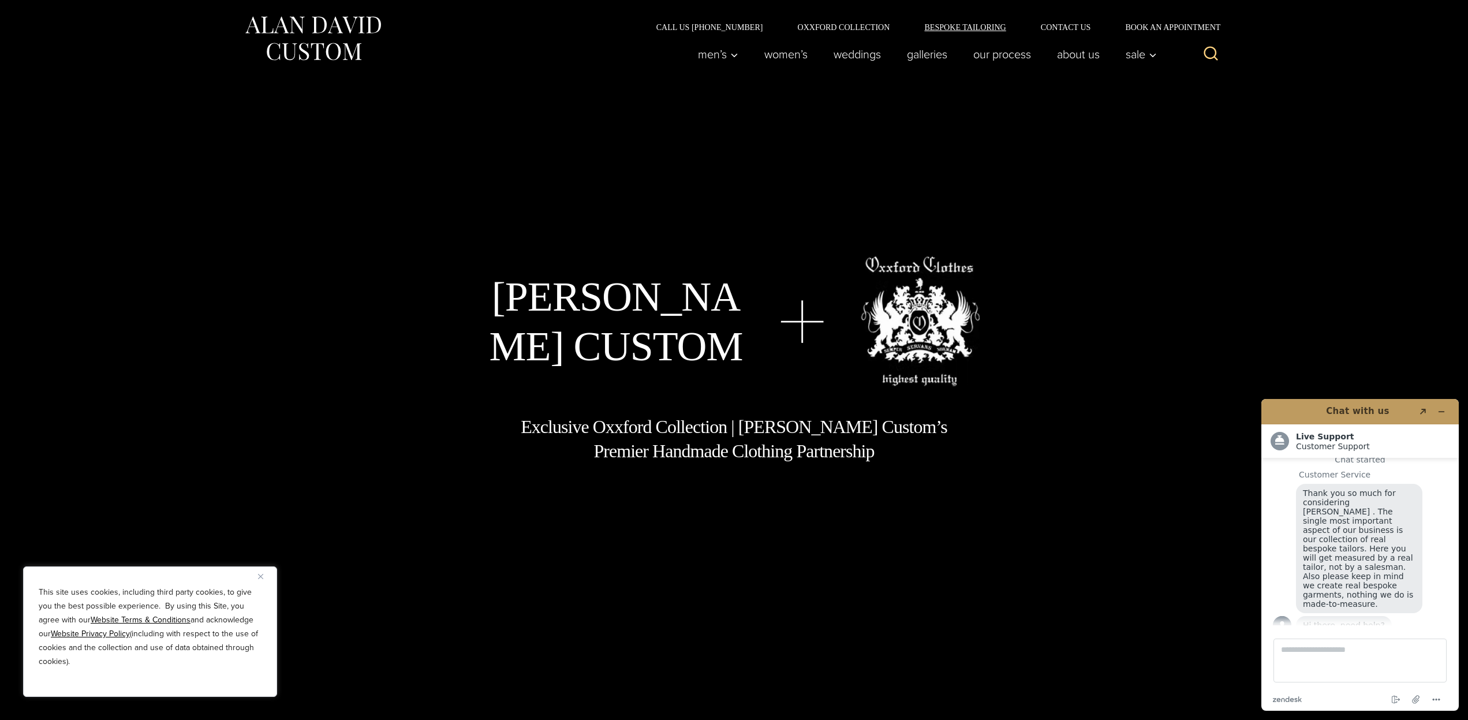
click at [950, 23] on link "Bespoke Tailoring" at bounding box center [965, 27] width 116 height 8
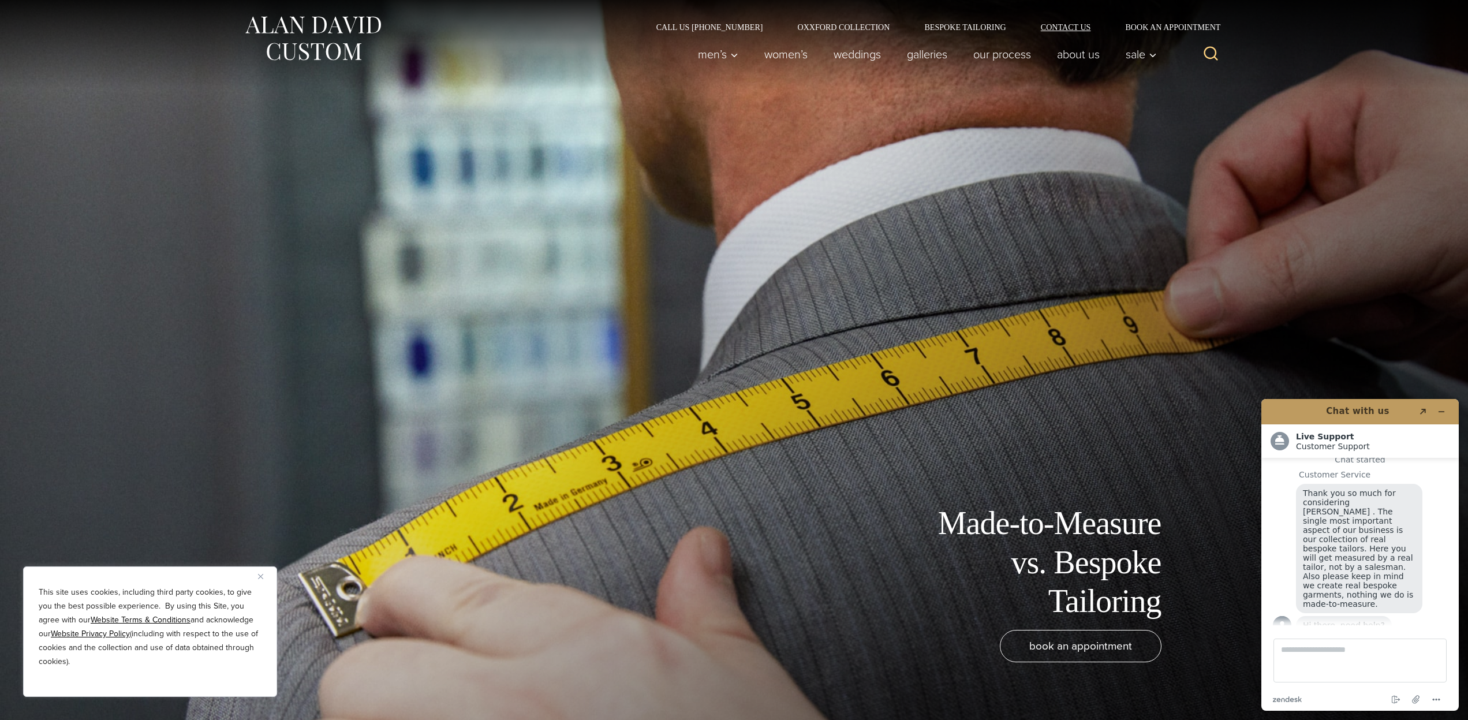
click at [1061, 24] on link "Contact Us" at bounding box center [1065, 27] width 85 height 8
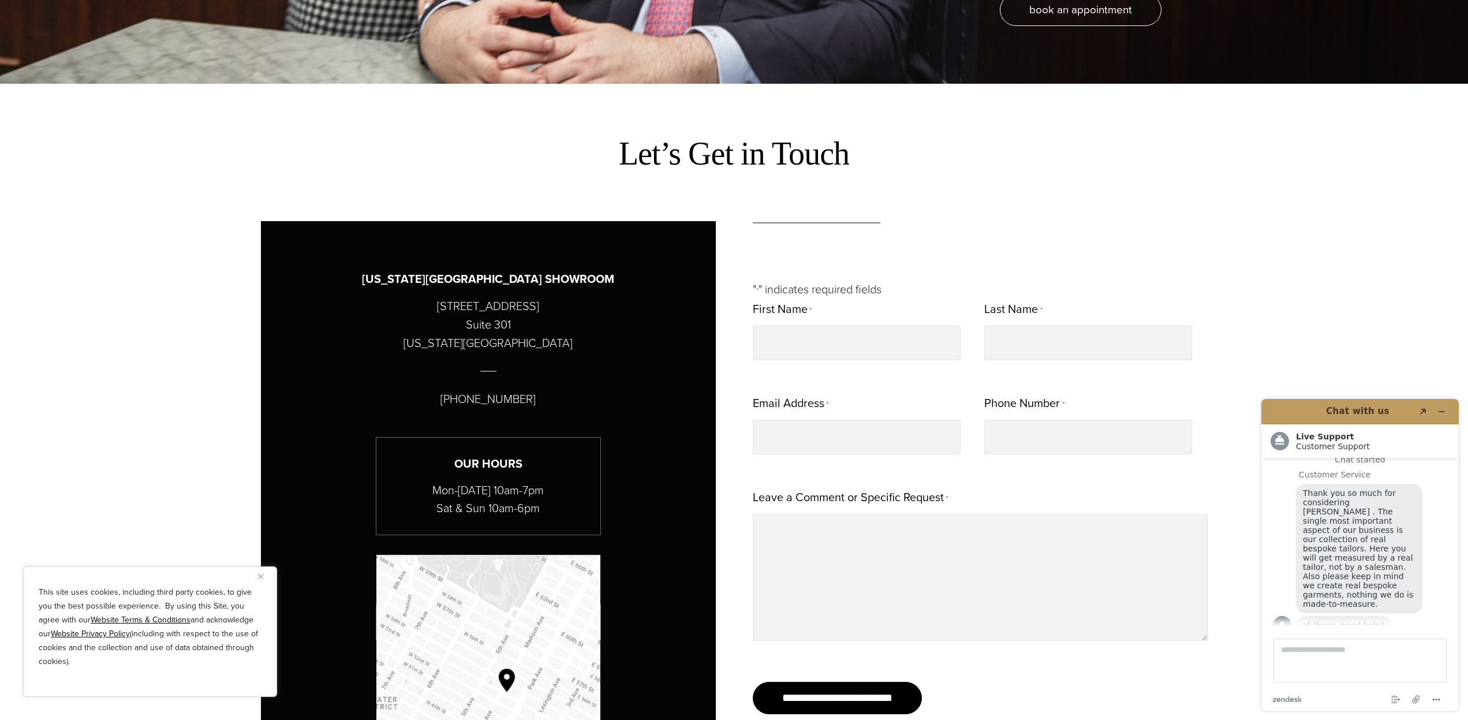
scroll to position [693, 0]
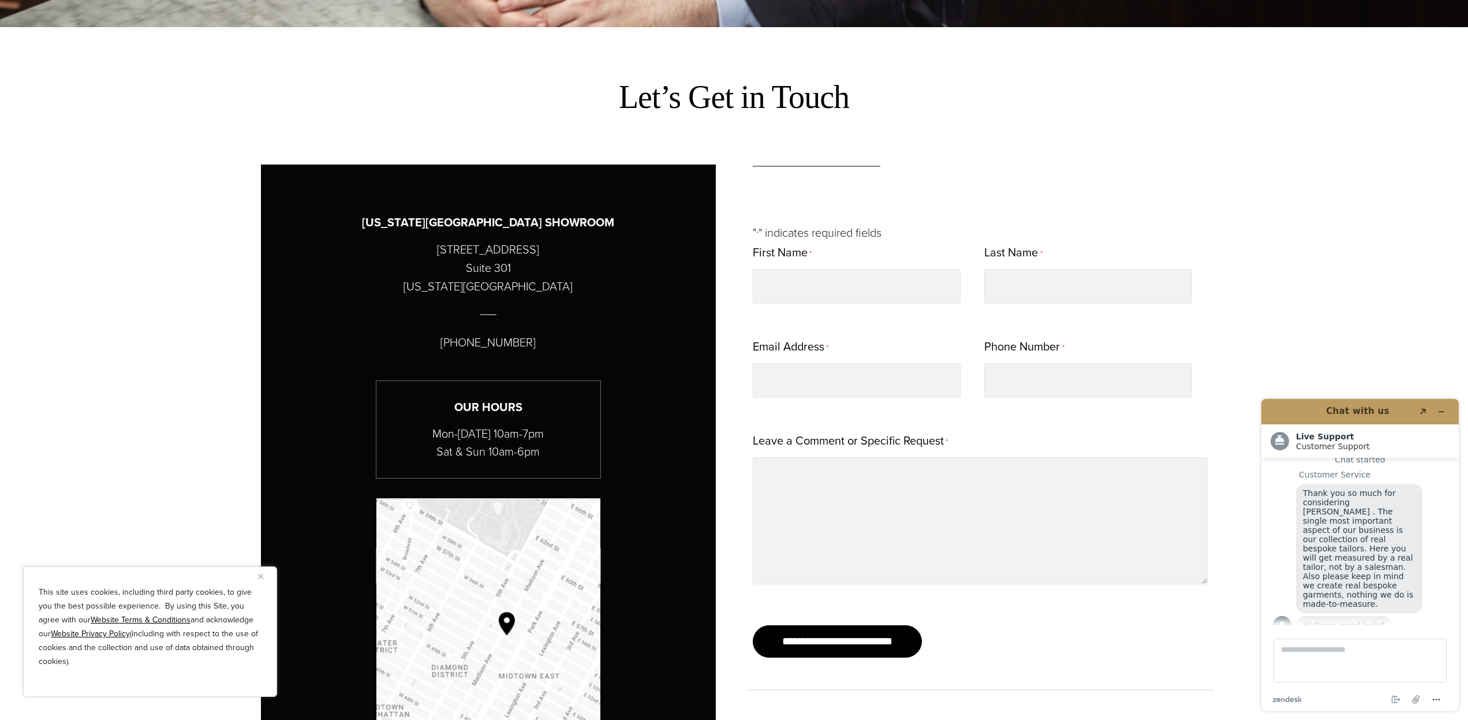
click at [500, 606] on img "Map to Alan David Custom" at bounding box center [488, 647] width 224 height 298
